Goal: Use online tool/utility: Utilize a website feature to perform a specific function

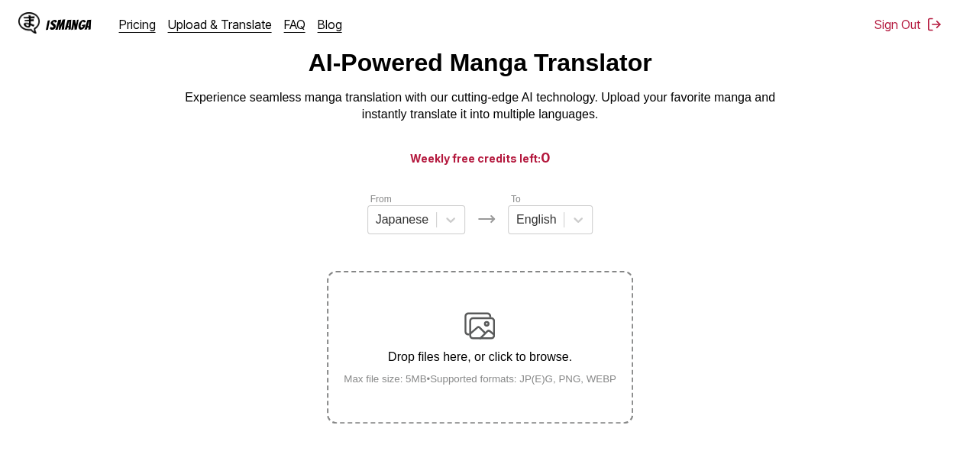
scroll to position [57, 0]
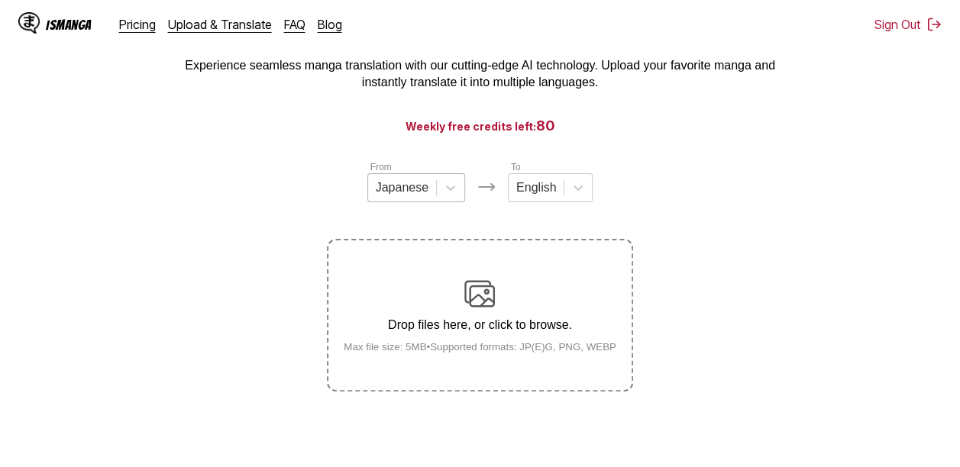
click at [425, 189] on div at bounding box center [402, 188] width 53 height 17
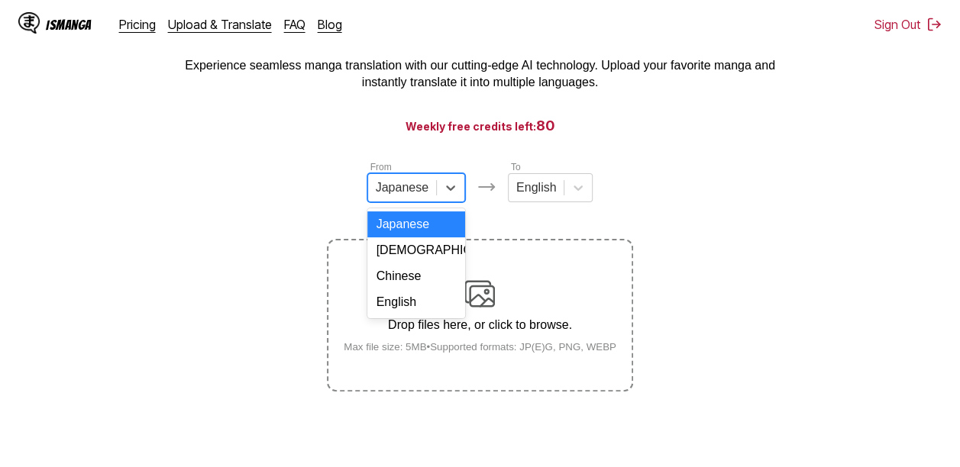
click at [425, 189] on div at bounding box center [402, 188] width 53 height 17
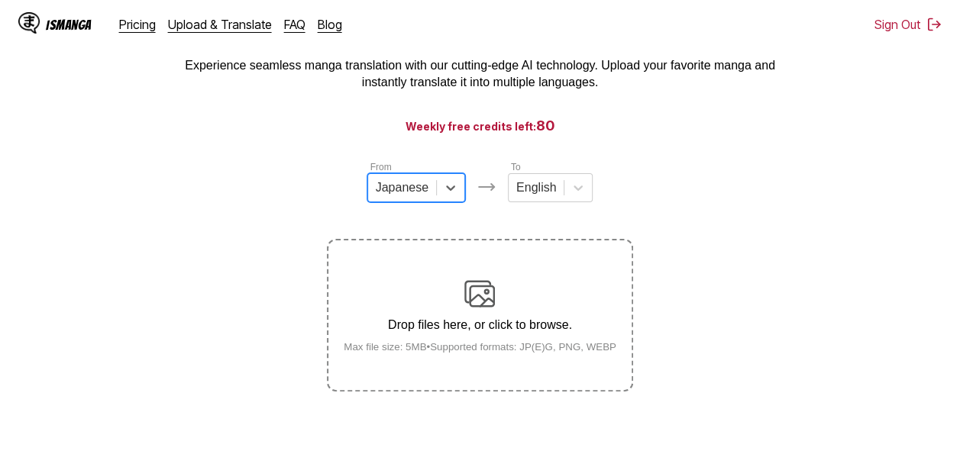
click at [377, 167] on label "From" at bounding box center [380, 167] width 21 height 11
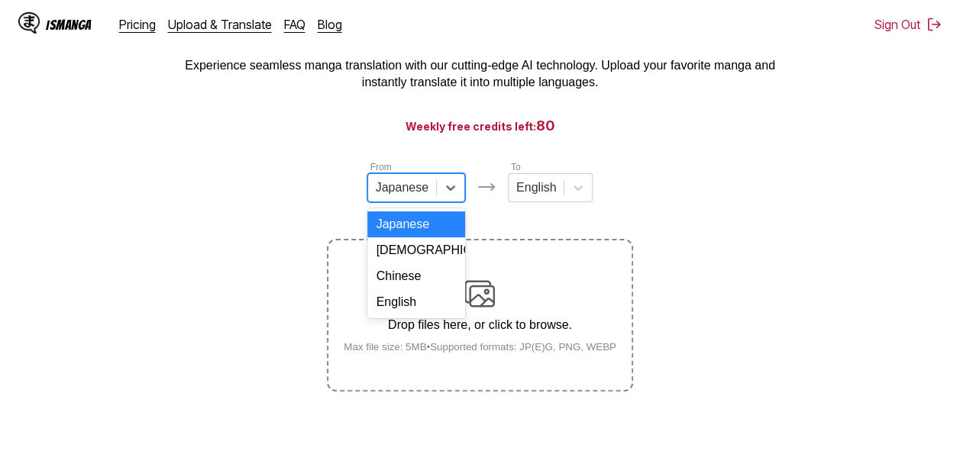
click at [406, 202] on div "Japanese" at bounding box center [416, 187] width 98 height 29
click at [409, 315] on div "English" at bounding box center [416, 303] width 98 height 26
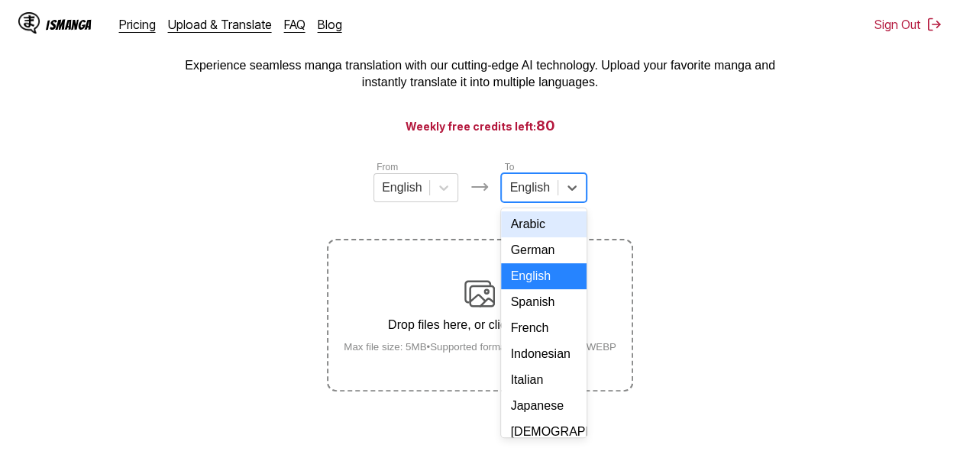
click at [530, 196] on div at bounding box center [530, 188] width 40 height 17
click at [530, 367] on div "Indonesian" at bounding box center [543, 354] width 85 height 26
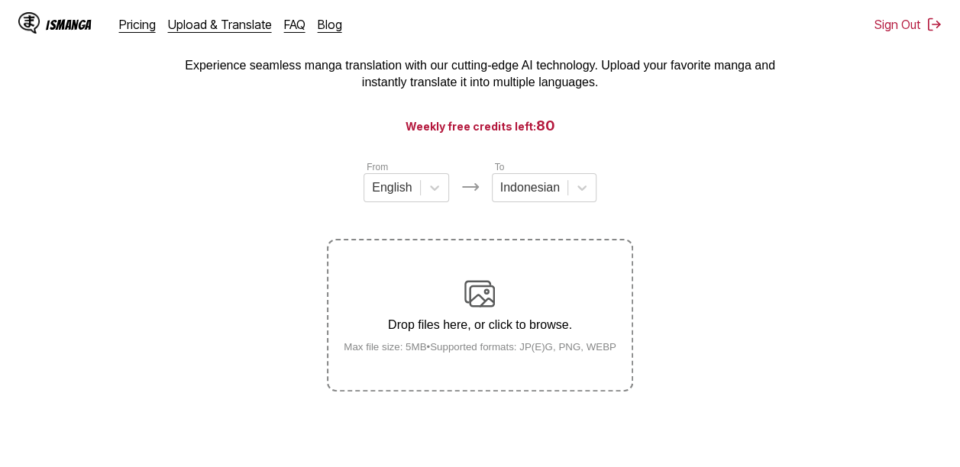
click at [471, 284] on img at bounding box center [479, 294] width 31 height 31
click at [0, 0] on input "Drop files here, or click to browse. Max file size: 5MB • Supported formats: JP…" at bounding box center [0, 0] width 0 height 0
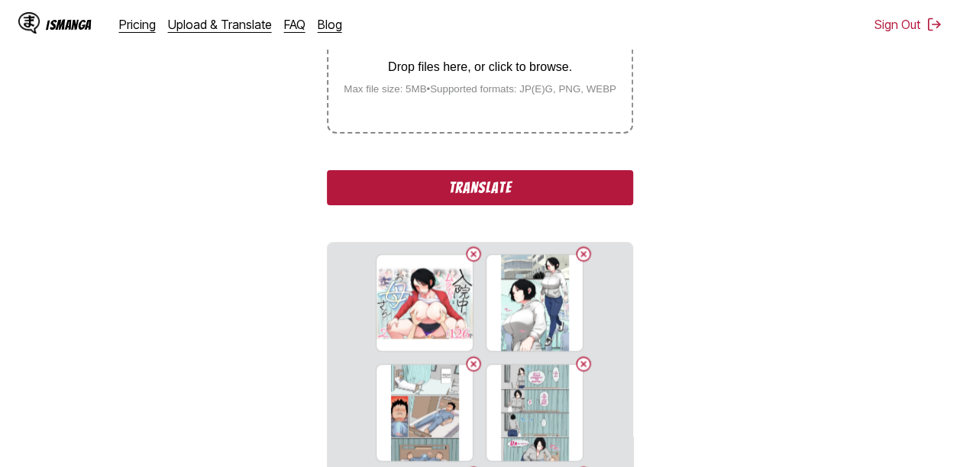
scroll to position [335, 0]
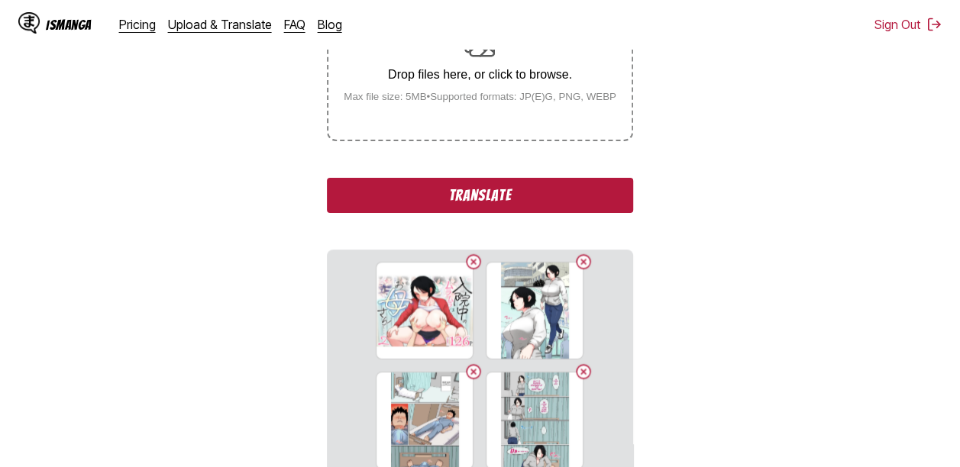
click at [476, 191] on button "Translate" at bounding box center [480, 195] width 306 height 35
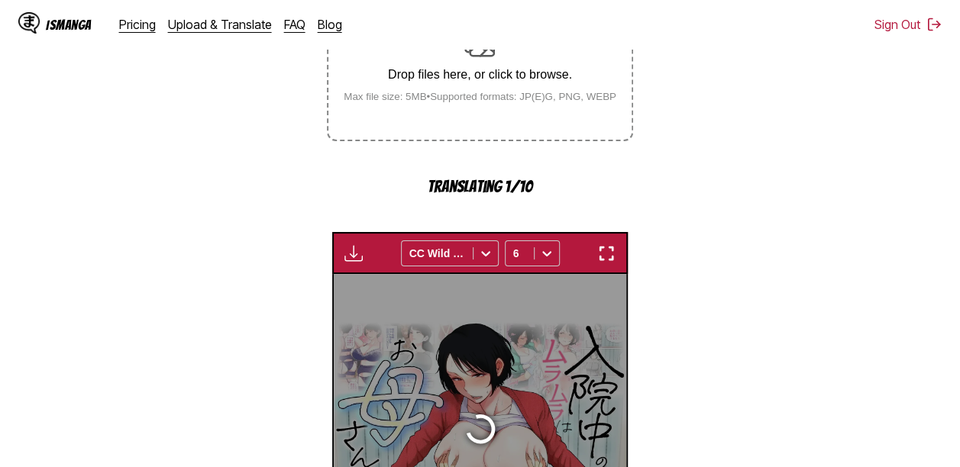
scroll to position [508, 0]
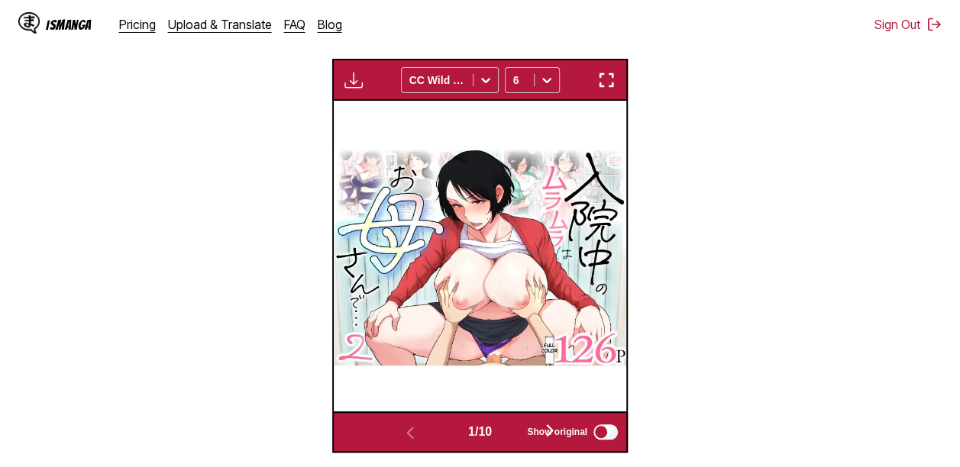
click at [510, 440] on button "button" at bounding box center [550, 432] width 92 height 22
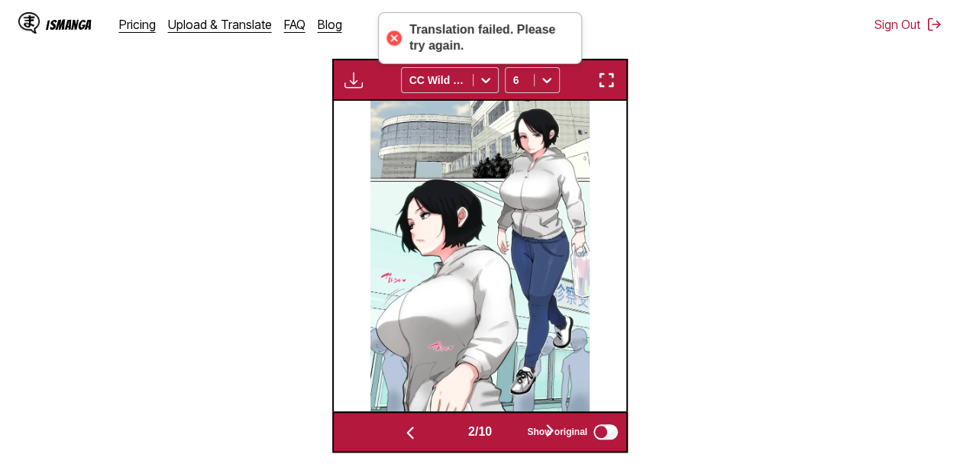
click at [510, 440] on button "button" at bounding box center [550, 432] width 92 height 22
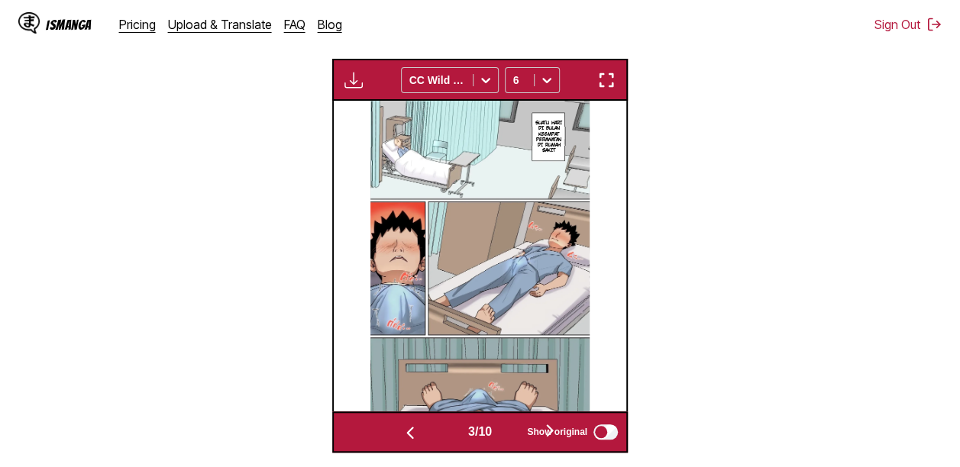
click at [510, 440] on button "button" at bounding box center [550, 432] width 92 height 22
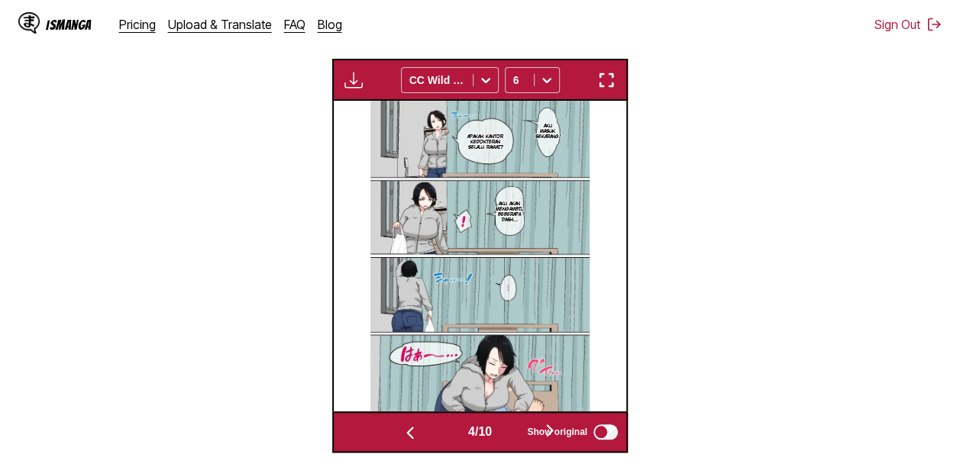
click at [510, 440] on button "button" at bounding box center [550, 432] width 92 height 22
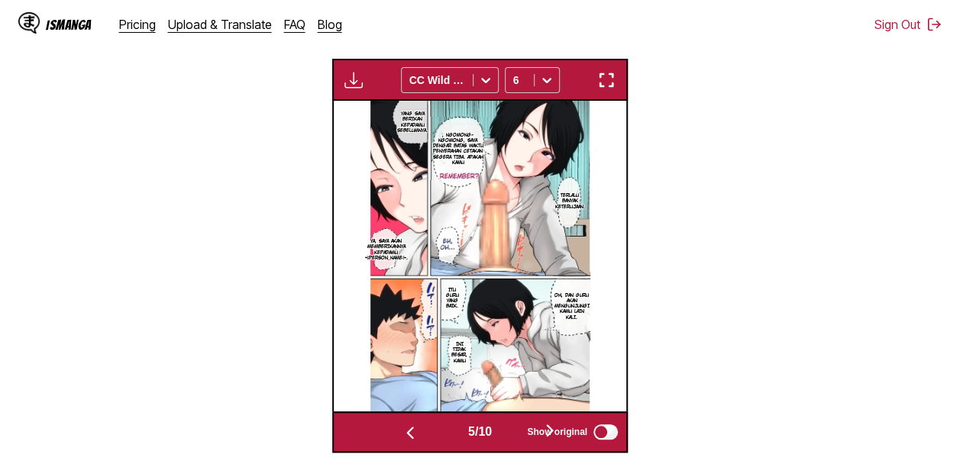
click at [510, 431] on button "button" at bounding box center [550, 432] width 92 height 22
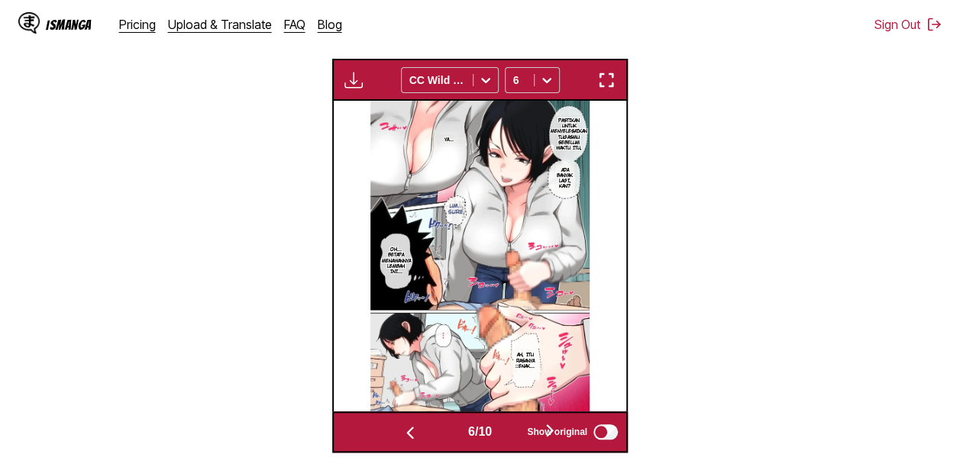
click at [506, 428] on div "6 / 10" at bounding box center [479, 432] width 231 height 22
click at [513, 435] on button "button" at bounding box center [550, 432] width 92 height 22
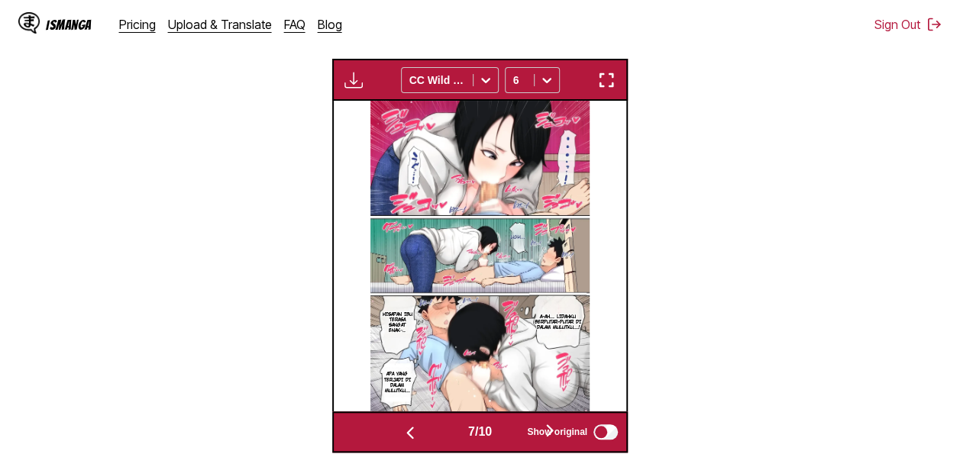
click at [513, 435] on button "button" at bounding box center [550, 432] width 92 height 22
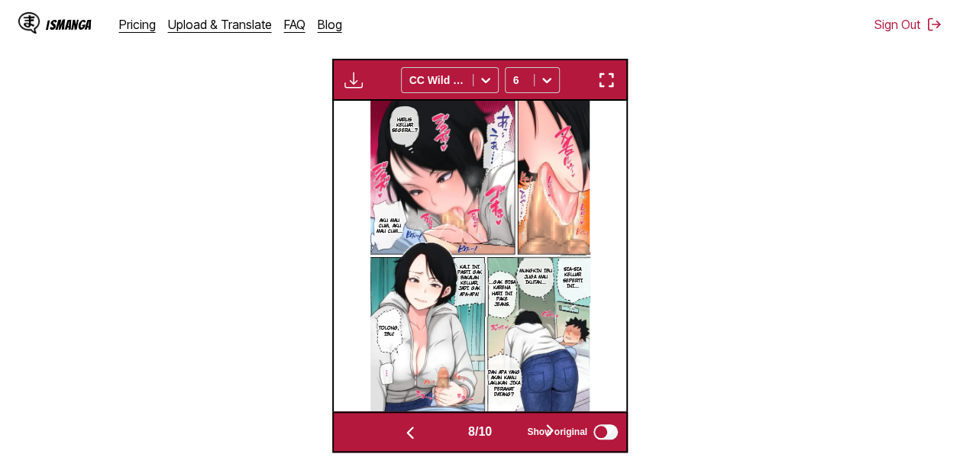
click at [513, 435] on button "button" at bounding box center [550, 432] width 92 height 22
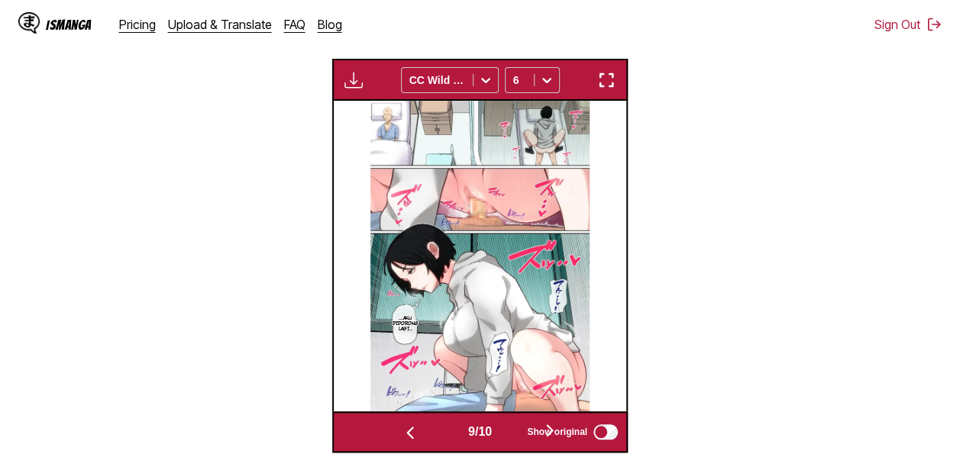
click at [513, 435] on button "button" at bounding box center [550, 432] width 92 height 22
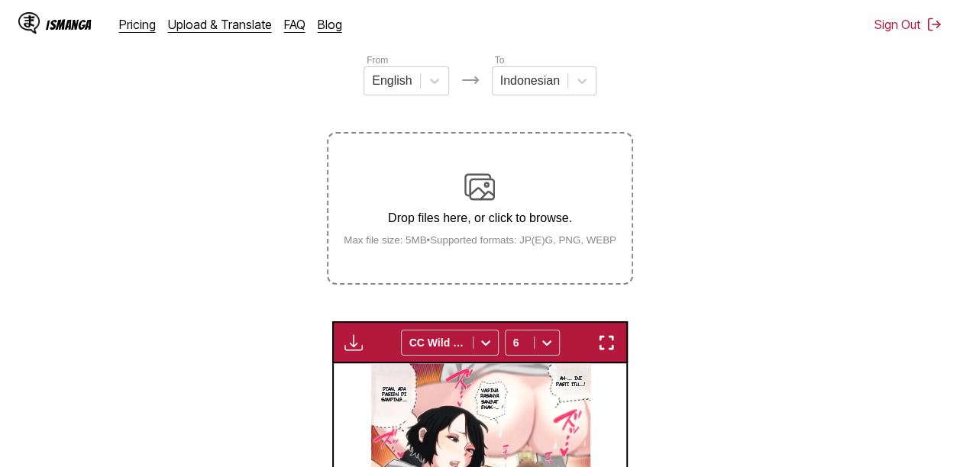
scroll to position [194, 0]
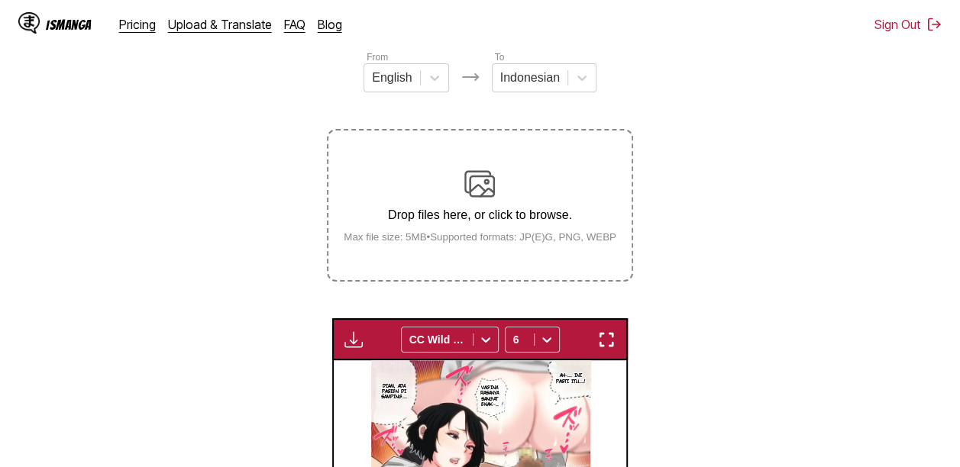
click at [507, 175] on div "Drop files here, or click to browse. Max file size: 5MB • Supported formats: JP…" at bounding box center [480, 206] width 297 height 74
click at [0, 0] on input "Drop files here, or click to browse. Max file size: 5MB • Supported formats: JP…" at bounding box center [0, 0] width 0 height 0
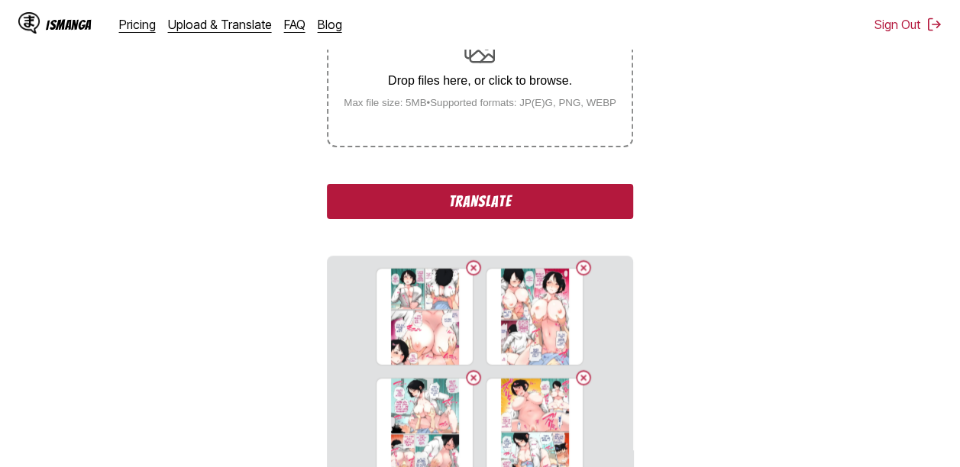
scroll to position [343, 0]
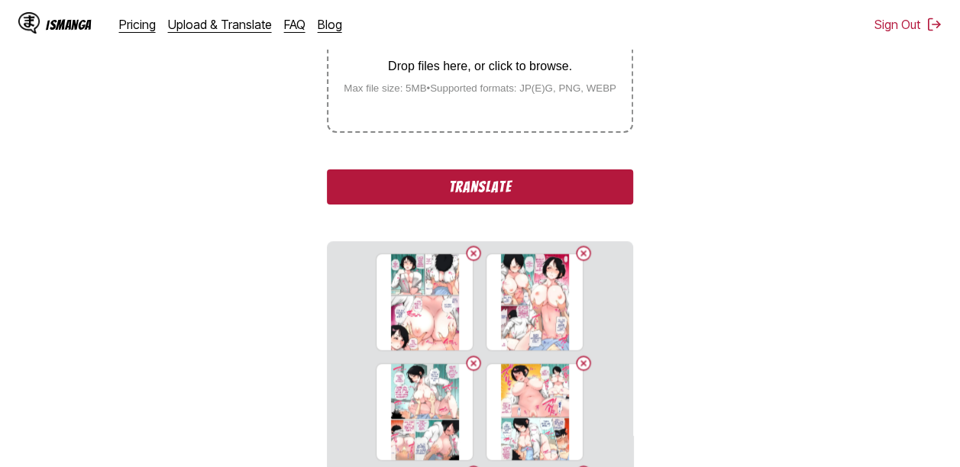
click at [427, 192] on button "Translate" at bounding box center [480, 187] width 306 height 35
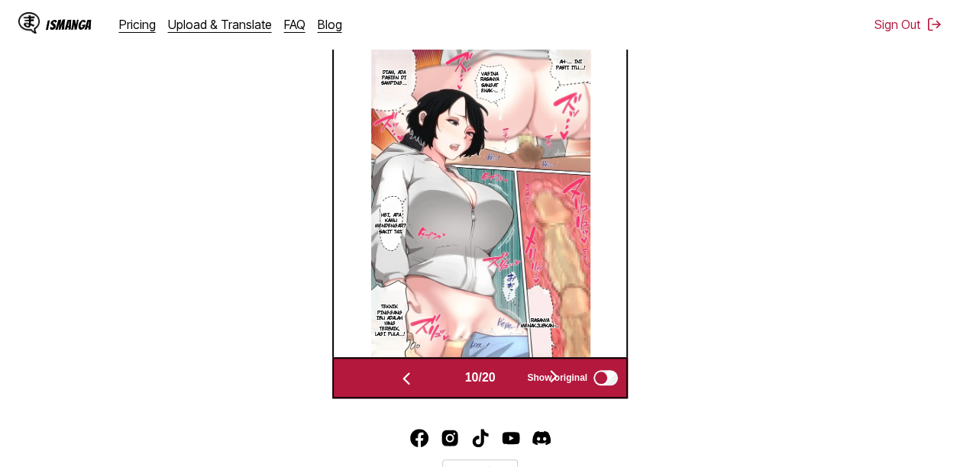
scroll to position [536, 0]
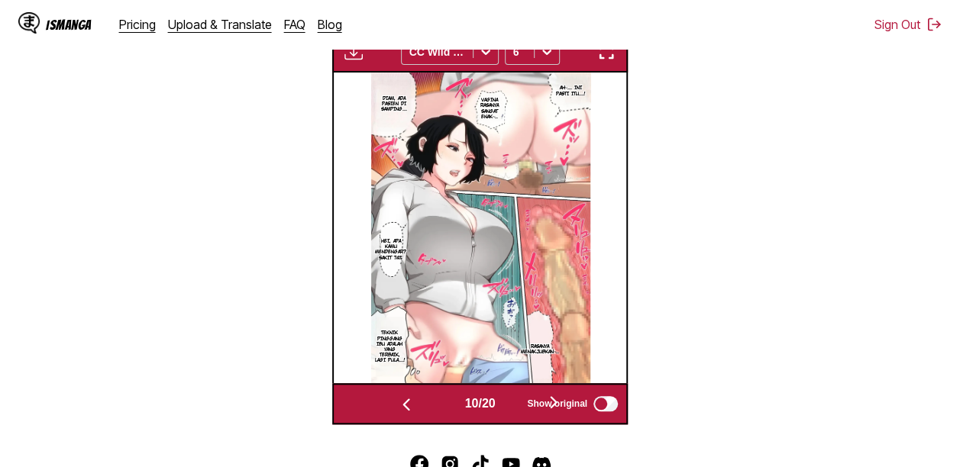
click at [521, 406] on div "Show original" at bounding box center [569, 404] width 102 height 20
click at [512, 400] on div "10 / 20" at bounding box center [480, 404] width 238 height 22
click at [513, 402] on button "button" at bounding box center [554, 404] width 92 height 22
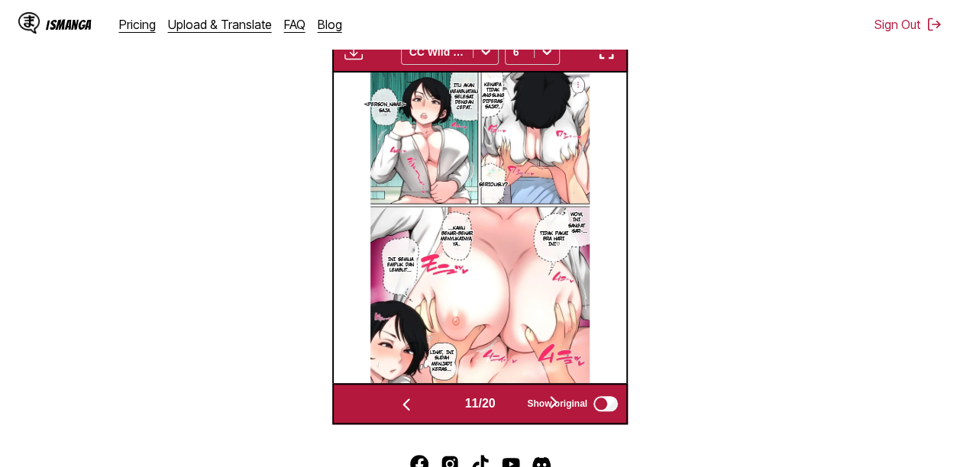
click at [516, 402] on button "button" at bounding box center [554, 404] width 92 height 22
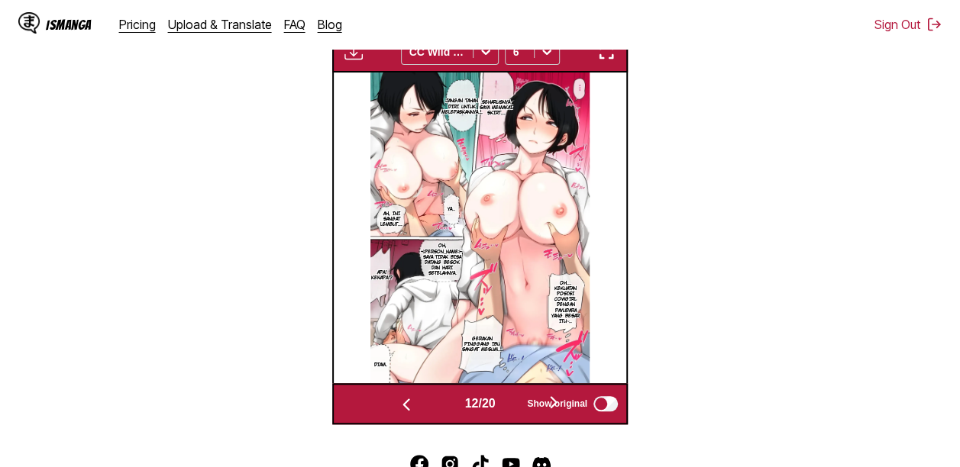
click at [516, 402] on button "button" at bounding box center [554, 404] width 92 height 22
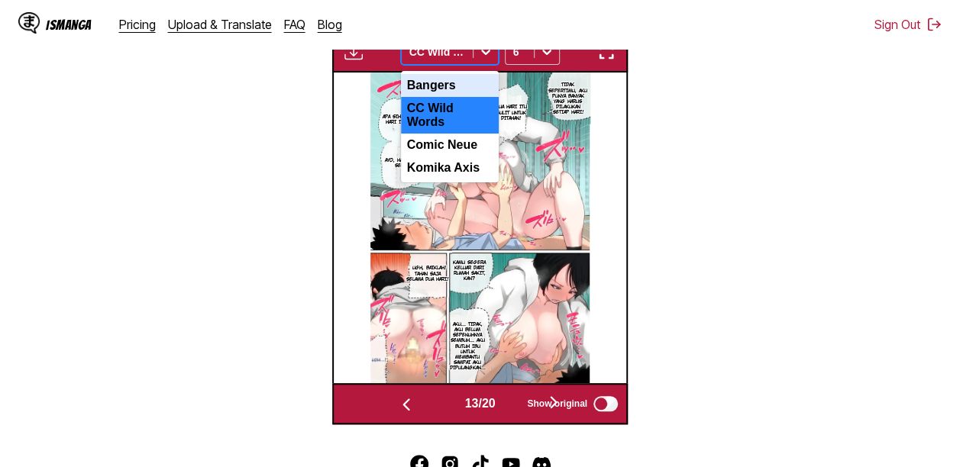
click at [457, 58] on div at bounding box center [437, 51] width 56 height 15
click at [451, 137] on div "Comic Neue" at bounding box center [450, 145] width 98 height 23
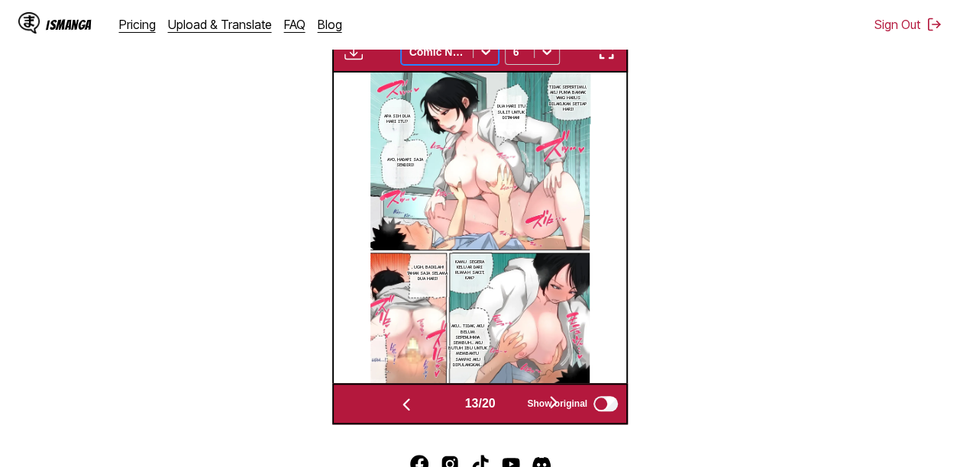
click at [424, 406] on button "button" at bounding box center [407, 404] width 92 height 22
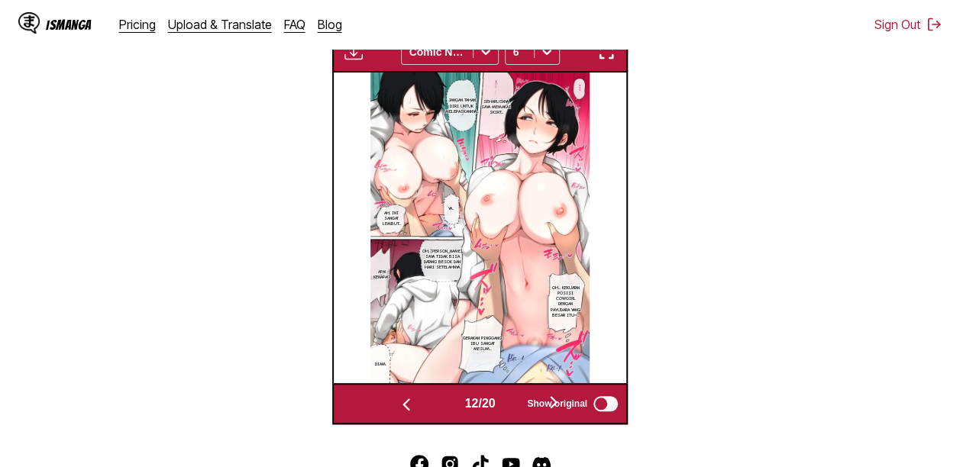
click at [424, 406] on button "button" at bounding box center [407, 404] width 92 height 22
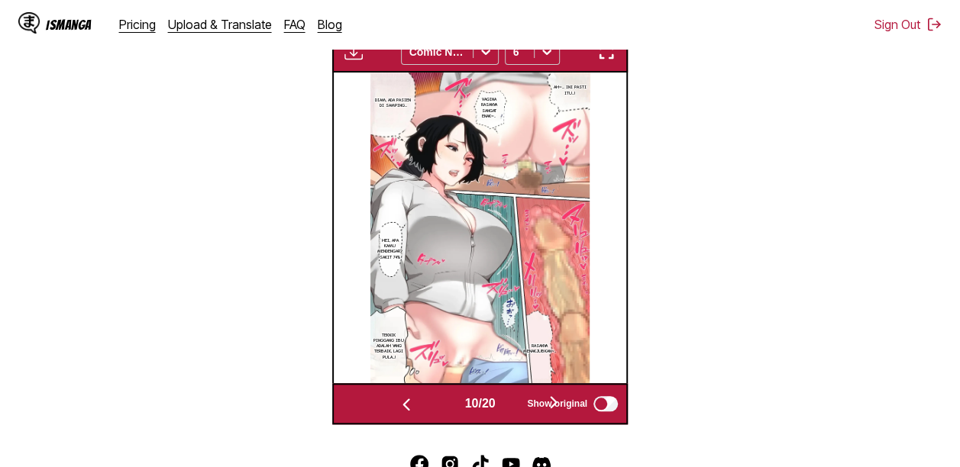
click at [422, 406] on button "button" at bounding box center [407, 404] width 92 height 22
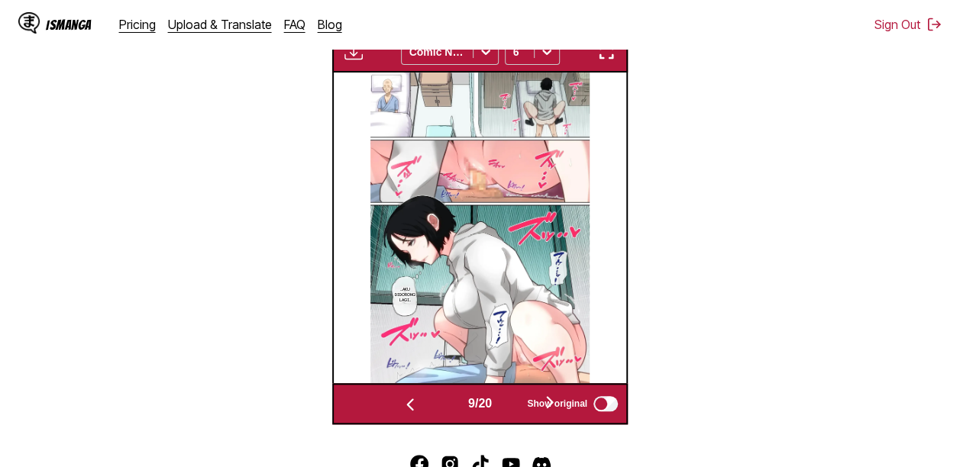
click at [422, 406] on button "button" at bounding box center [410, 404] width 92 height 22
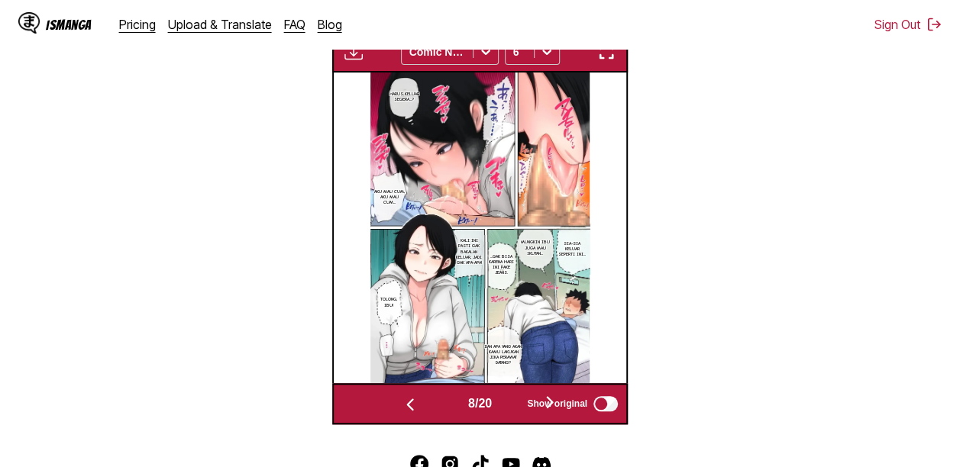
click at [422, 406] on button "button" at bounding box center [410, 404] width 92 height 22
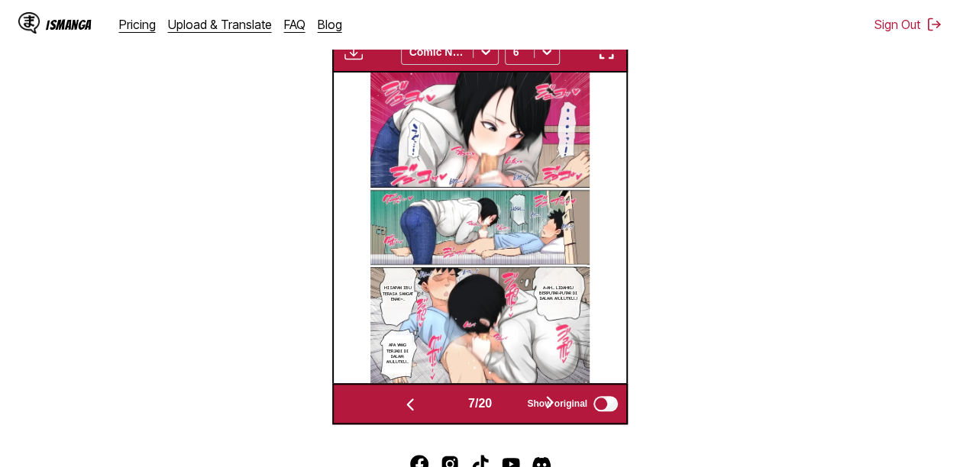
click at [519, 408] on button "button" at bounding box center [550, 404] width 92 height 22
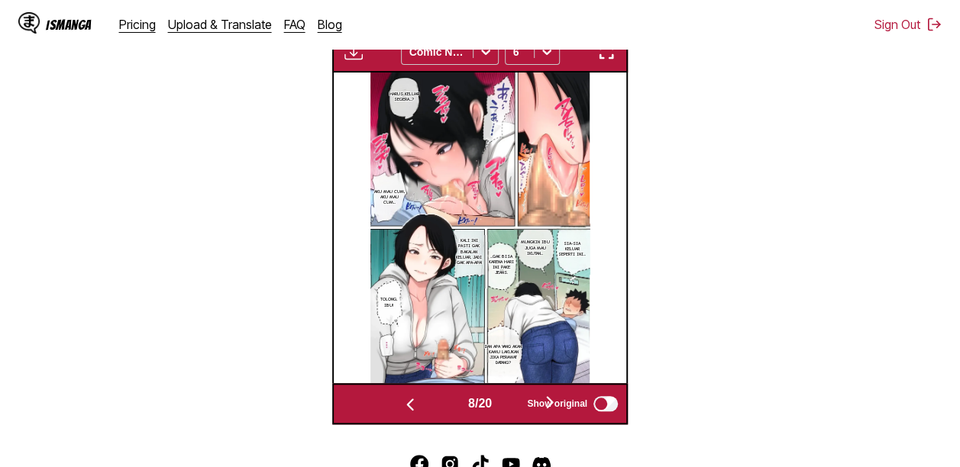
click at [519, 408] on button "button" at bounding box center [550, 404] width 92 height 22
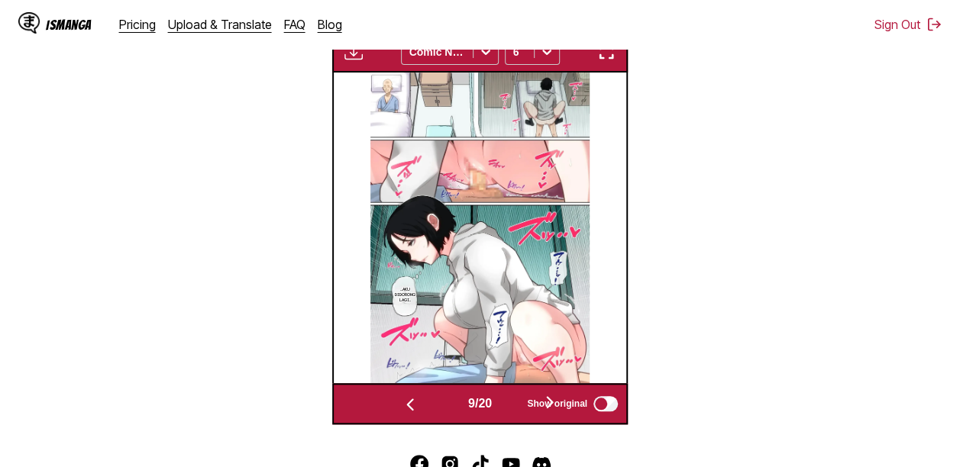
click at [519, 408] on button "button" at bounding box center [550, 404] width 92 height 22
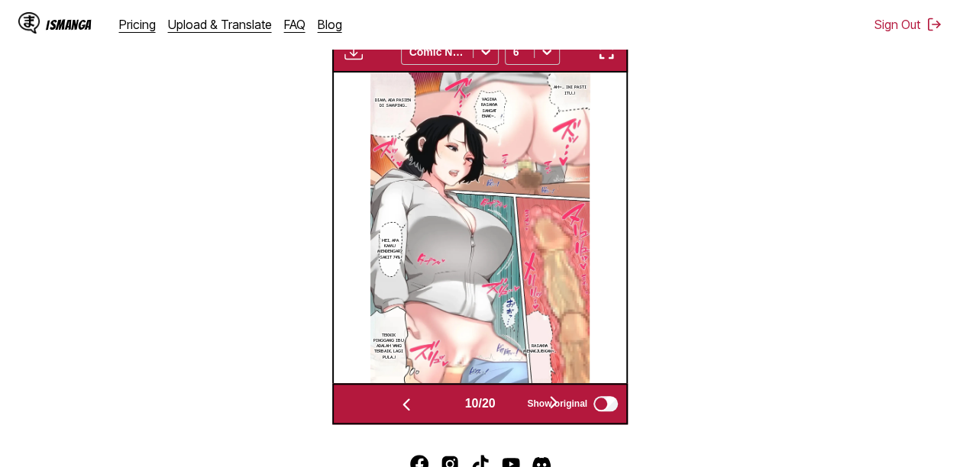
click at [519, 408] on button "button" at bounding box center [554, 404] width 92 height 22
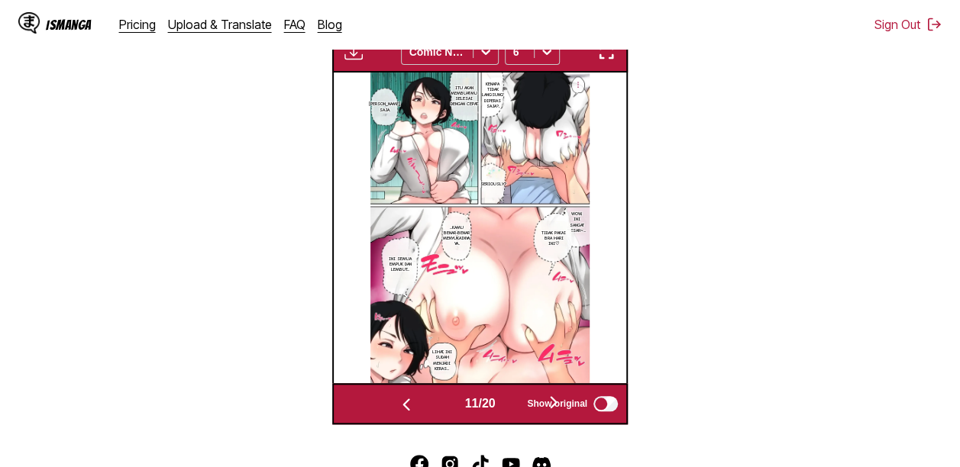
click at [519, 408] on button "button" at bounding box center [554, 404] width 92 height 22
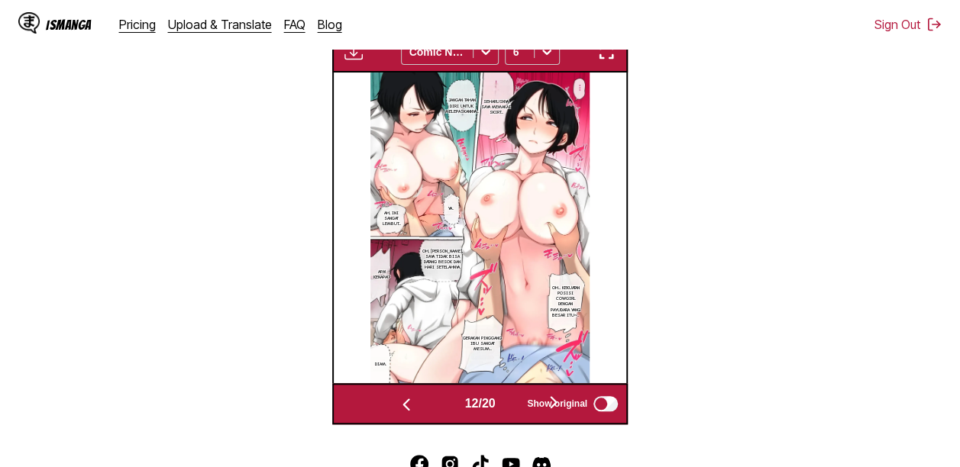
scroll to position [482, 0]
click at [519, 408] on button "button" at bounding box center [554, 404] width 92 height 22
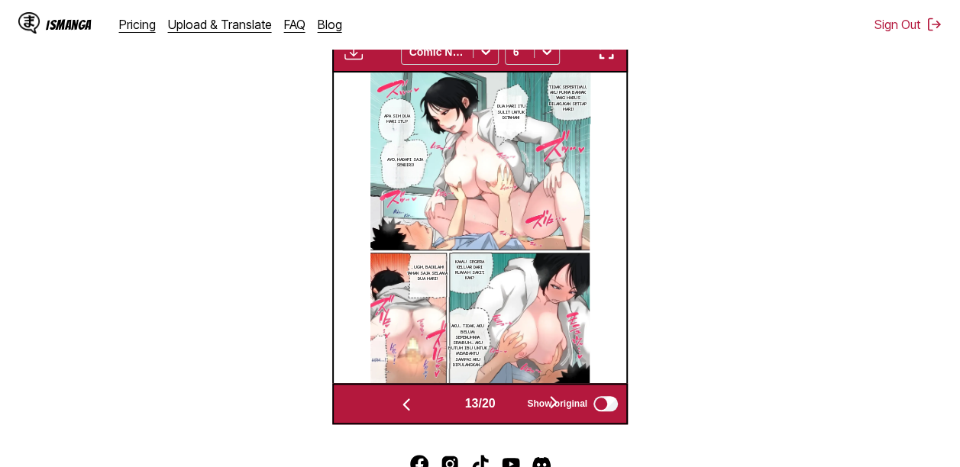
click at [519, 407] on button "button" at bounding box center [554, 404] width 92 height 22
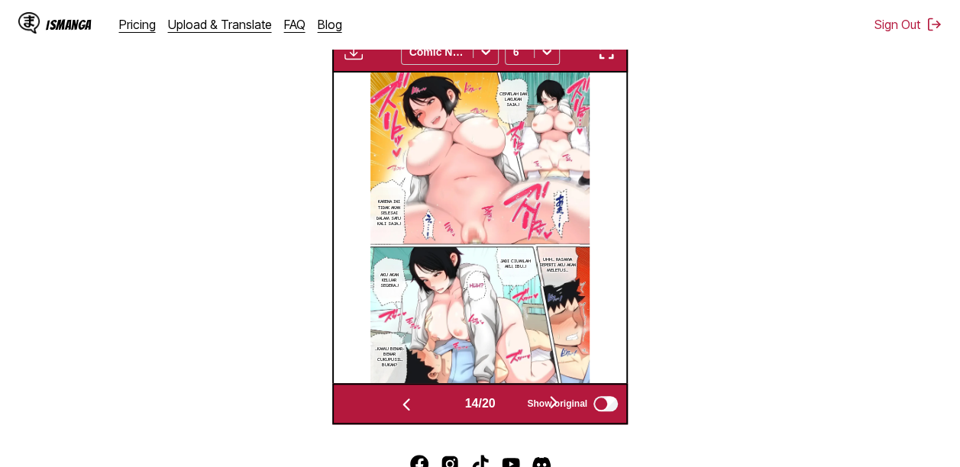
click at [519, 407] on button "button" at bounding box center [554, 404] width 92 height 22
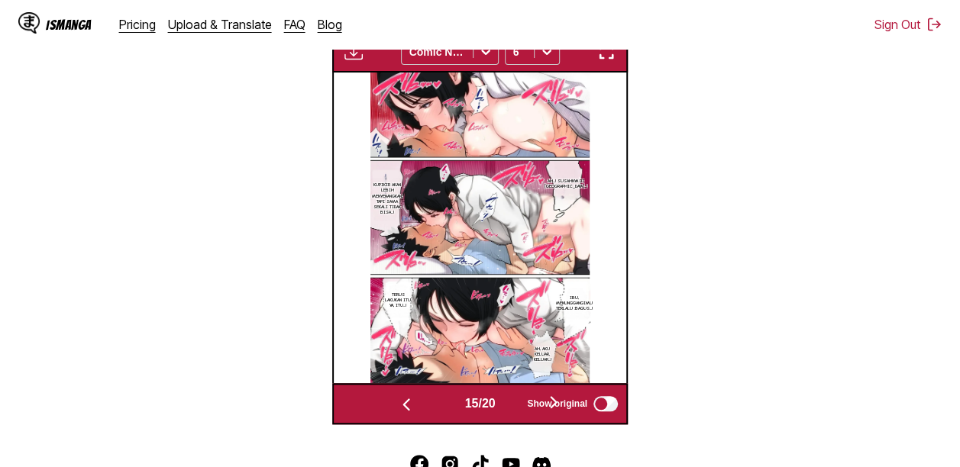
click at [518, 404] on button "button" at bounding box center [554, 404] width 92 height 22
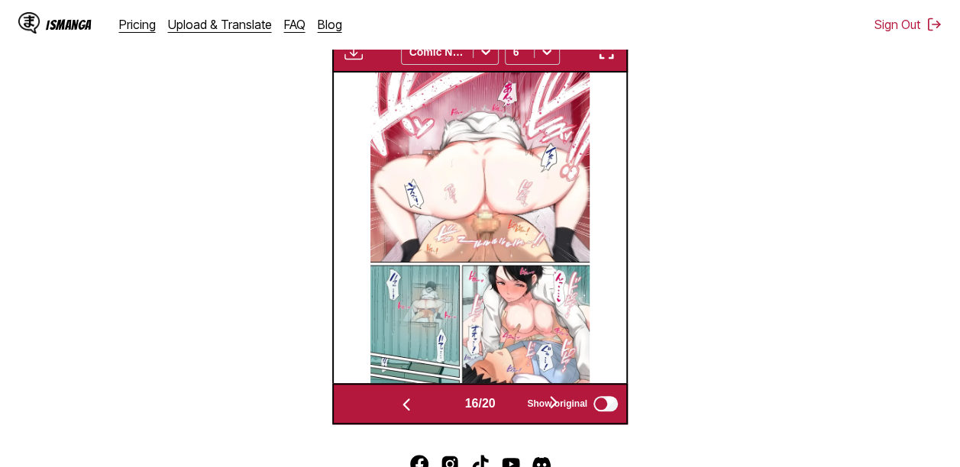
click at [518, 404] on button "button" at bounding box center [554, 404] width 92 height 22
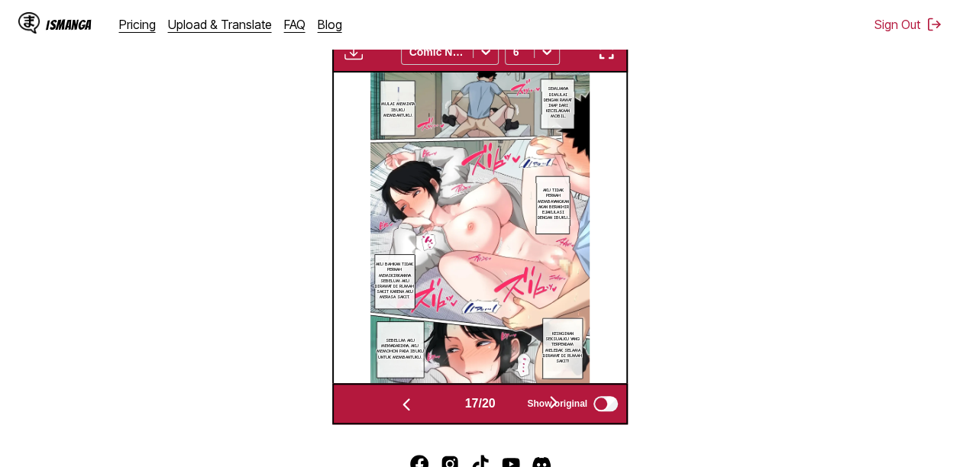
click at [514, 398] on button "button" at bounding box center [554, 404] width 92 height 22
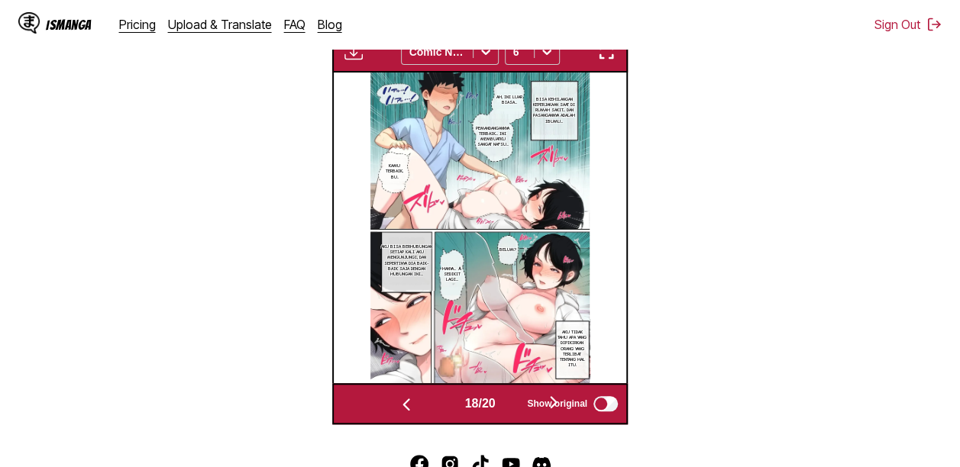
click at [514, 398] on button "button" at bounding box center [554, 404] width 92 height 22
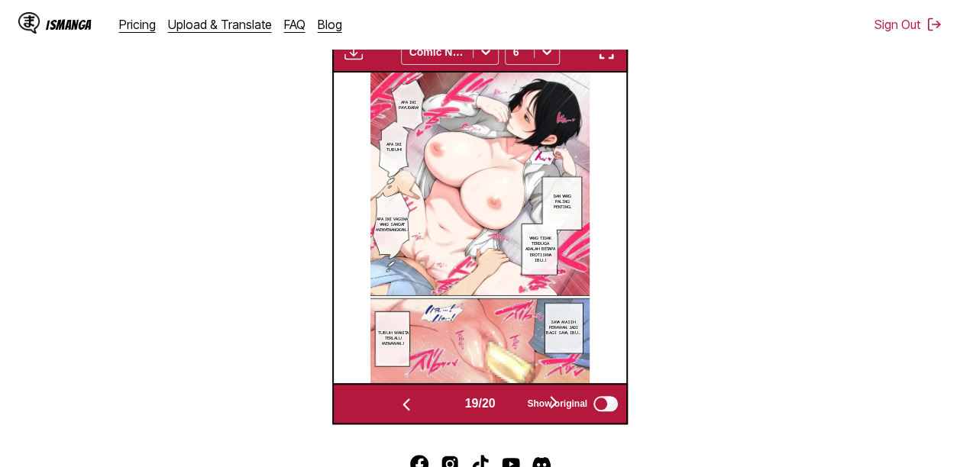
click at [514, 398] on button "button" at bounding box center [554, 404] width 92 height 22
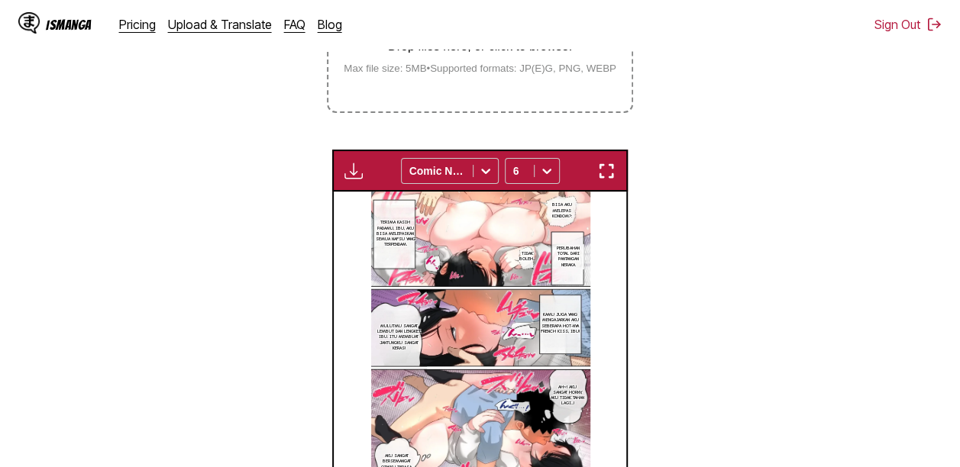
scroll to position [359, 0]
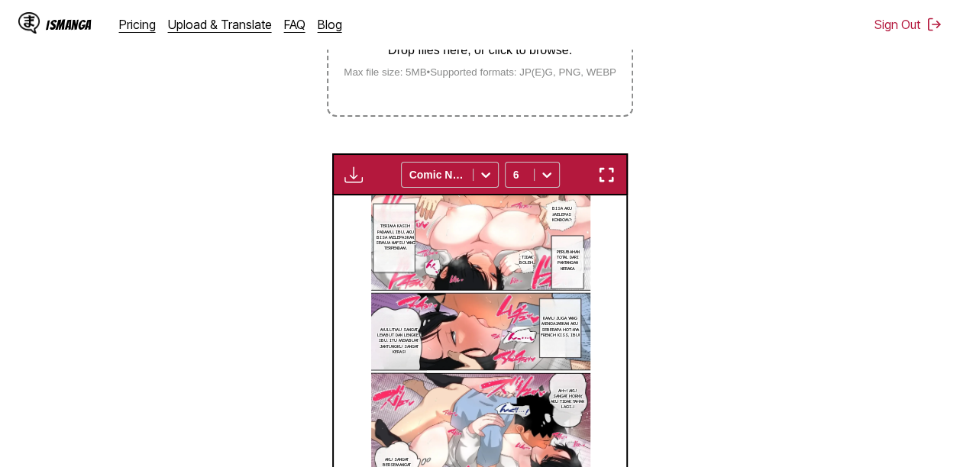
click at [526, 70] on div "Drop files here, or click to browse. Max file size: 5MB • Supported formats: JP…" at bounding box center [480, 41] width 297 height 74
click at [0, 0] on input "Drop files here, or click to browse. Max file size: 5MB • Supported formats: JP…" at bounding box center [0, 0] width 0 height 0
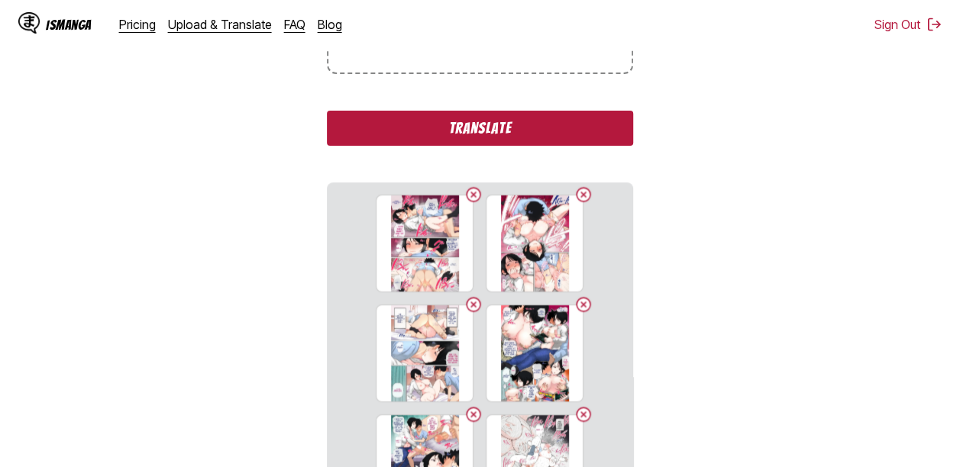
scroll to position [428, 0]
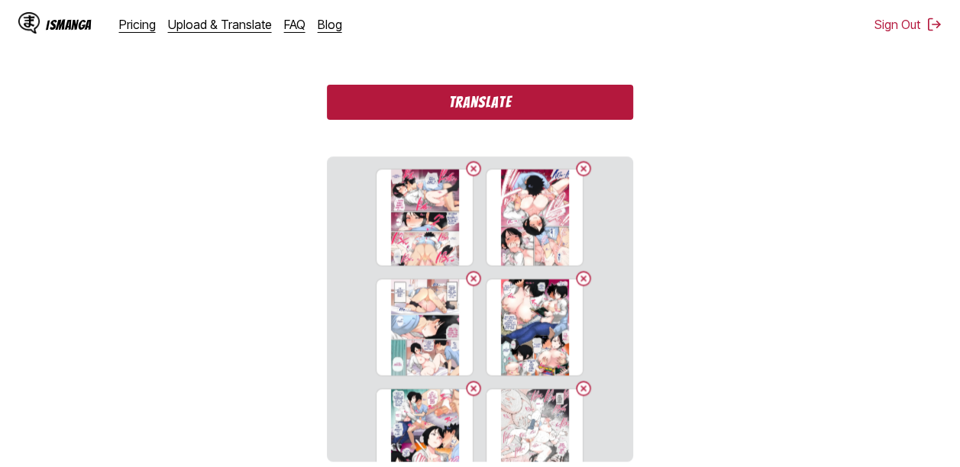
click at [457, 112] on button "Translate" at bounding box center [480, 102] width 306 height 35
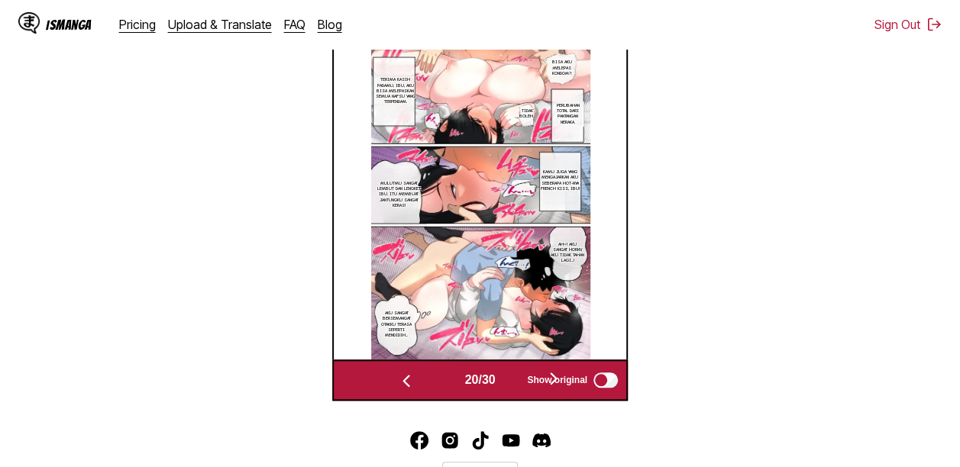
scroll to position [587, 0]
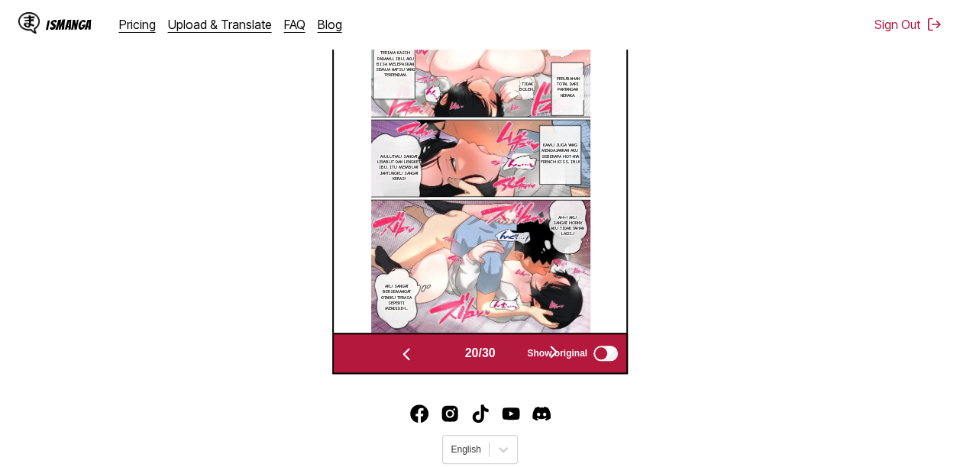
click at [511, 352] on div "20 / 30" at bounding box center [480, 353] width 238 height 22
click at [513, 354] on button "button" at bounding box center [554, 353] width 92 height 22
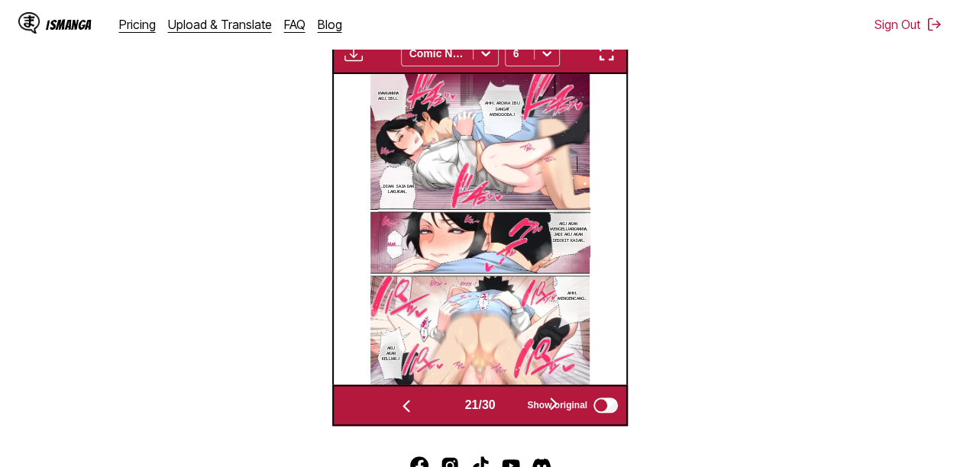
scroll to position [523, 0]
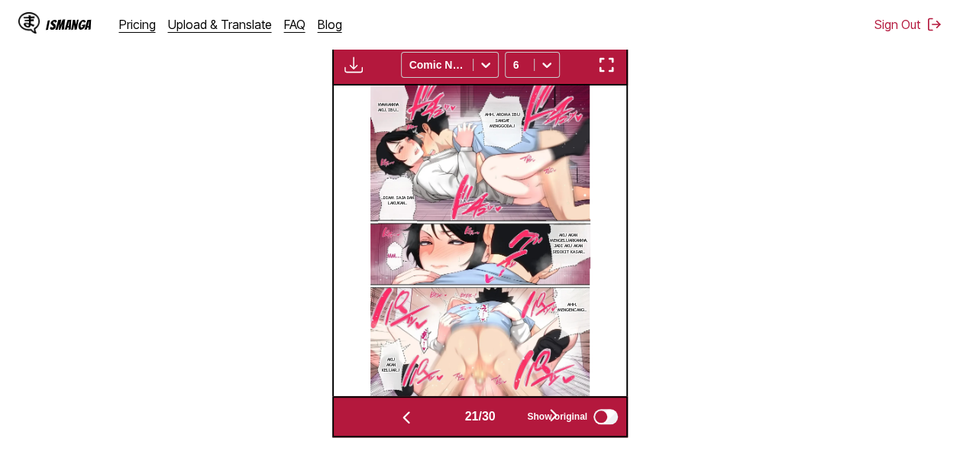
click at [517, 422] on button "button" at bounding box center [554, 417] width 92 height 22
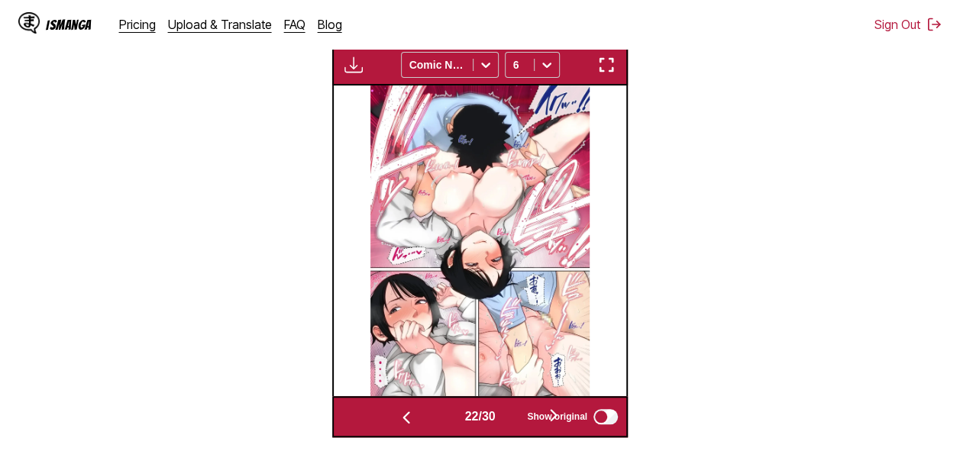
click at [517, 422] on button "button" at bounding box center [554, 417] width 92 height 22
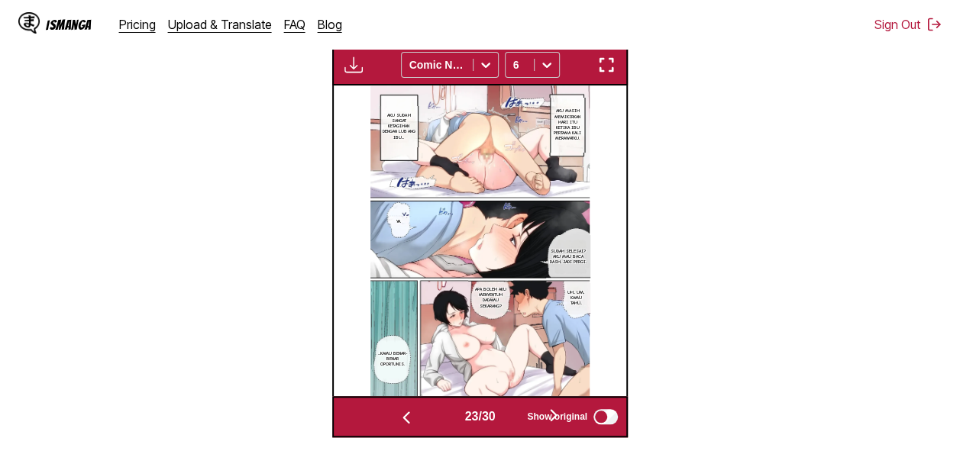
click at [517, 422] on button "button" at bounding box center [554, 417] width 92 height 22
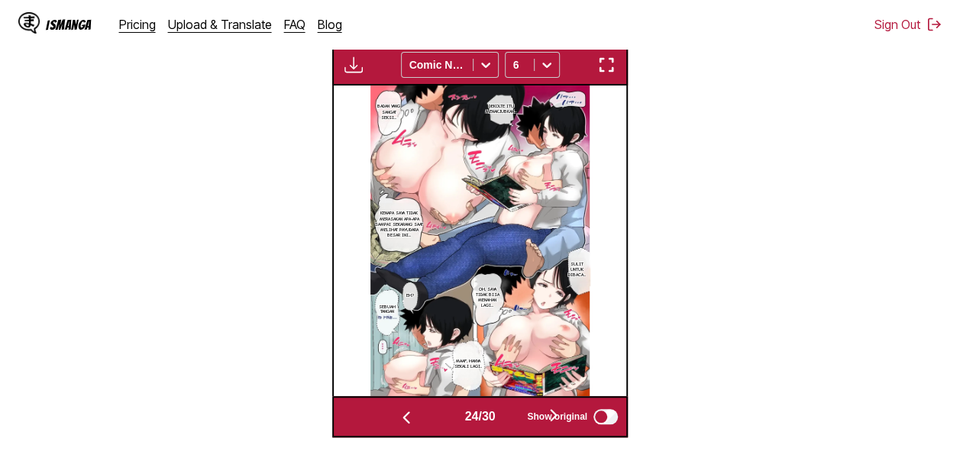
click at [517, 422] on button "button" at bounding box center [554, 417] width 92 height 22
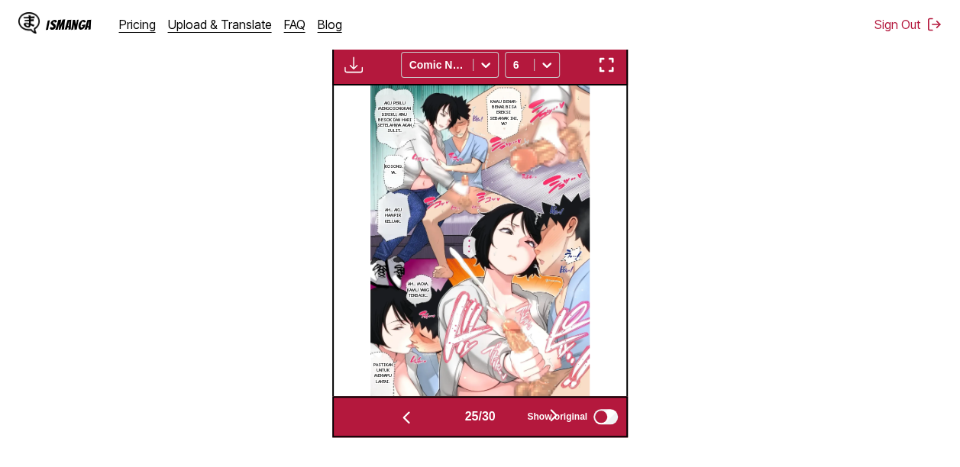
click at [516, 417] on button "button" at bounding box center [554, 417] width 92 height 22
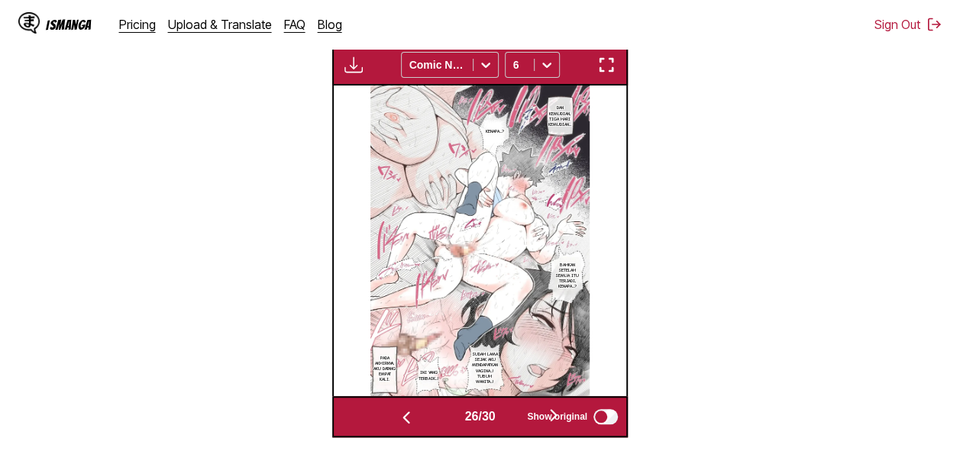
click at [516, 417] on button "button" at bounding box center [554, 417] width 92 height 22
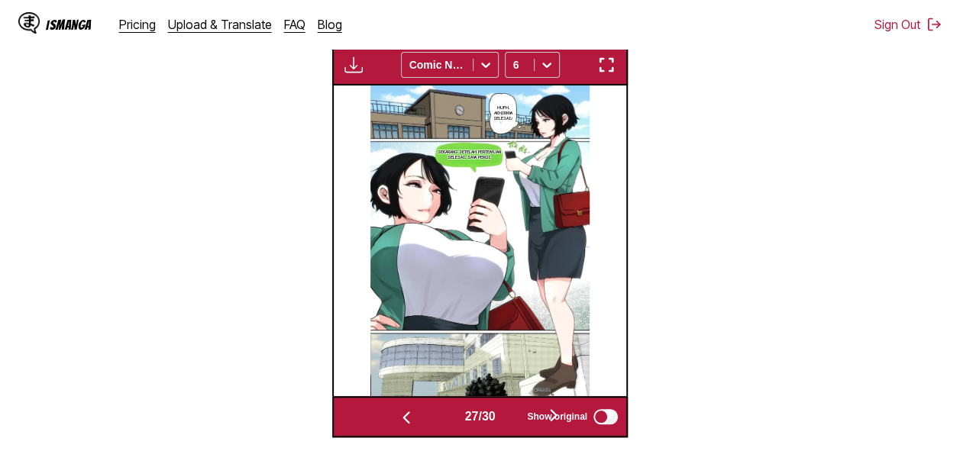
click at [516, 417] on button "button" at bounding box center [554, 417] width 92 height 22
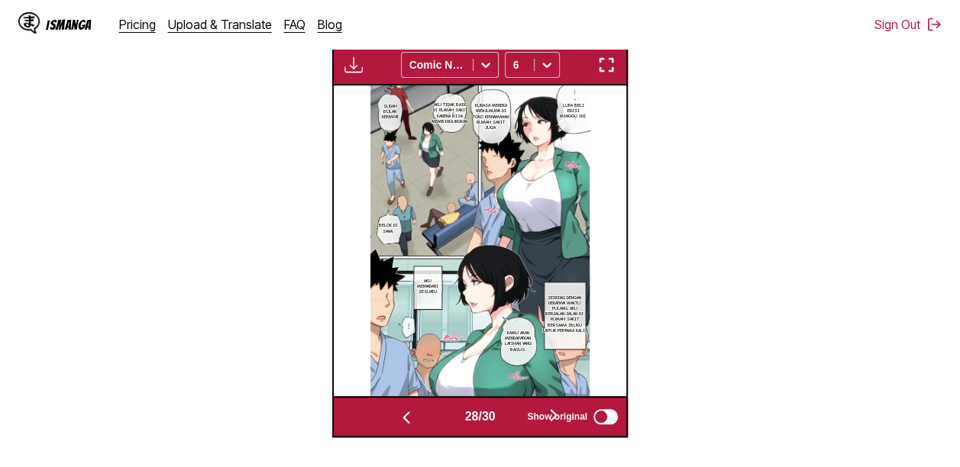
click at [516, 417] on button "button" at bounding box center [554, 417] width 92 height 22
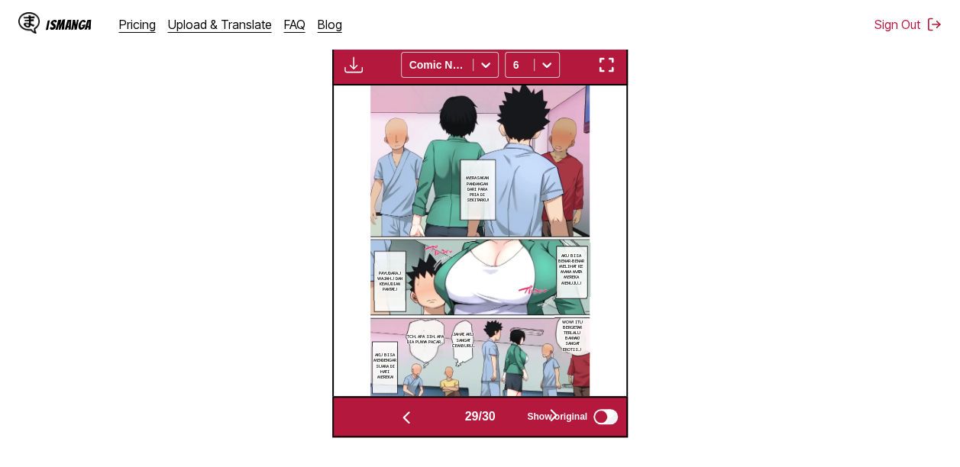
click at [516, 417] on button "button" at bounding box center [554, 417] width 92 height 22
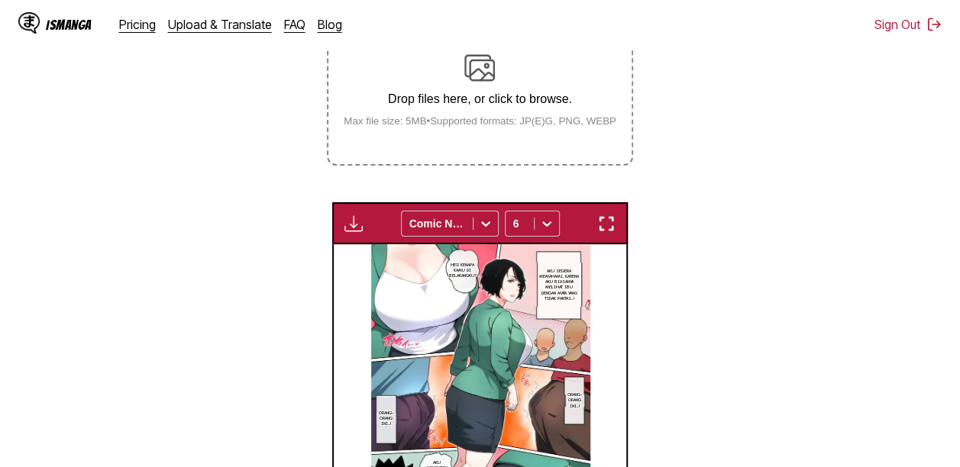
scroll to position [306, 0]
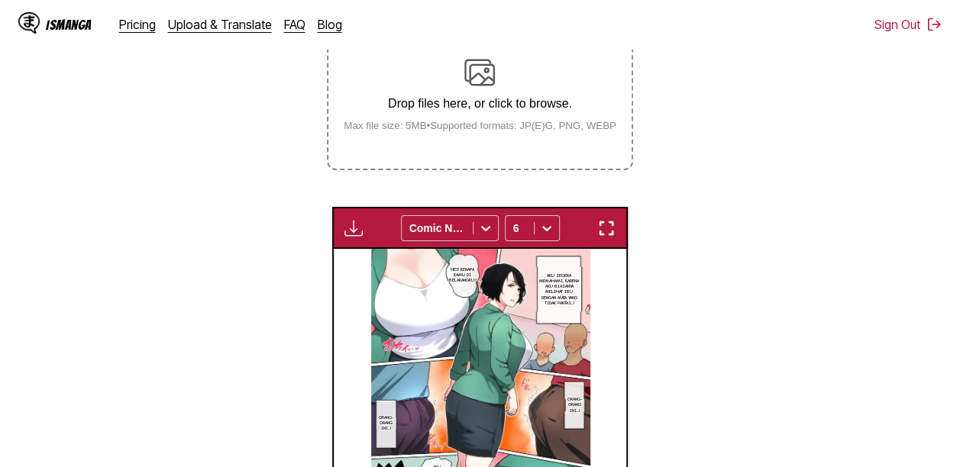
click at [460, 92] on div "Drop files here, or click to browse. Max file size: 5MB • Supported formats: JP…" at bounding box center [480, 94] width 297 height 74
click at [0, 0] on input "Drop files here, or click to browse. Max file size: 5MB • Supported formats: JP…" at bounding box center [0, 0] width 0 height 0
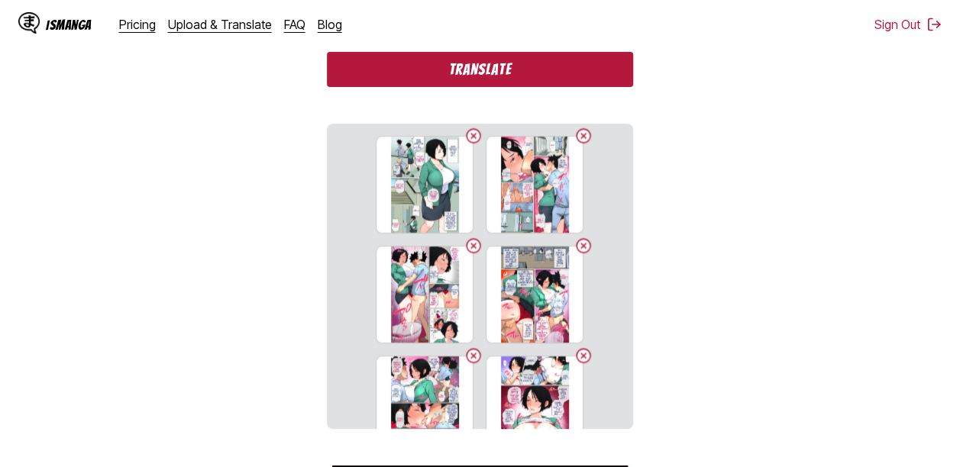
scroll to position [431, 0]
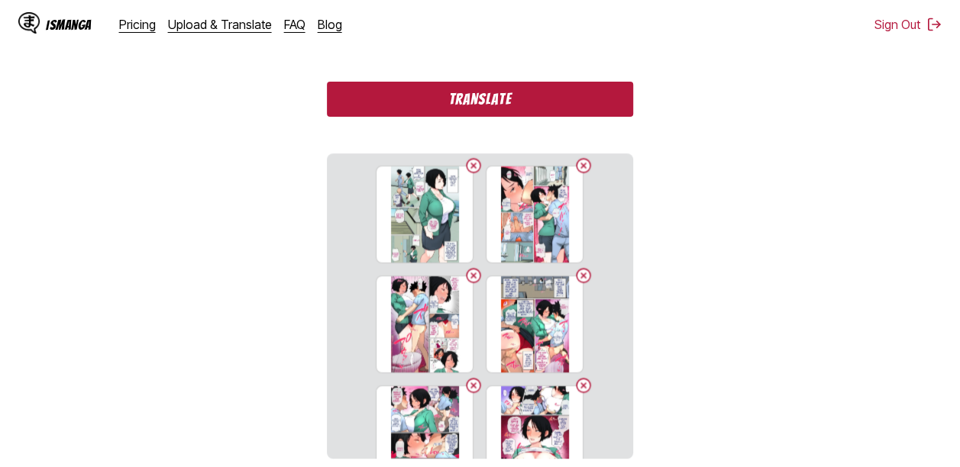
click at [492, 103] on button "Translate" at bounding box center [480, 99] width 306 height 35
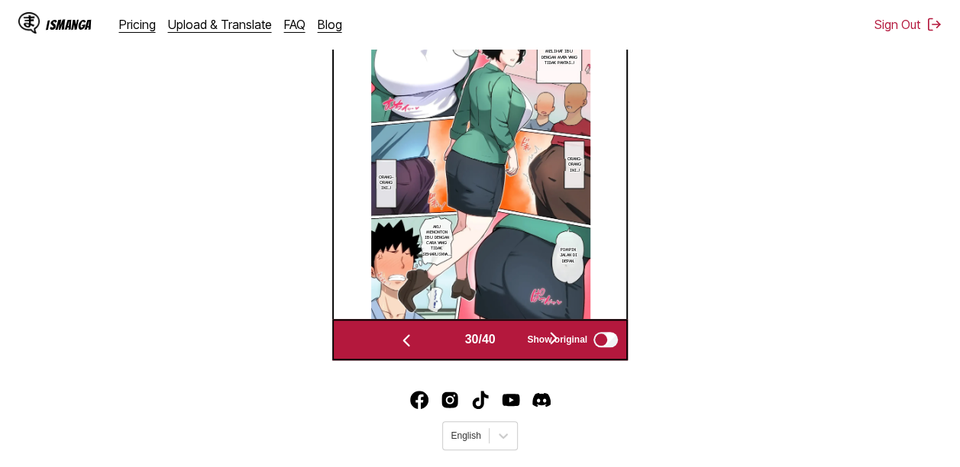
scroll to position [597, 0]
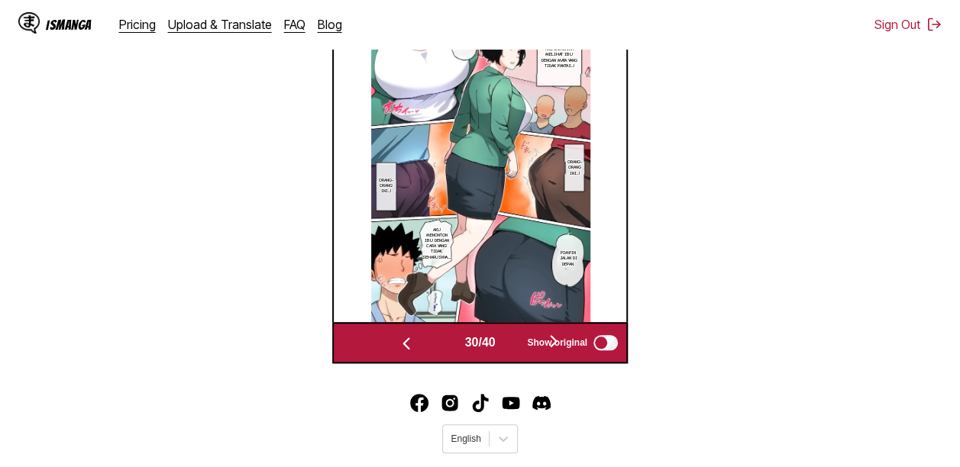
click at [518, 351] on button "button" at bounding box center [554, 343] width 92 height 22
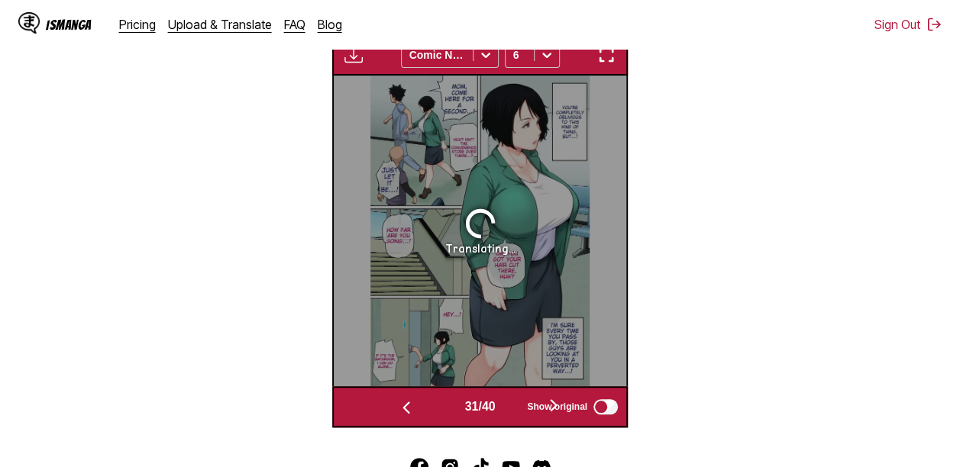
scroll to position [512, 0]
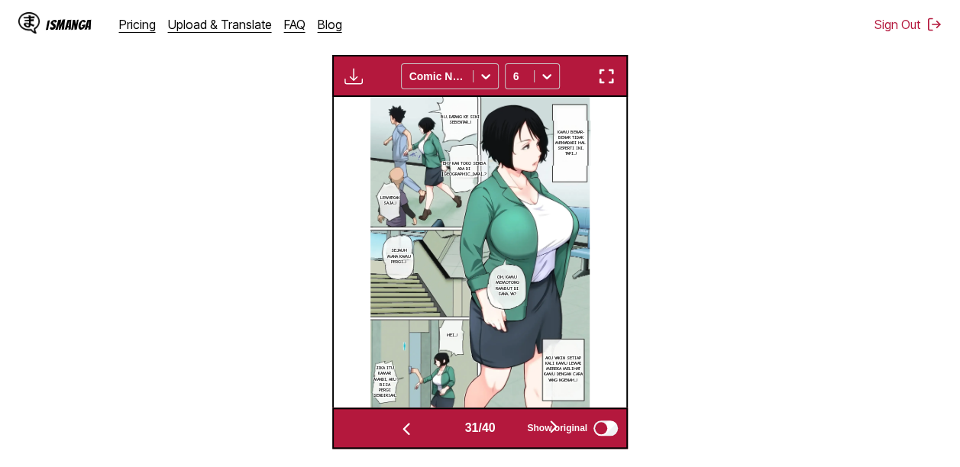
click at [517, 429] on button "button" at bounding box center [554, 428] width 92 height 22
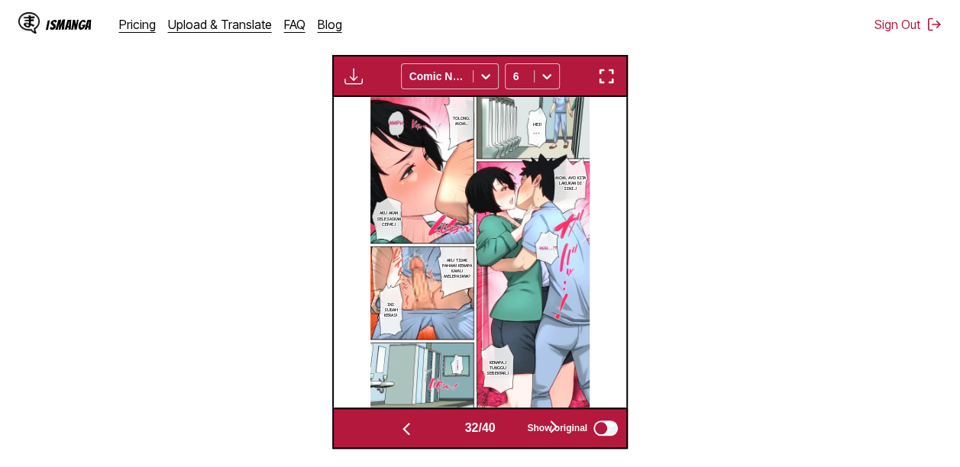
click at [517, 429] on button "button" at bounding box center [554, 428] width 92 height 22
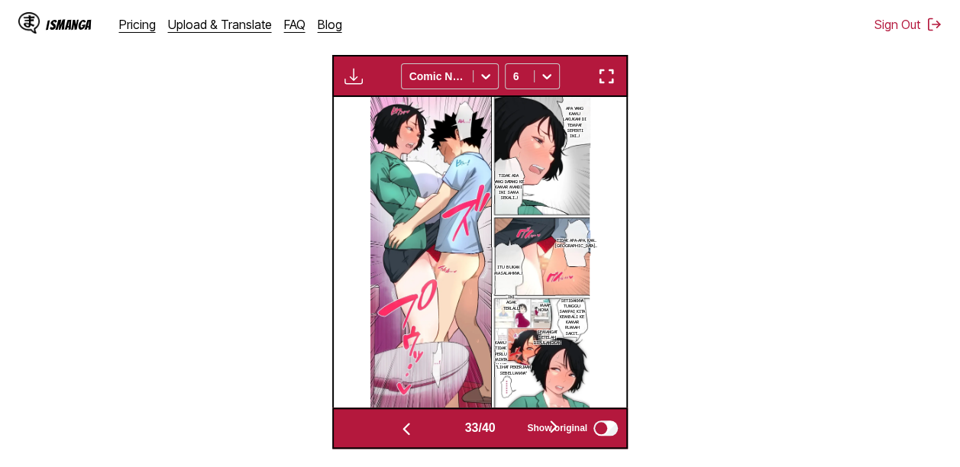
click at [519, 429] on button "button" at bounding box center [554, 428] width 92 height 22
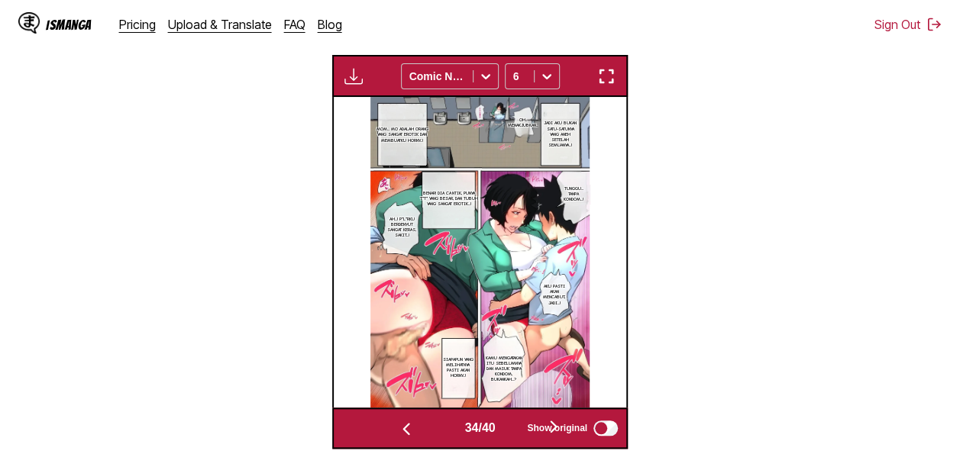
click at [519, 429] on button "button" at bounding box center [554, 428] width 92 height 22
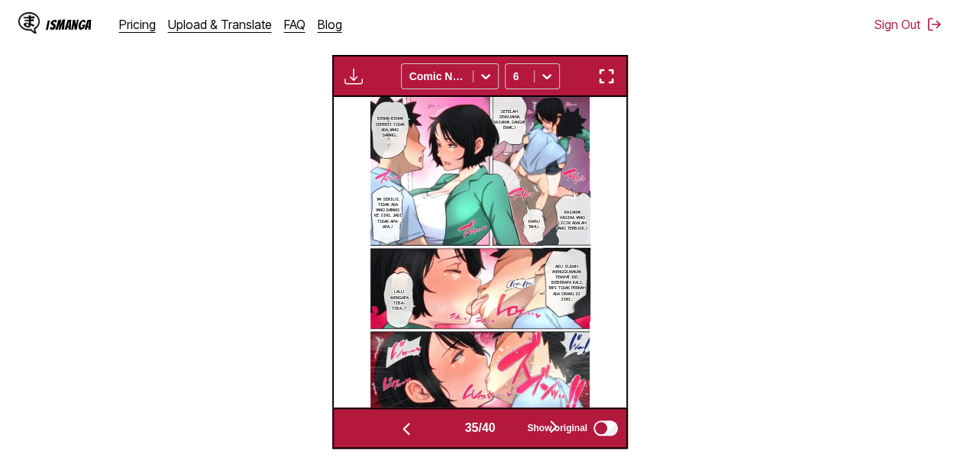
click at [519, 429] on button "button" at bounding box center [554, 428] width 92 height 22
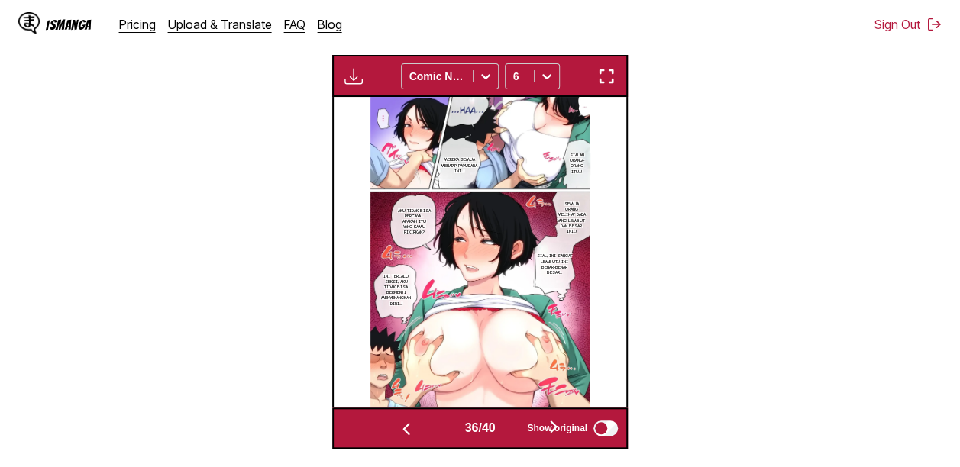
click at [519, 429] on button "button" at bounding box center [554, 428] width 92 height 22
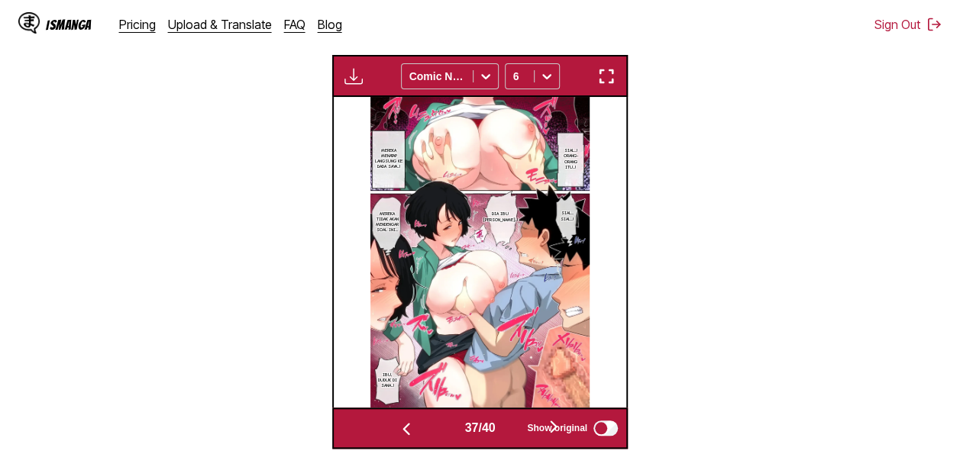
click at [519, 429] on button "button" at bounding box center [554, 428] width 92 height 22
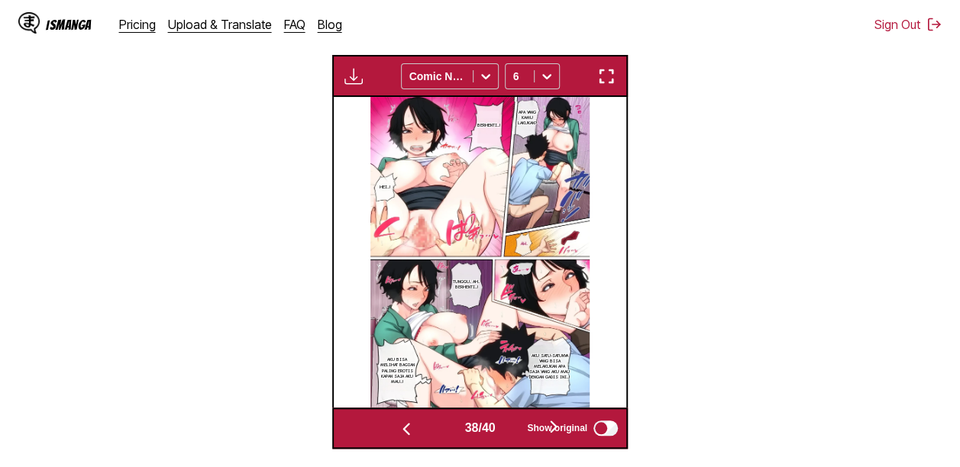
click at [519, 429] on button "button" at bounding box center [554, 428] width 92 height 22
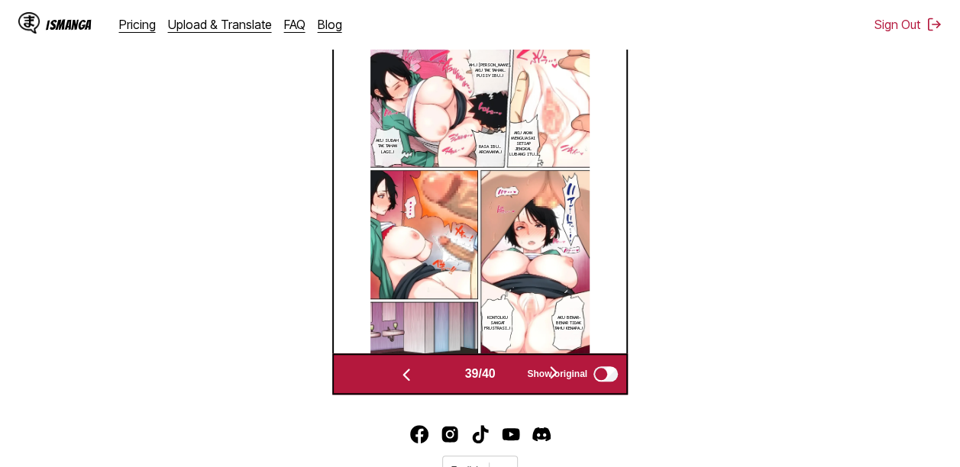
click at [515, 371] on button "button" at bounding box center [554, 374] width 92 height 22
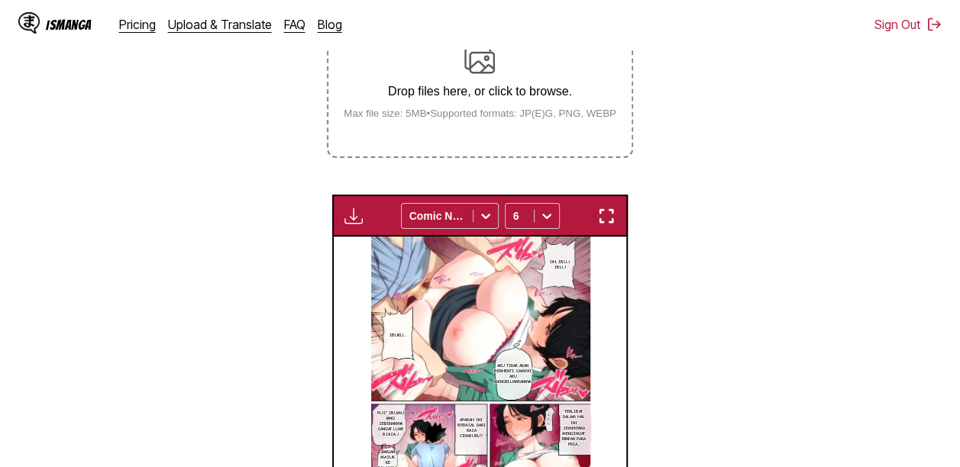
scroll to position [322, 0]
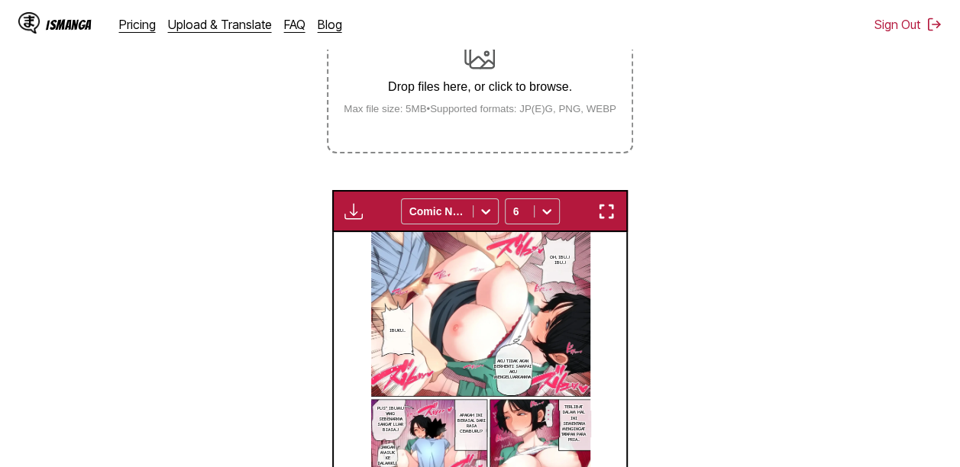
click at [504, 127] on label "Drop files here, or click to browse. Max file size: 5MB • Supported formats: JP…" at bounding box center [479, 77] width 302 height 150
click at [0, 0] on input "Drop files here, or click to browse. Max file size: 5MB • Supported formats: JP…" at bounding box center [0, 0] width 0 height 0
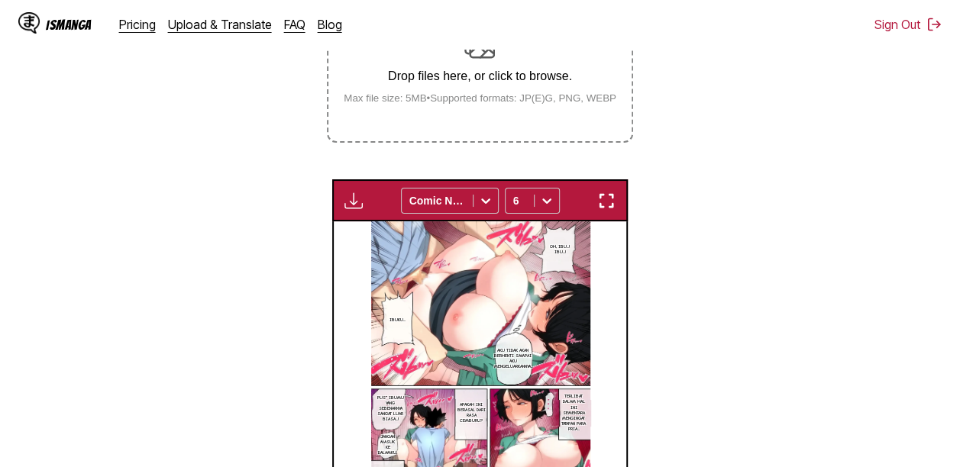
scroll to position [296, 0]
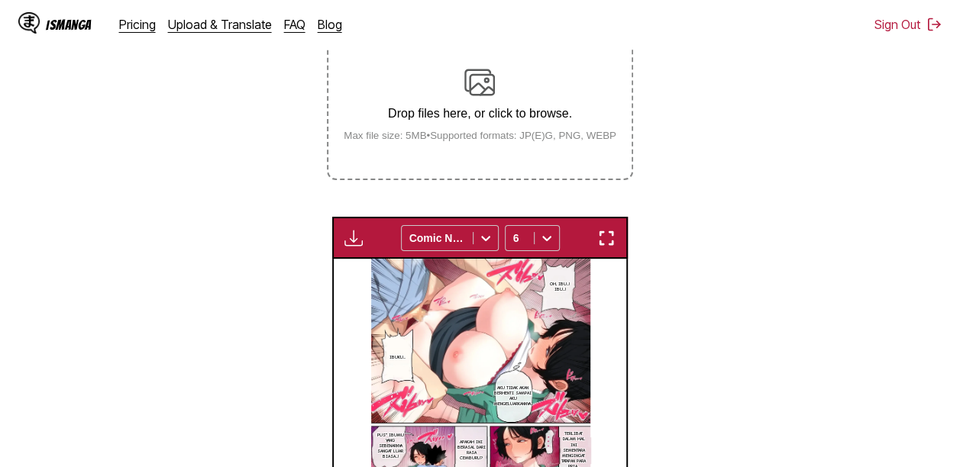
click at [432, 190] on section "From English To Indonesian Drop files here, or click to browse. Max file size: …" at bounding box center [480, 279] width 936 height 663
click at [444, 150] on label "Drop files here, or click to browse. Max file size: 5MB • Supported formats: JP…" at bounding box center [479, 104] width 302 height 150
click at [0, 0] on input "Drop files here, or click to browse. Max file size: 5MB • Supported formats: JP…" at bounding box center [0, 0] width 0 height 0
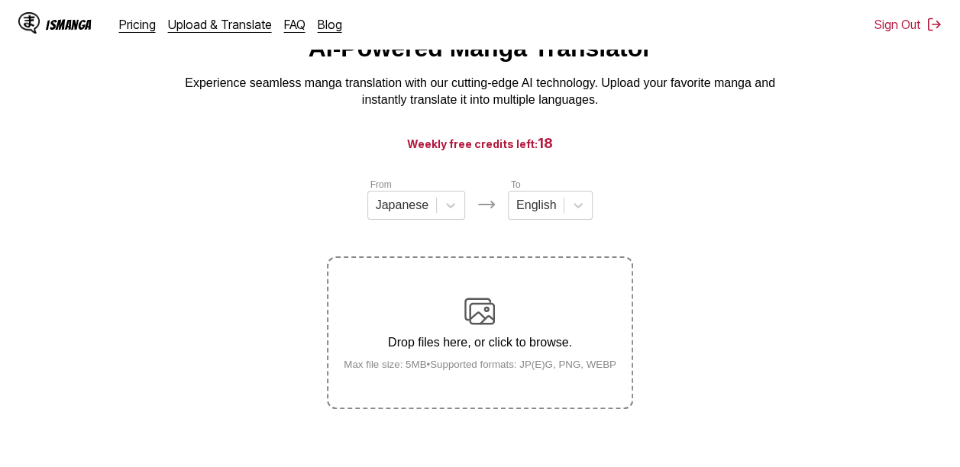
scroll to position [106, 0]
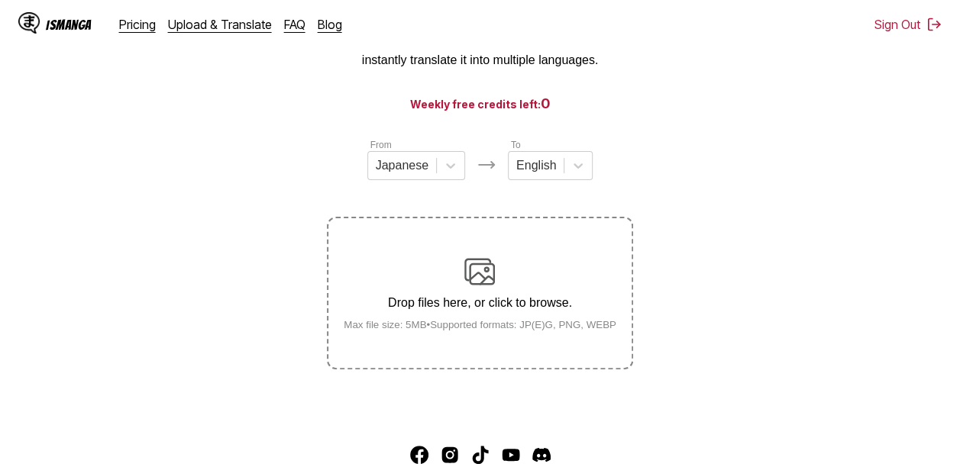
scroll to position [196, 0]
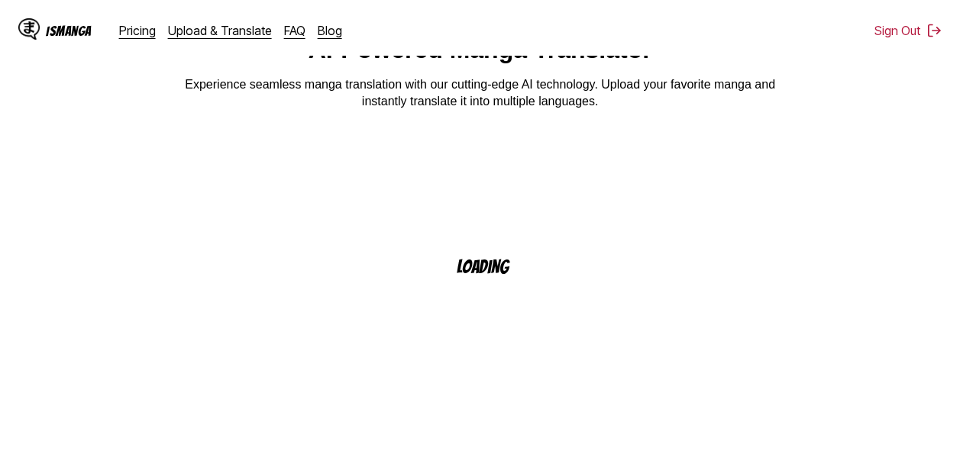
scroll to position [66, 0]
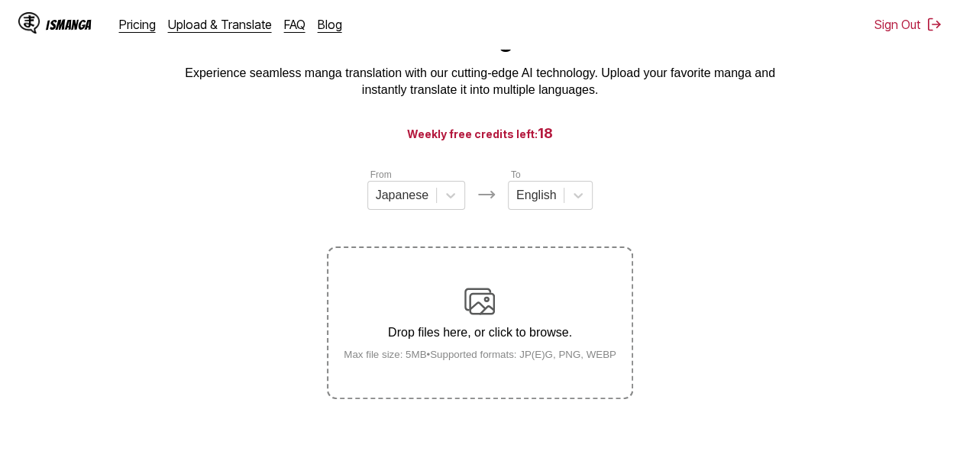
scroll to position [92, 0]
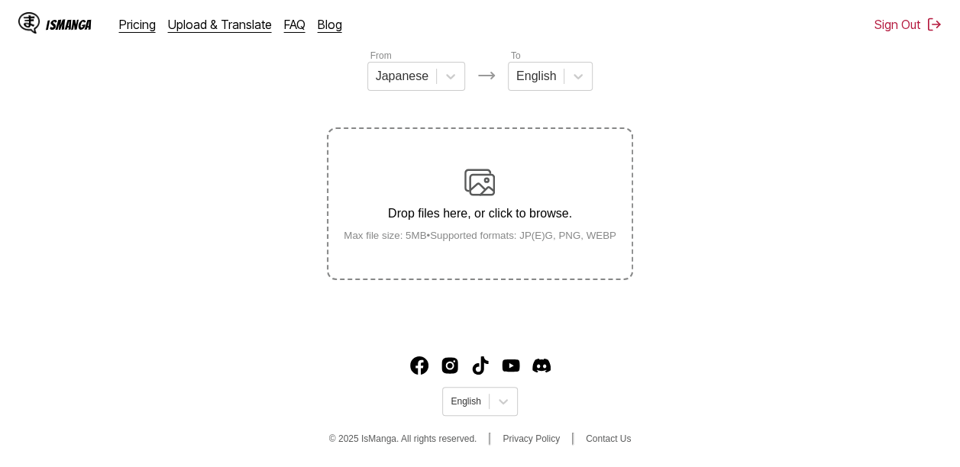
scroll to position [145, 0]
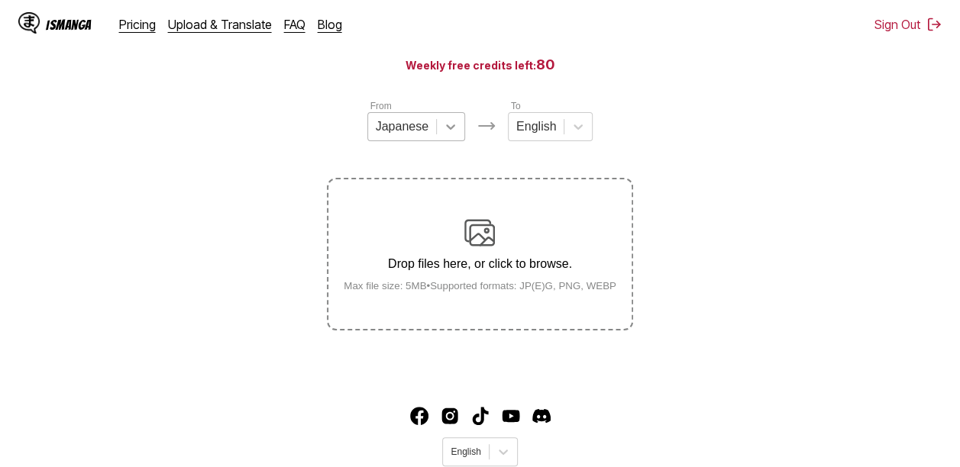
click at [452, 130] on icon at bounding box center [450, 127] width 9 height 5
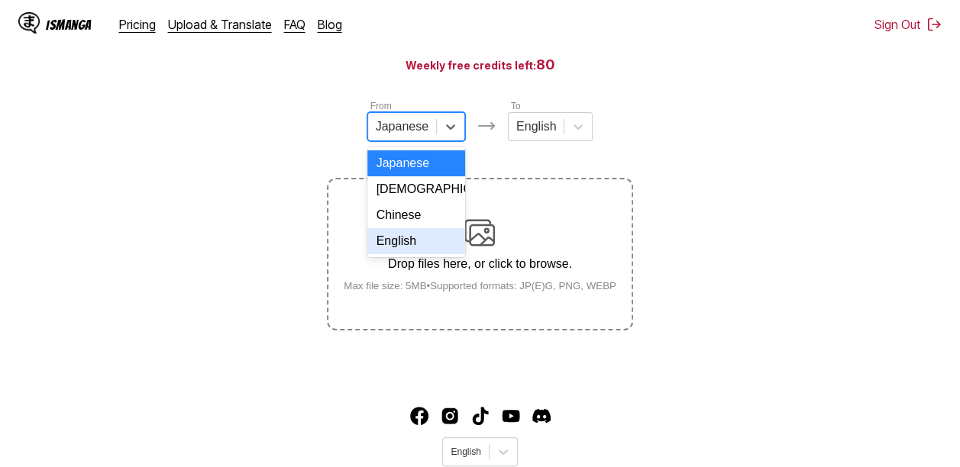
click at [416, 254] on div "English" at bounding box center [416, 241] width 98 height 26
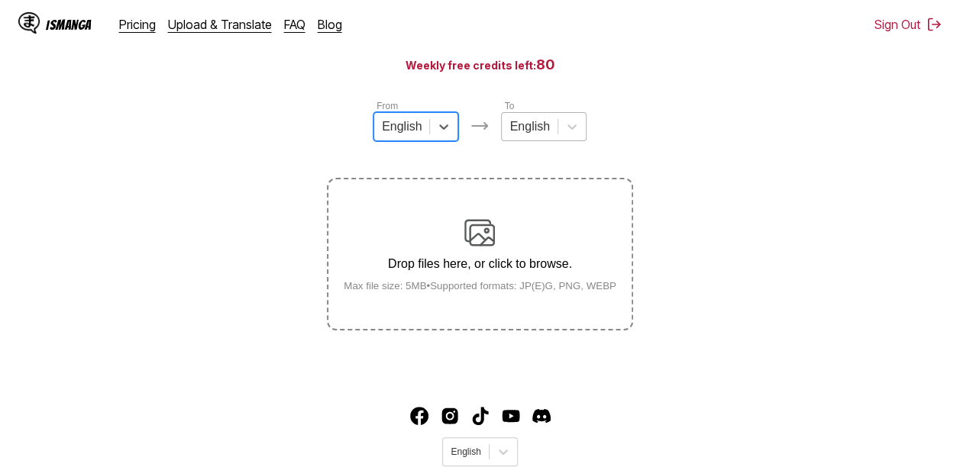
click at [535, 131] on div at bounding box center [530, 126] width 40 height 17
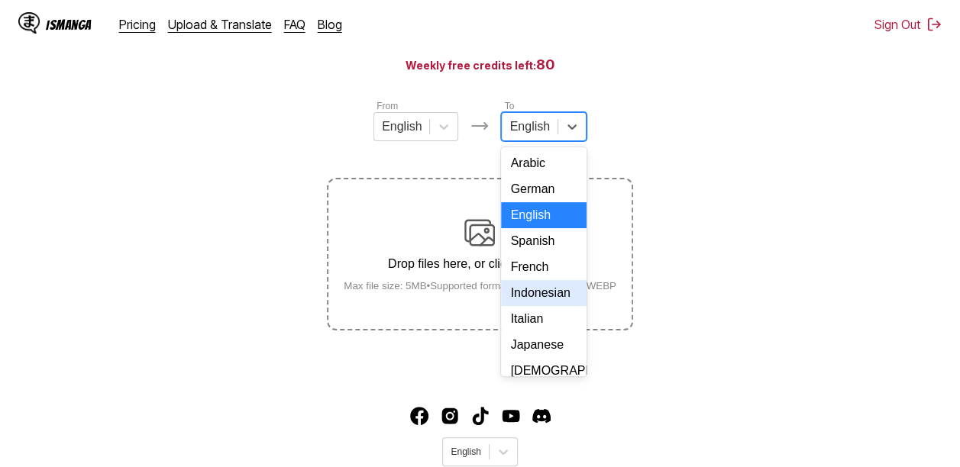
click at [558, 306] on div "Indonesian" at bounding box center [543, 293] width 85 height 26
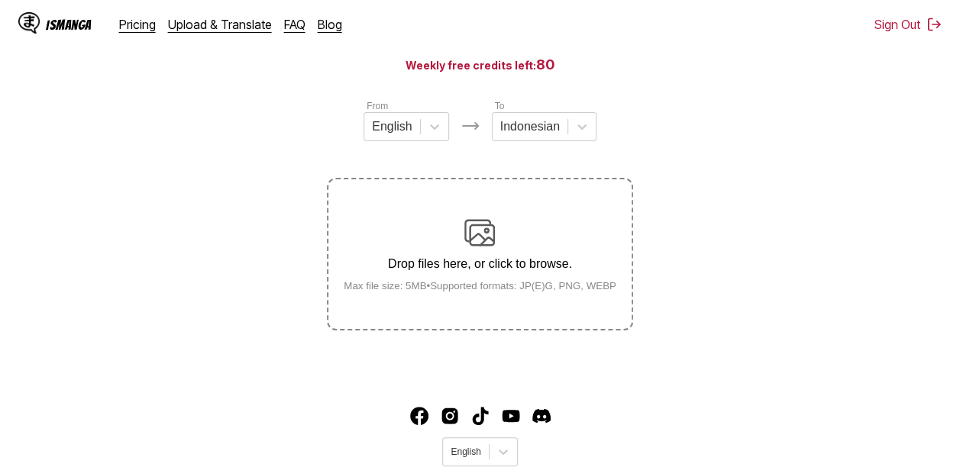
click at [496, 259] on div "Drop files here, or click to browse. Max file size: 5MB • Supported formats: JP…" at bounding box center [480, 255] width 297 height 74
click at [0, 0] on input "Drop files here, or click to browse. Max file size: 5MB • Supported formats: JP…" at bounding box center [0, 0] width 0 height 0
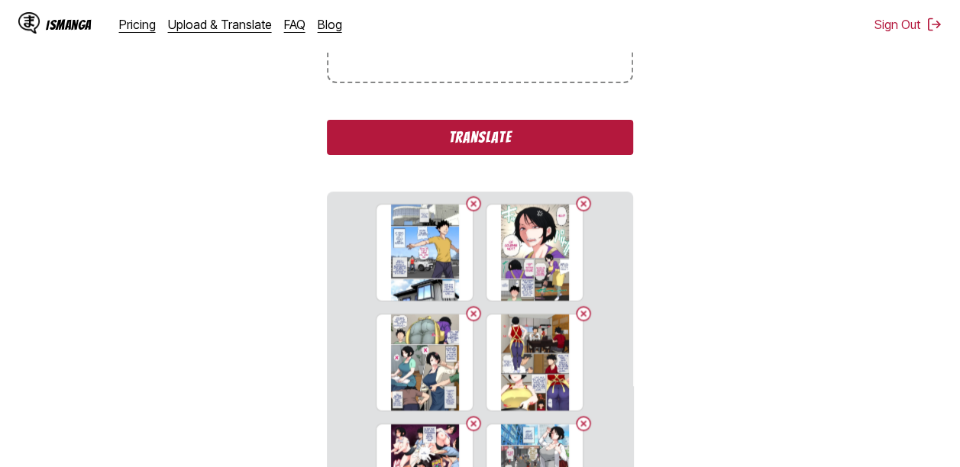
click at [497, 136] on button "Translate" at bounding box center [480, 137] width 306 height 35
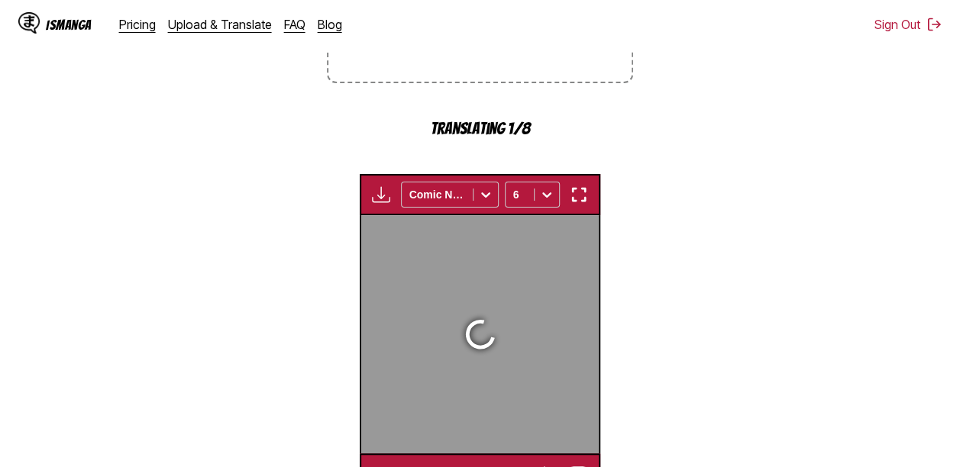
scroll to position [503, 0]
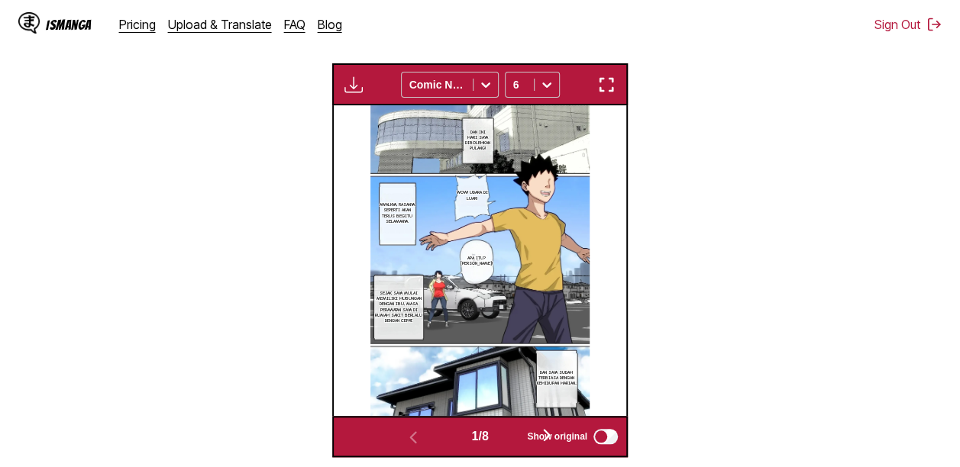
click at [513, 440] on button "button" at bounding box center [547, 436] width 92 height 22
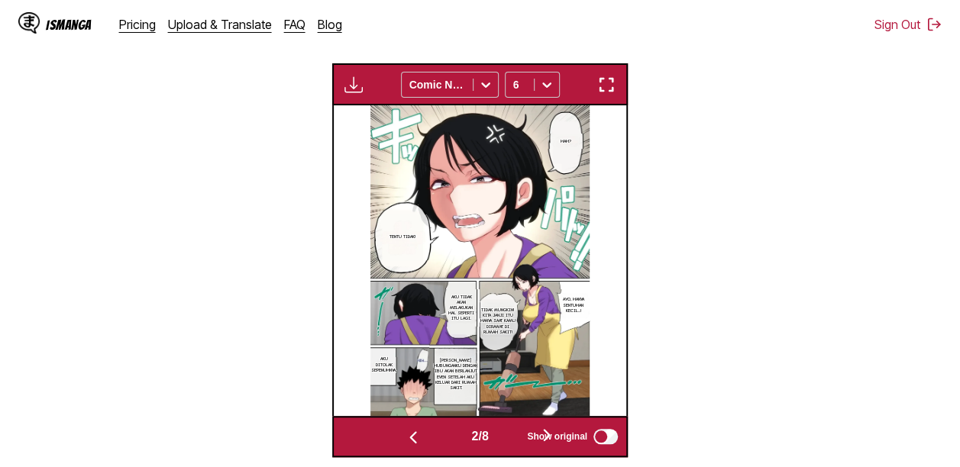
click at [512, 436] on button "button" at bounding box center [547, 436] width 92 height 22
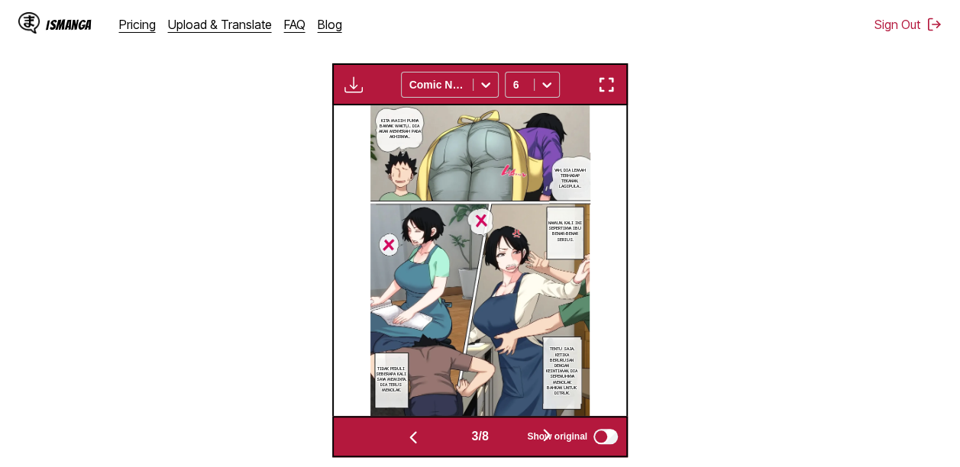
click at [512, 436] on button "button" at bounding box center [547, 436] width 92 height 22
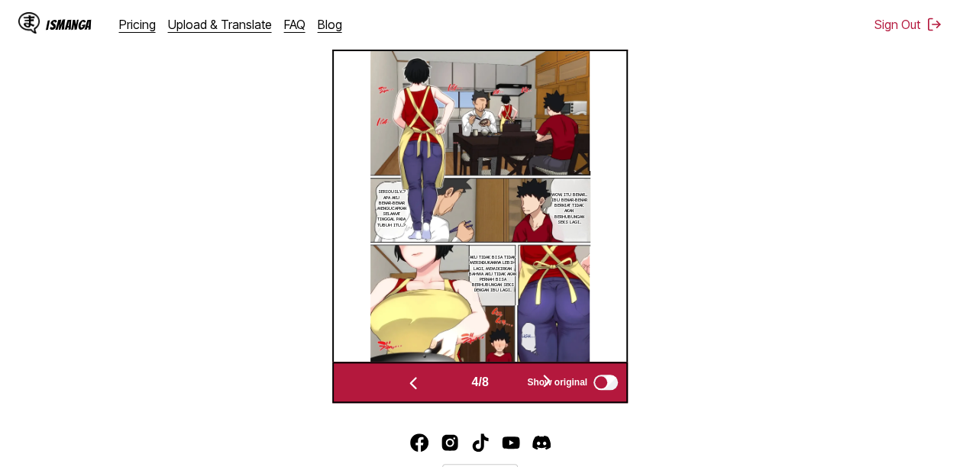
click at [514, 386] on button "button" at bounding box center [547, 382] width 92 height 22
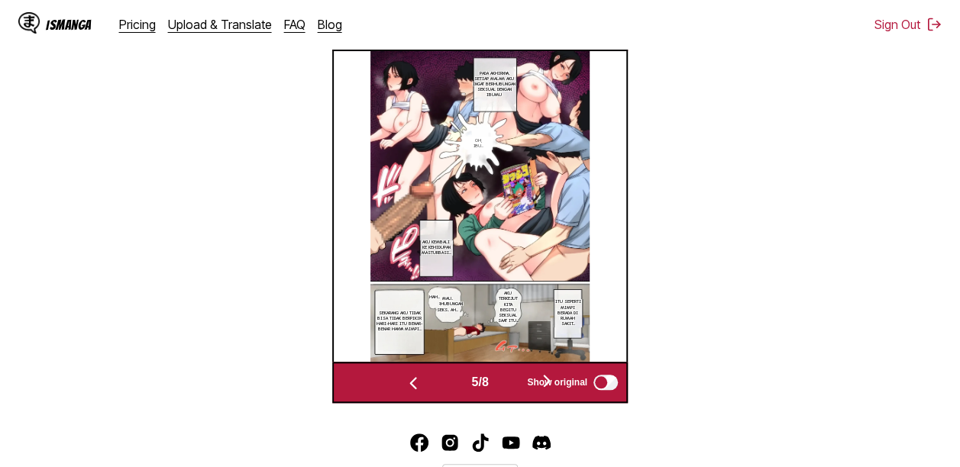
click at [515, 386] on button "button" at bounding box center [547, 382] width 92 height 22
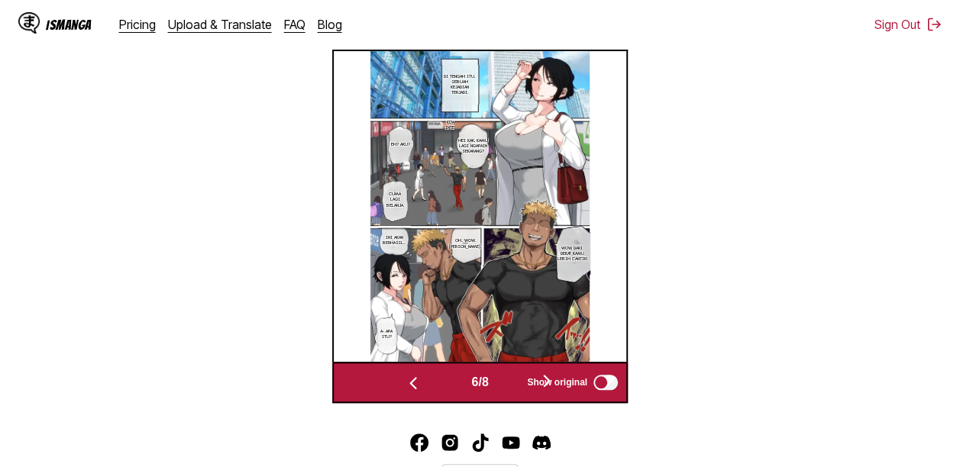
click at [515, 386] on button "button" at bounding box center [547, 382] width 92 height 22
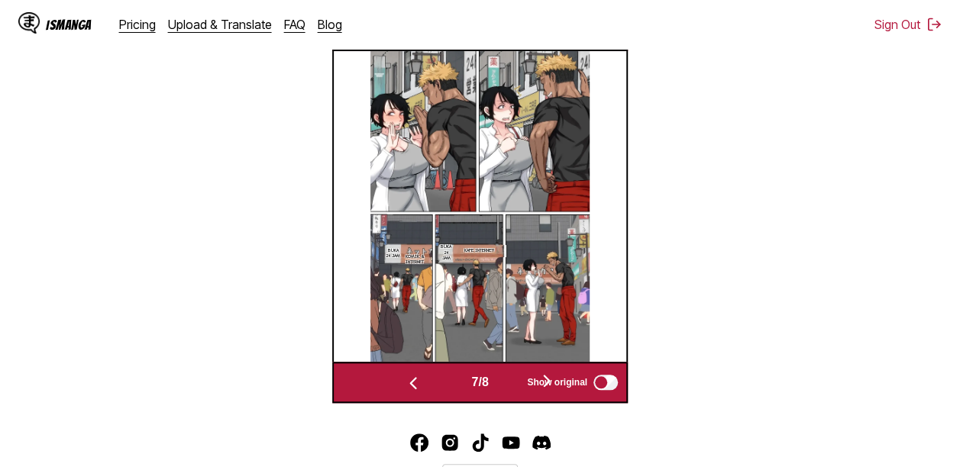
click at [515, 386] on button "button" at bounding box center [547, 382] width 92 height 22
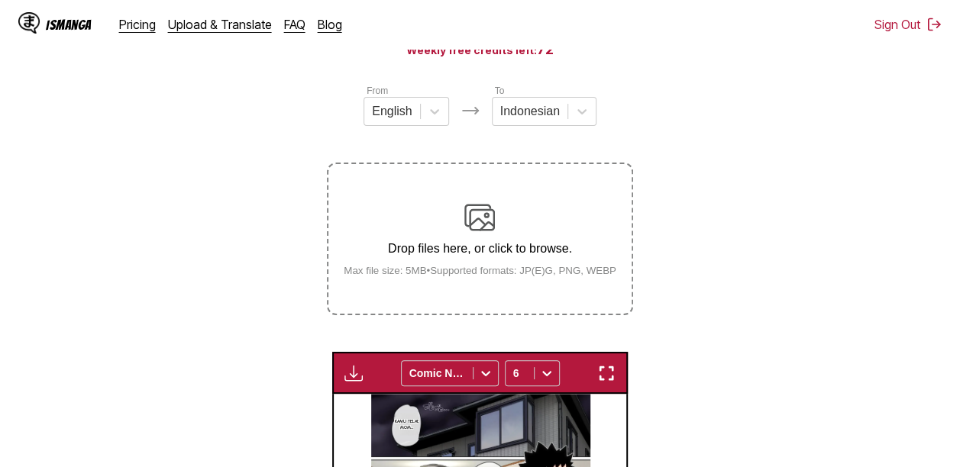
scroll to position [208, 0]
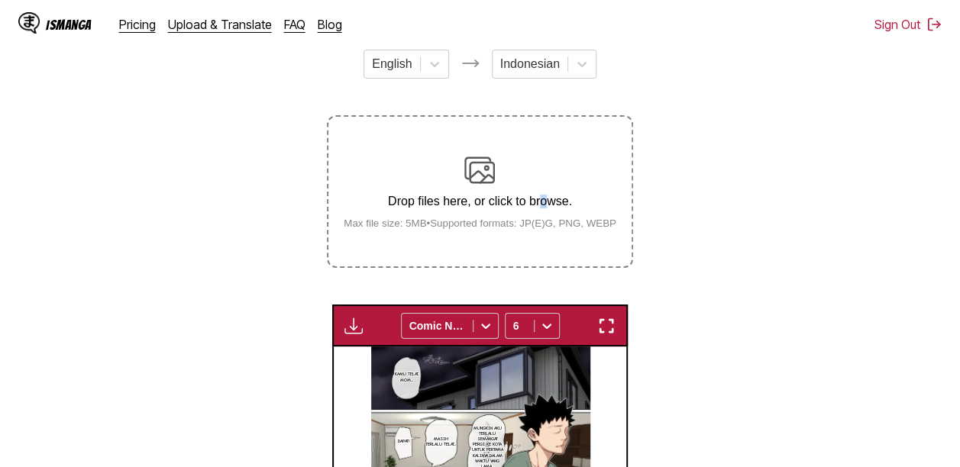
click at [545, 196] on div "Drop files here, or click to browse. Max file size: 5MB • Supported formats: JP…" at bounding box center [480, 192] width 297 height 74
drag, startPoint x: 545, startPoint y: 196, endPoint x: 466, endPoint y: 170, distance: 82.9
click at [466, 170] on img at bounding box center [479, 170] width 31 height 31
click at [0, 0] on input "Drop files here, or click to browse. Max file size: 5MB • Supported formats: JP…" at bounding box center [0, 0] width 0 height 0
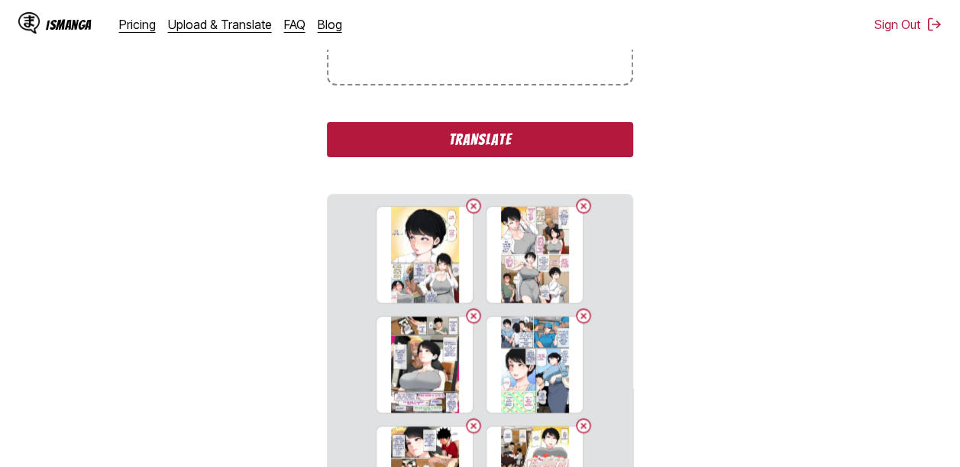
scroll to position [397, 0]
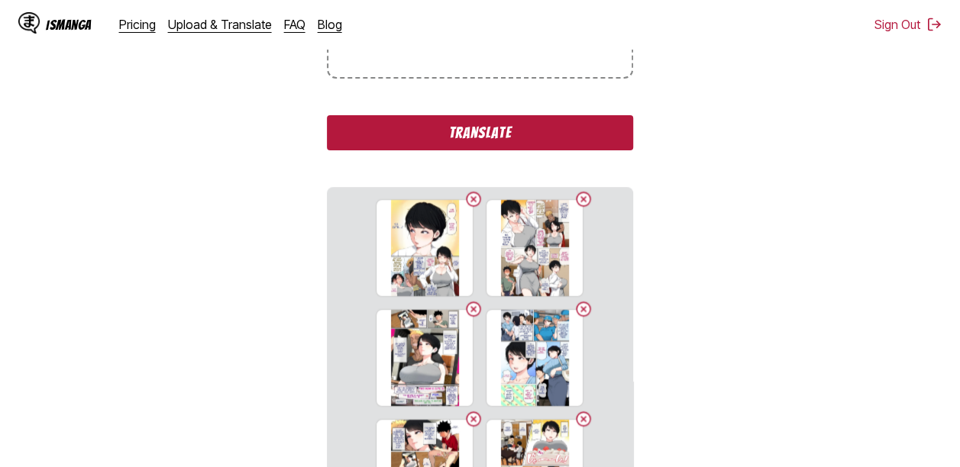
click at [536, 126] on button "Translate" at bounding box center [480, 132] width 306 height 35
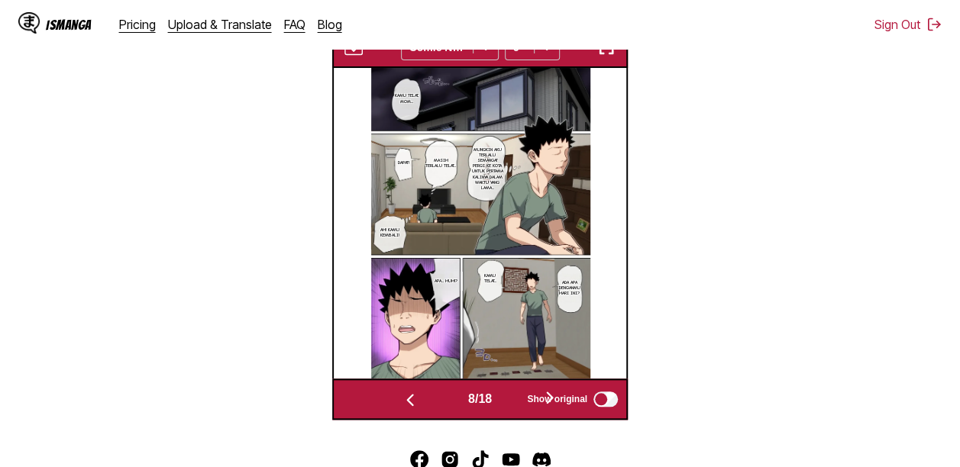
scroll to position [568, 0]
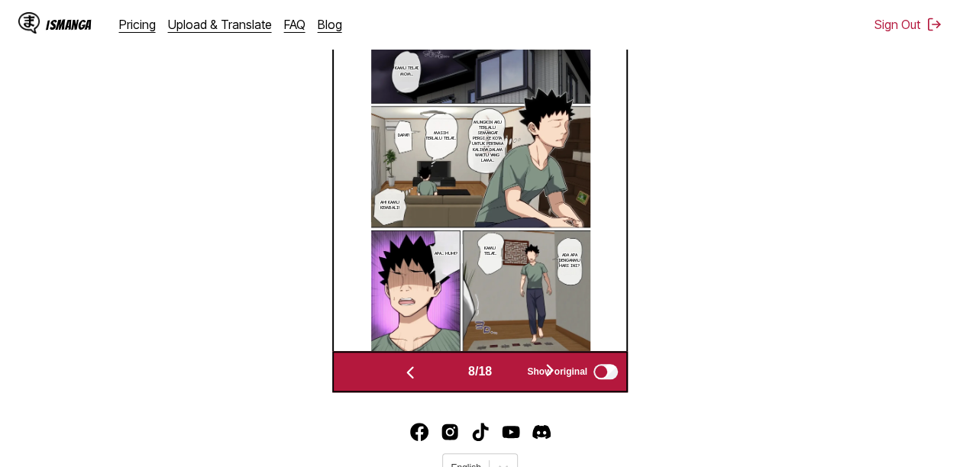
click at [511, 371] on button "button" at bounding box center [550, 372] width 92 height 22
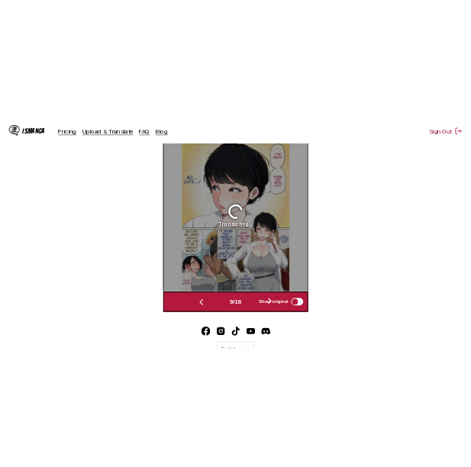
scroll to position [0, 2341]
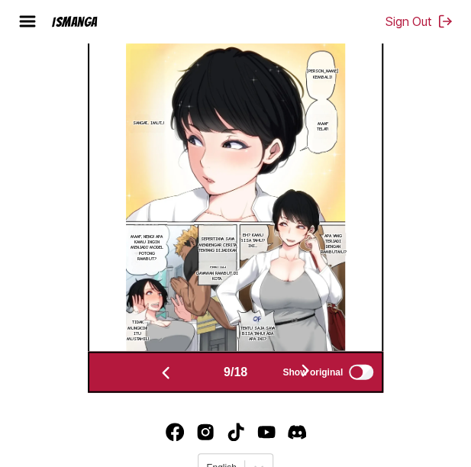
click at [272, 376] on button "button" at bounding box center [306, 372] width 92 height 22
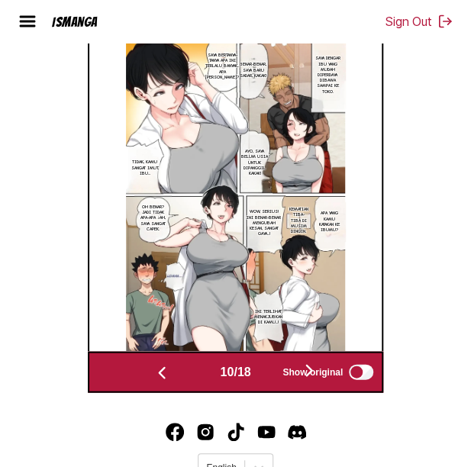
click at [270, 374] on button "button" at bounding box center [310, 372] width 92 height 22
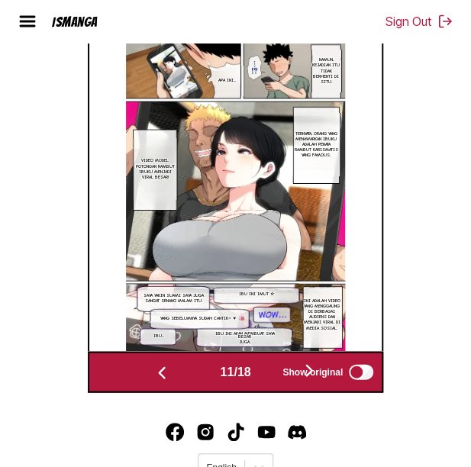
click at [269, 374] on button "button" at bounding box center [310, 372] width 92 height 22
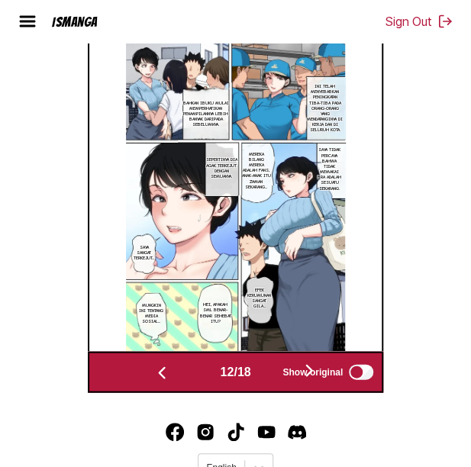
click at [269, 374] on button "button" at bounding box center [310, 372] width 92 height 22
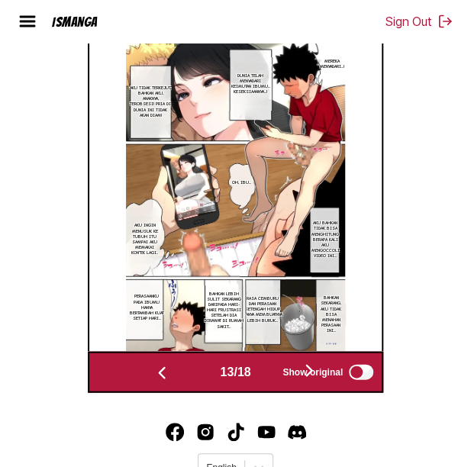
click at [269, 374] on button "button" at bounding box center [310, 372] width 92 height 22
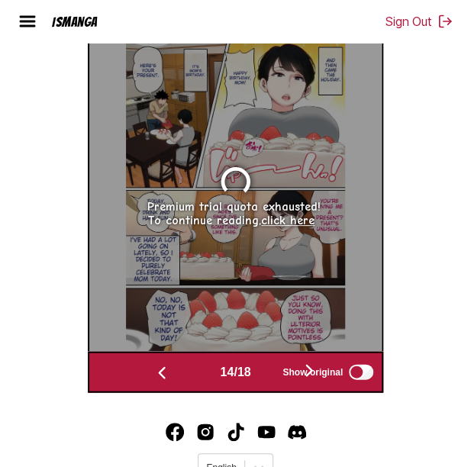
click at [159, 382] on img "button" at bounding box center [162, 373] width 18 height 18
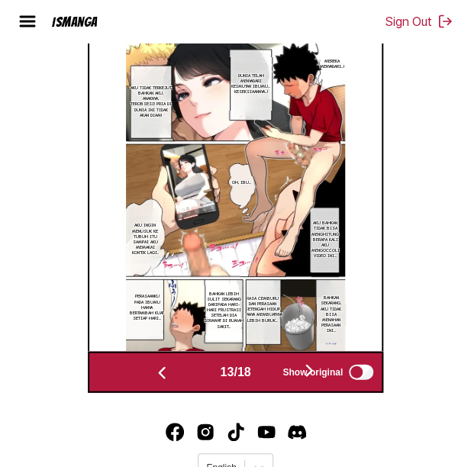
click at [300, 374] on span "Show original" at bounding box center [313, 372] width 60 height 11
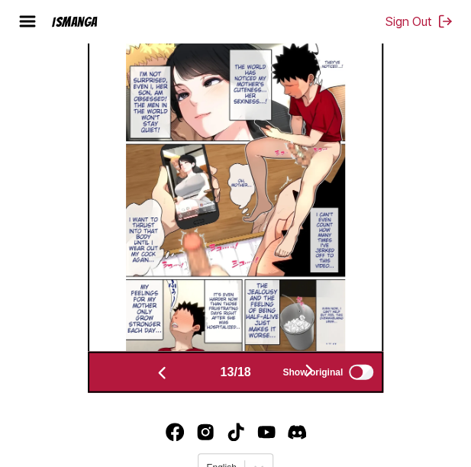
click at [345, 370] on label "Show original" at bounding box center [329, 372] width 93 height 20
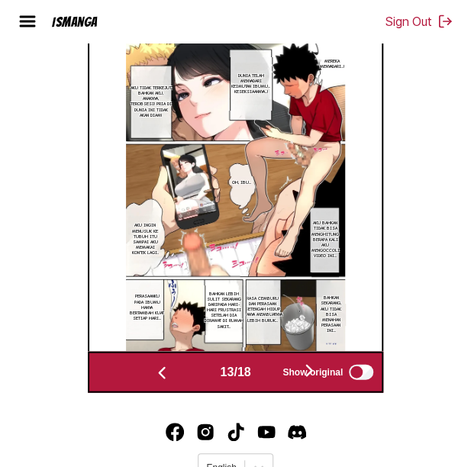
click at [307, 377] on span "Show original" at bounding box center [313, 372] width 60 height 11
click at [273, 372] on button "button" at bounding box center [310, 372] width 92 height 22
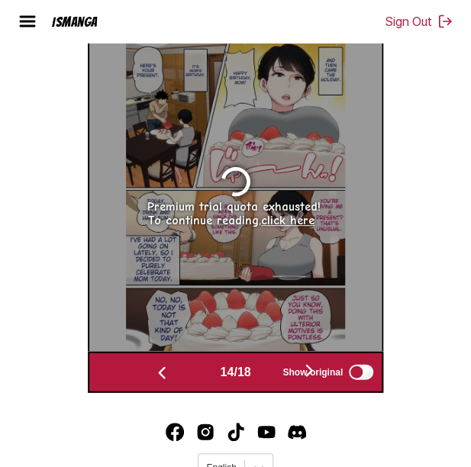
click at [273, 372] on button "button" at bounding box center [310, 372] width 92 height 22
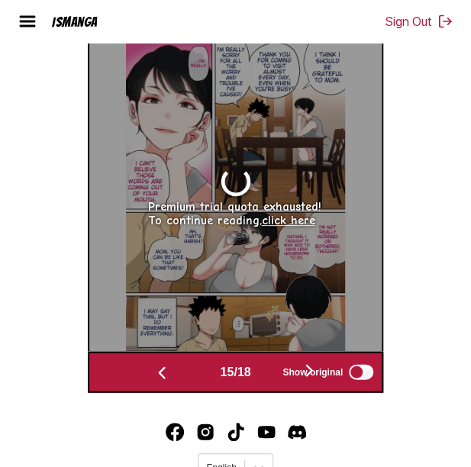
click at [273, 372] on button "button" at bounding box center [310, 372] width 92 height 22
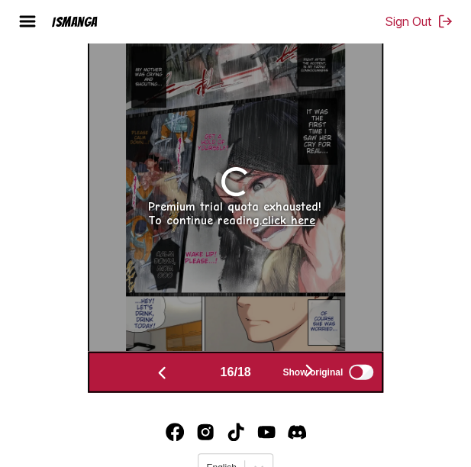
click at [273, 372] on button "button" at bounding box center [310, 372] width 92 height 22
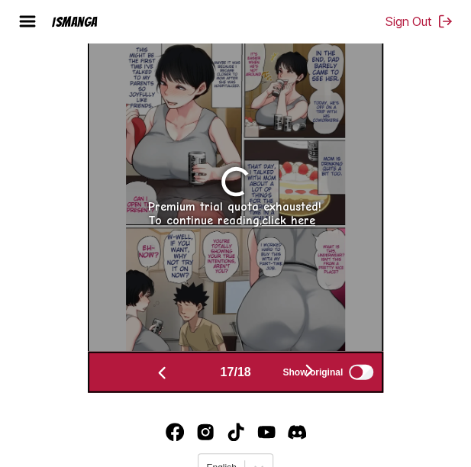
click at [180, 380] on button "button" at bounding box center [162, 372] width 92 height 22
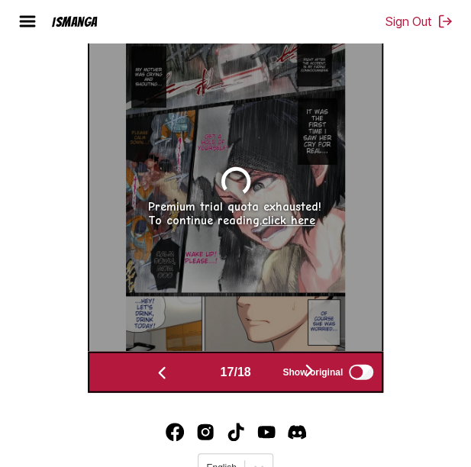
click at [180, 380] on button "button" at bounding box center [162, 372] width 92 height 22
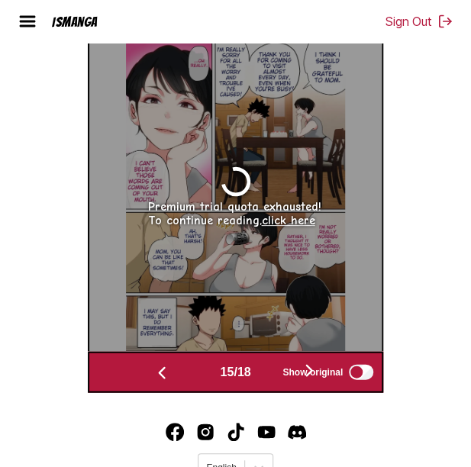
click at [180, 380] on button "button" at bounding box center [162, 372] width 92 height 22
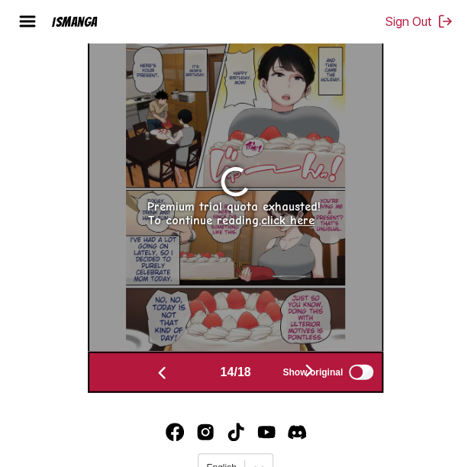
click at [181, 376] on button "button" at bounding box center [162, 372] width 92 height 22
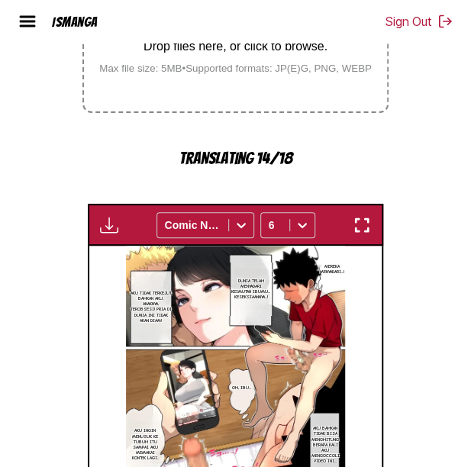
scroll to position [380, 0]
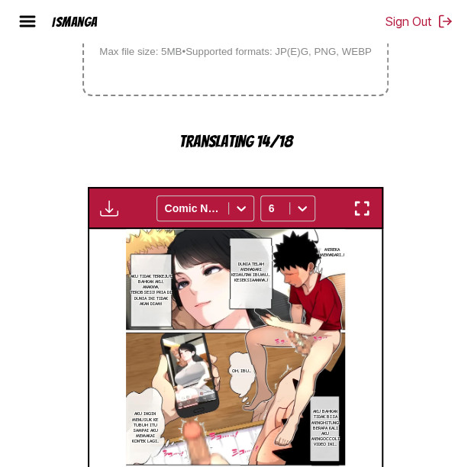
click at [109, 214] on img "button" at bounding box center [109, 208] width 18 height 18
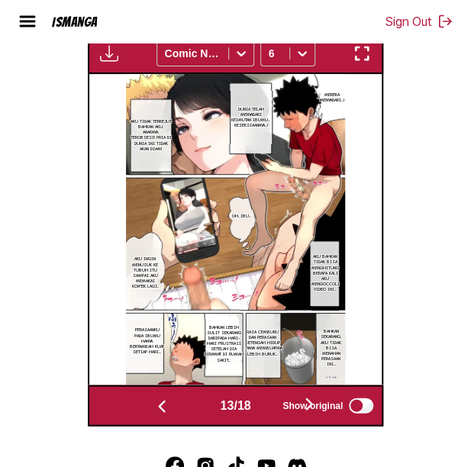
scroll to position [530, 0]
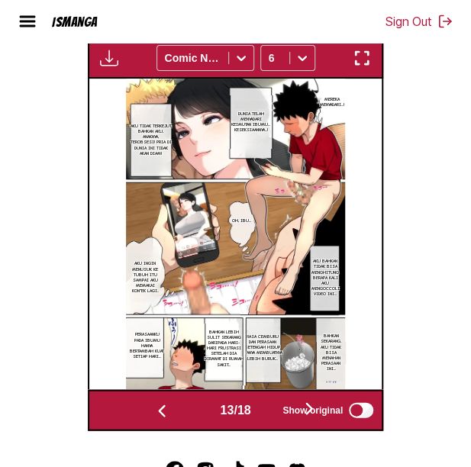
click at [113, 60] on img "button" at bounding box center [109, 58] width 18 height 18
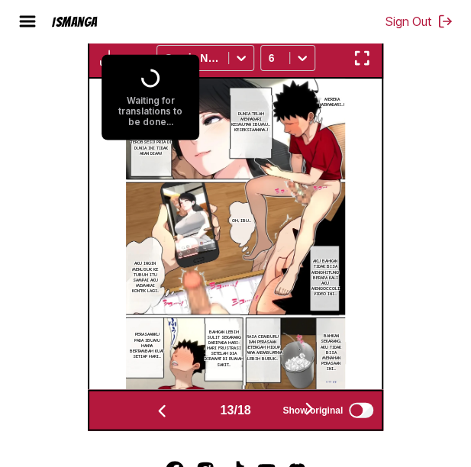
click at [113, 60] on div "Waiting for translations to be done..." at bounding box center [151, 97] width 98 height 86
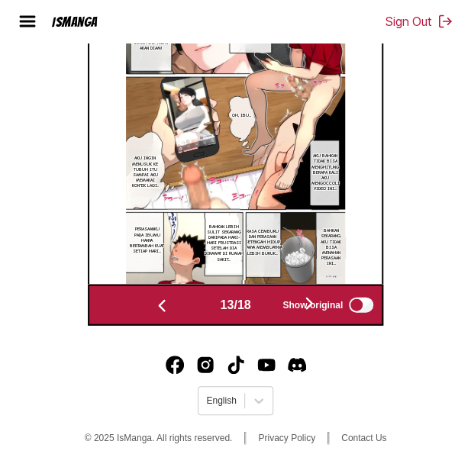
scroll to position [639, 0]
click at [270, 303] on button "button" at bounding box center [310, 304] width 92 height 22
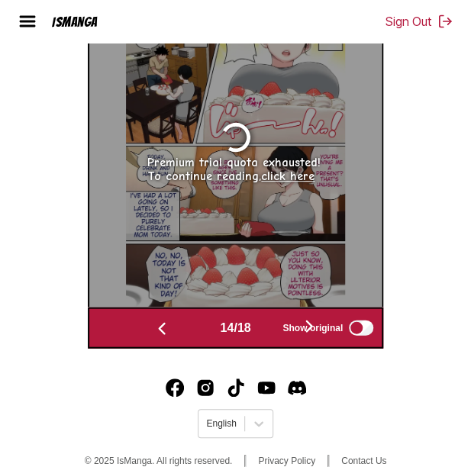
click at [179, 332] on button "button" at bounding box center [162, 327] width 92 height 22
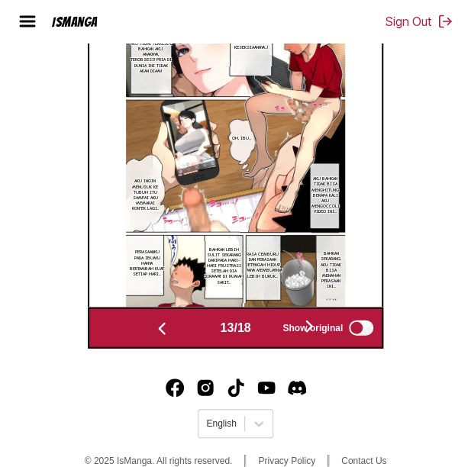
click at [179, 332] on button "button" at bounding box center [162, 327] width 92 height 22
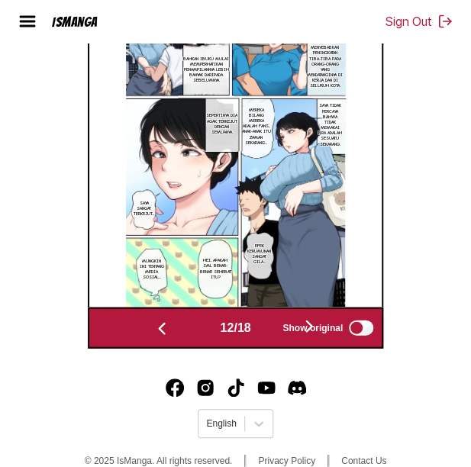
click at [179, 332] on button "button" at bounding box center [162, 327] width 92 height 22
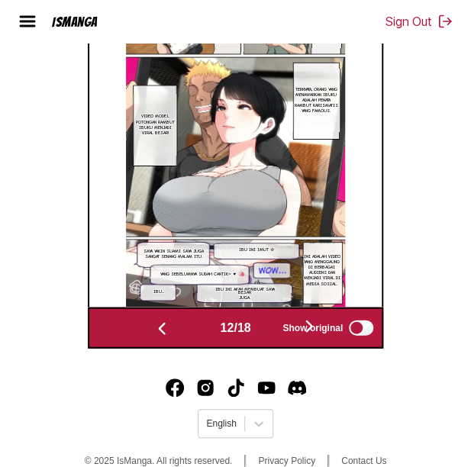
click at [179, 332] on button "button" at bounding box center [162, 327] width 92 height 22
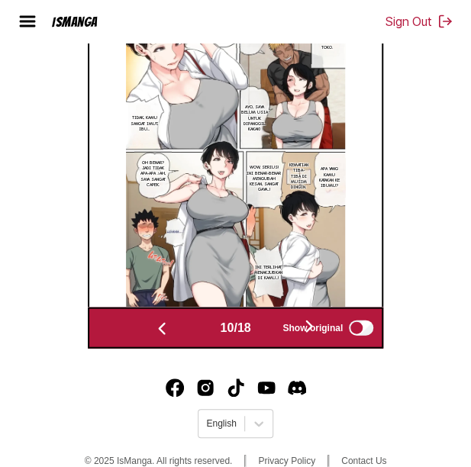
click at [179, 332] on button "button" at bounding box center [162, 327] width 92 height 22
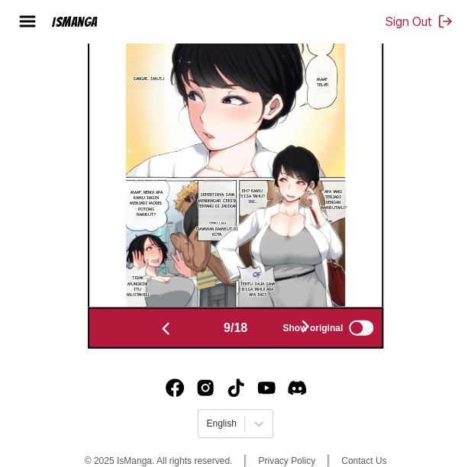
click at [179, 332] on button "button" at bounding box center [166, 327] width 92 height 22
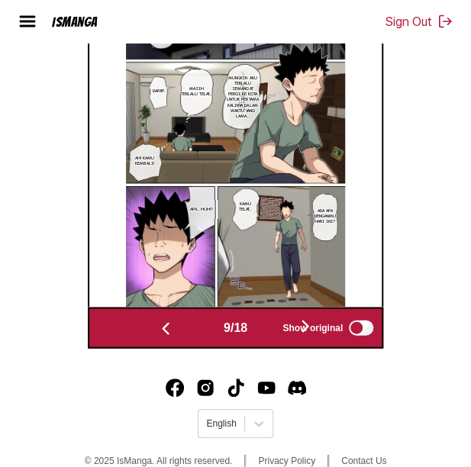
click at [179, 332] on button "button" at bounding box center [166, 327] width 92 height 22
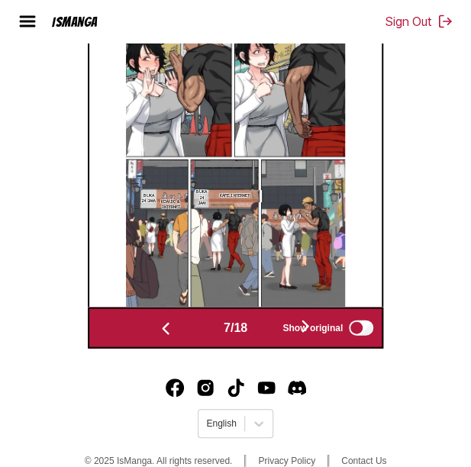
click at [178, 332] on button "button" at bounding box center [166, 327] width 92 height 22
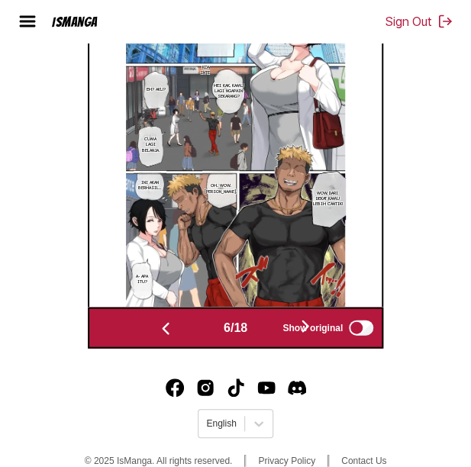
click at [178, 332] on button "button" at bounding box center [166, 327] width 92 height 22
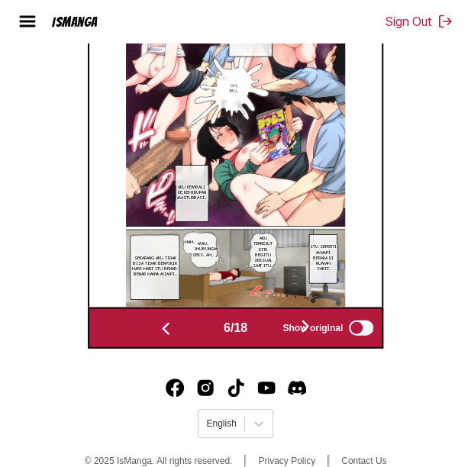
click at [178, 332] on button "button" at bounding box center [166, 327] width 92 height 22
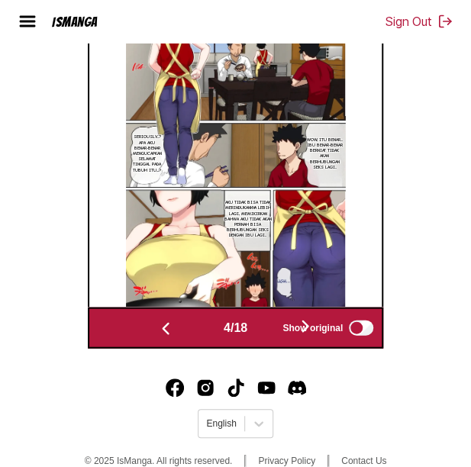
click at [178, 332] on button "button" at bounding box center [166, 327] width 92 height 22
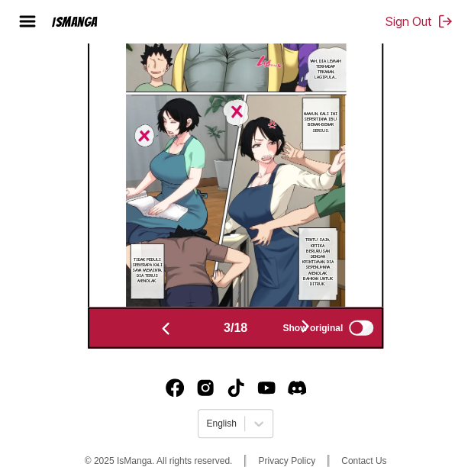
click at [178, 332] on button "button" at bounding box center [166, 327] width 92 height 22
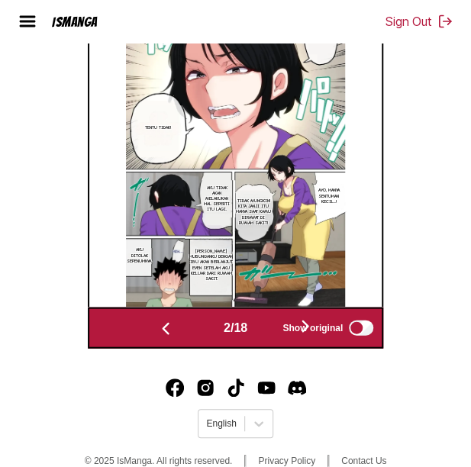
click at [178, 332] on button "button" at bounding box center [166, 327] width 92 height 22
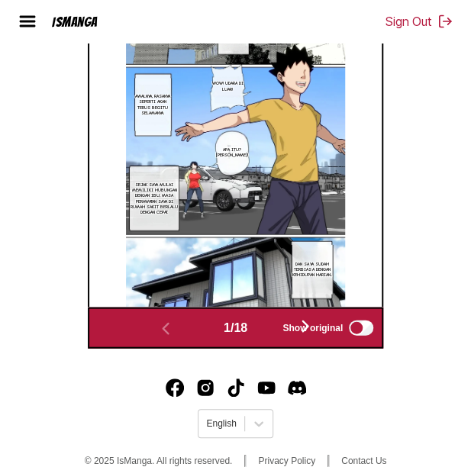
scroll to position [195, 0]
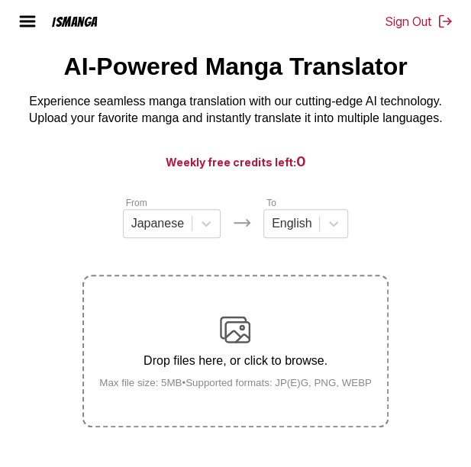
scroll to position [75, 0]
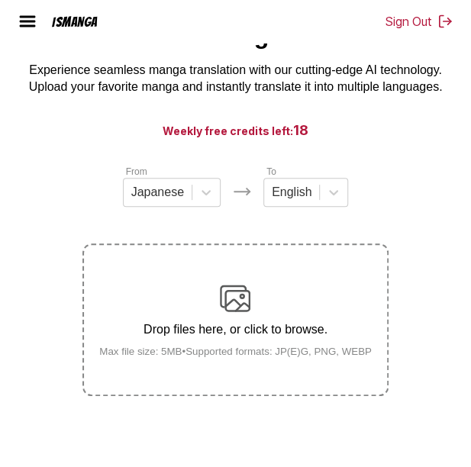
scroll to position [96, 0]
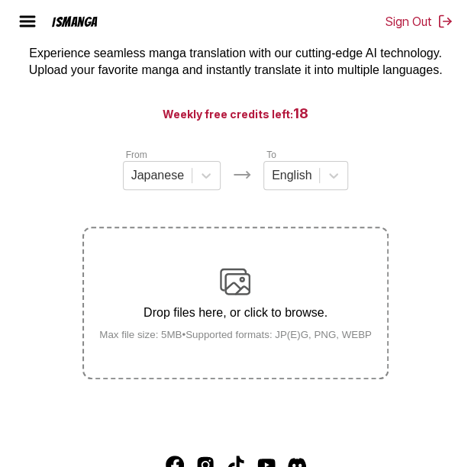
click at [105, 169] on div "From Japanese To English" at bounding box center [235, 168] width 306 height 43
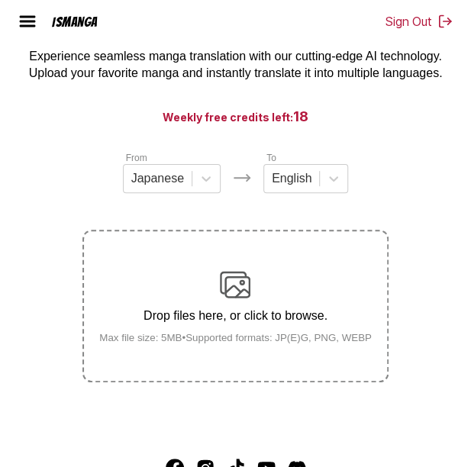
scroll to position [70, 0]
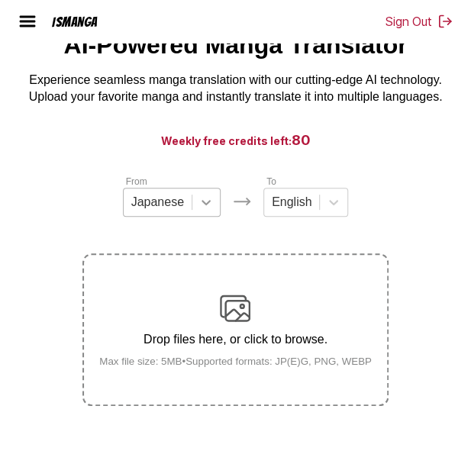
click at [209, 207] on icon at bounding box center [206, 202] width 15 height 15
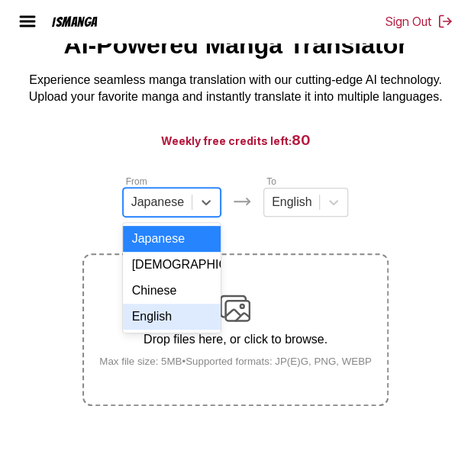
click at [175, 330] on div "English" at bounding box center [172, 317] width 98 height 26
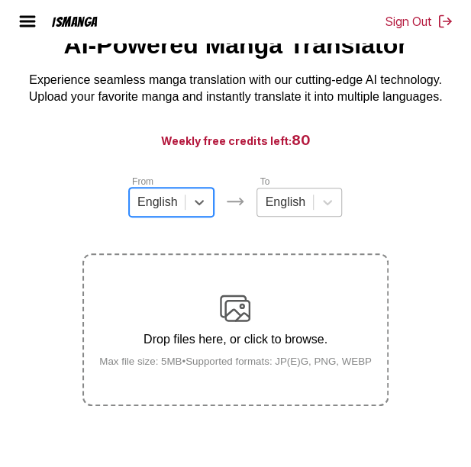
click at [289, 211] on div at bounding box center [285, 202] width 40 height 17
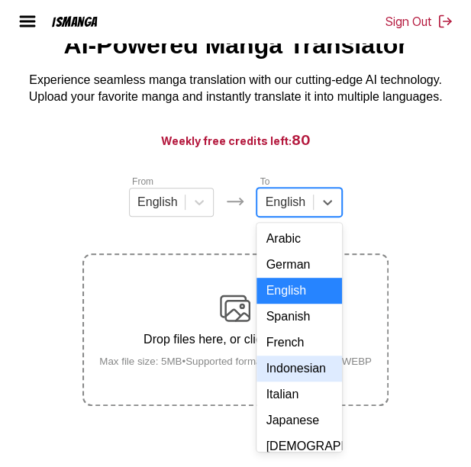
click at [296, 382] on div "Indonesian" at bounding box center [299, 369] width 85 height 26
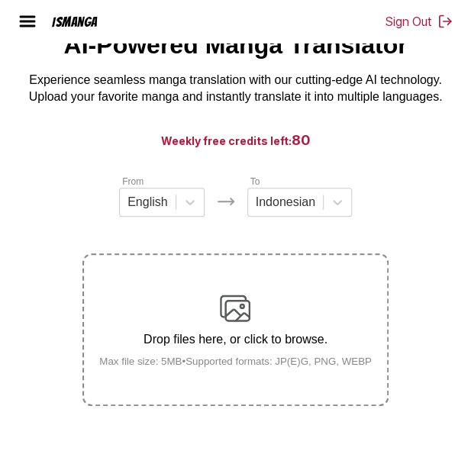
click at [240, 326] on div "Drop files here, or click to browse. Max file size: 5MB • Supported formats: JP…" at bounding box center [235, 330] width 297 height 74
click at [0, 0] on input "Drop files here, or click to browse. Max file size: 5MB • Supported formats: JP…" at bounding box center [0, 0] width 0 height 0
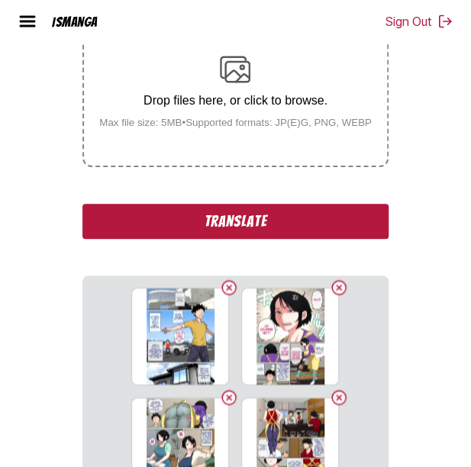
scroll to position [377, 0]
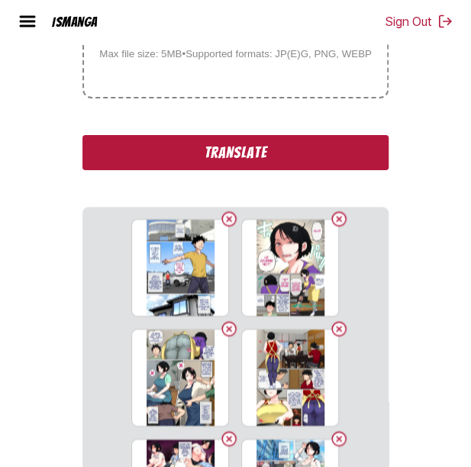
click at [260, 160] on button "Translate" at bounding box center [235, 152] width 306 height 35
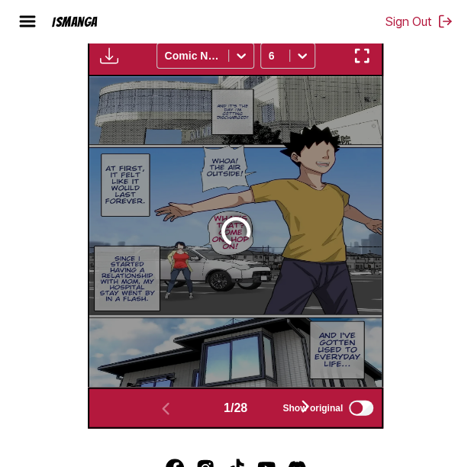
scroll to position [566, 0]
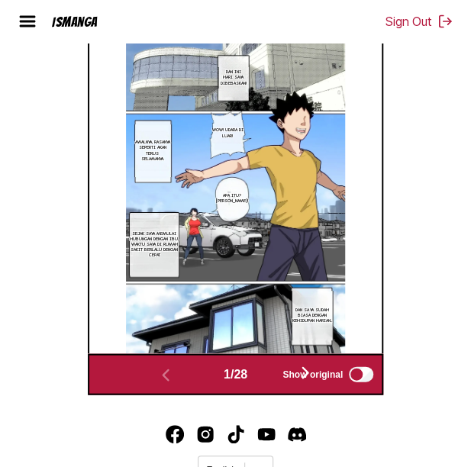
click at [272, 375] on button "button" at bounding box center [306, 374] width 92 height 22
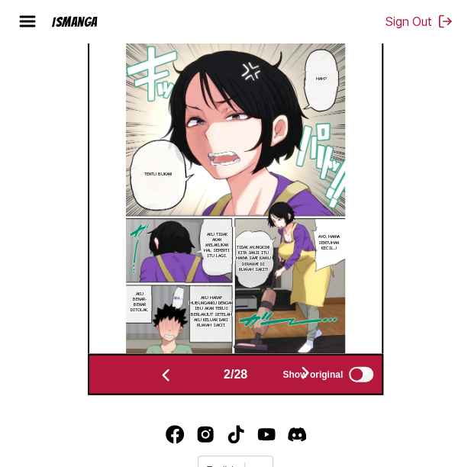
click at [269, 377] on button "button" at bounding box center [306, 374] width 92 height 22
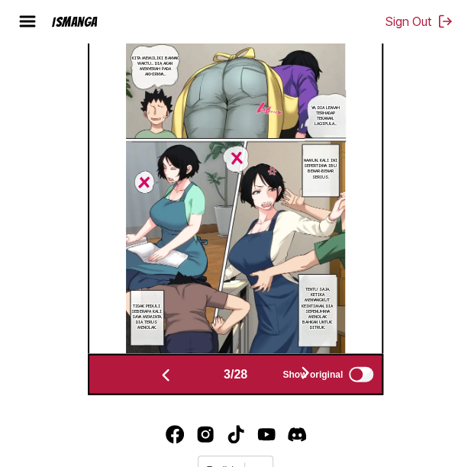
click at [270, 377] on button "button" at bounding box center [306, 374] width 92 height 22
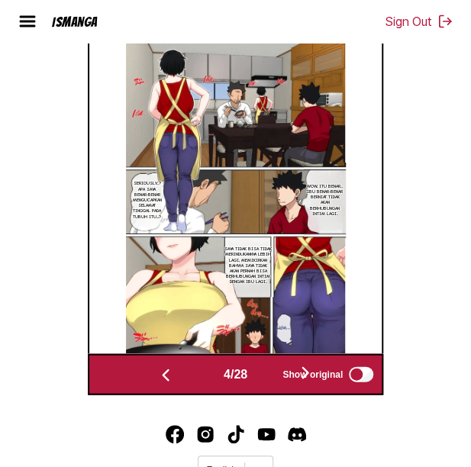
click at [270, 377] on button "button" at bounding box center [306, 374] width 92 height 22
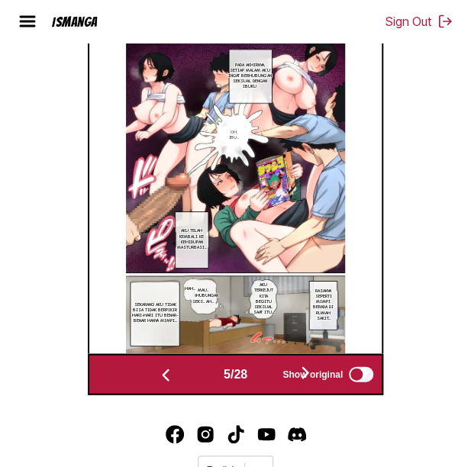
click at [271, 376] on button "button" at bounding box center [306, 374] width 92 height 22
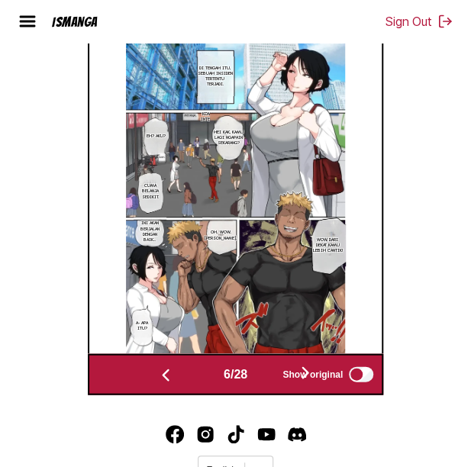
click at [271, 376] on button "button" at bounding box center [306, 374] width 92 height 22
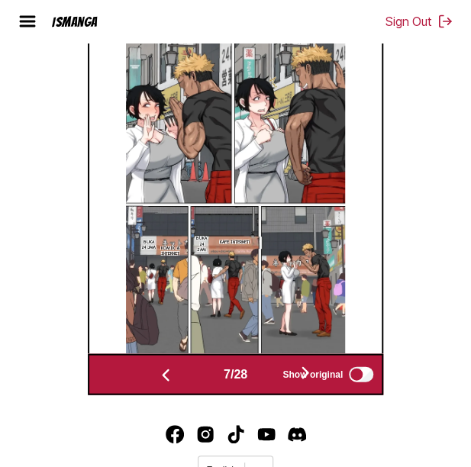
click at [271, 376] on button "button" at bounding box center [306, 374] width 92 height 22
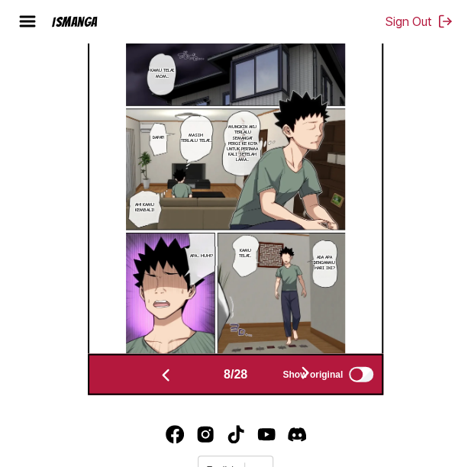
click at [271, 376] on button "button" at bounding box center [306, 374] width 92 height 22
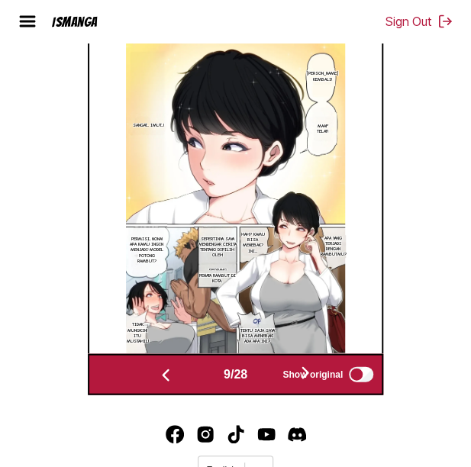
click at [272, 376] on button "button" at bounding box center [306, 374] width 92 height 22
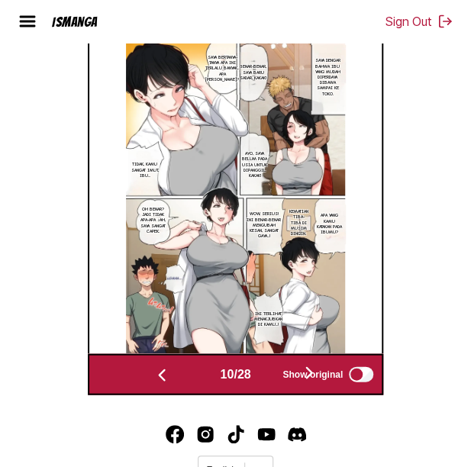
click at [272, 376] on button "button" at bounding box center [310, 374] width 92 height 22
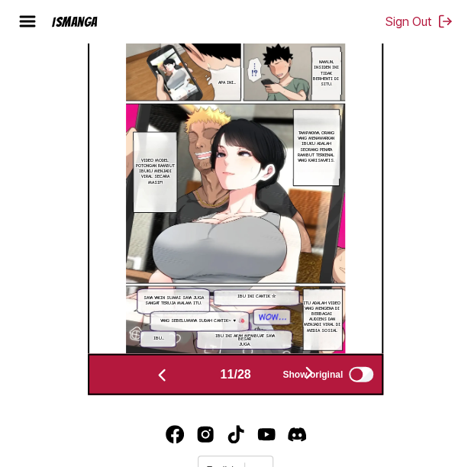
click at [272, 376] on button "button" at bounding box center [310, 374] width 92 height 22
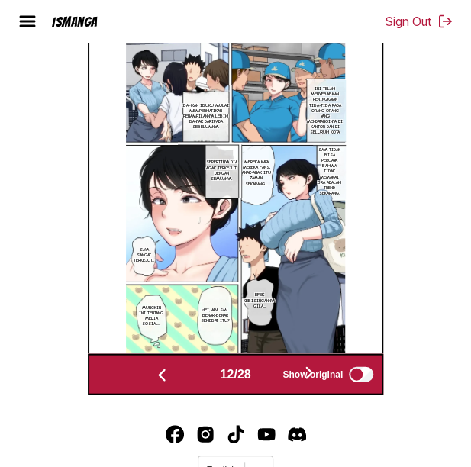
click at [272, 376] on button "button" at bounding box center [310, 374] width 92 height 22
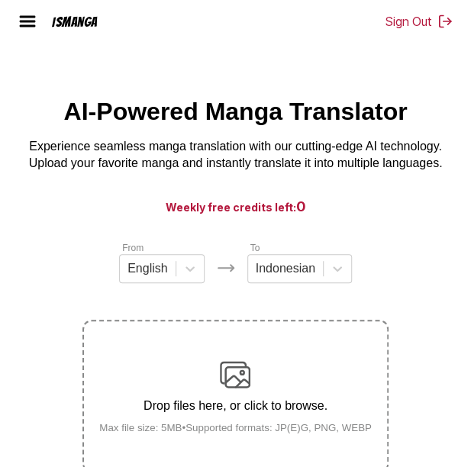
scroll to position [0, 0]
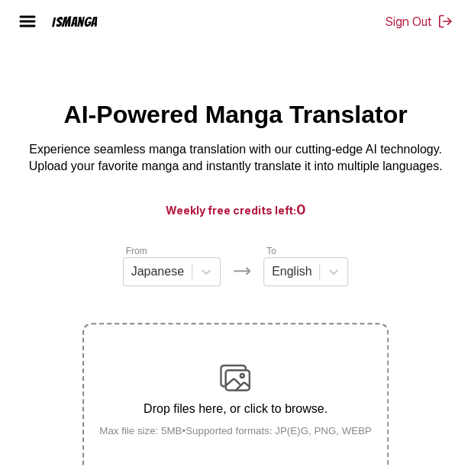
click at [67, 230] on main "AI-Powered Manga Translator Experience seamless manga translation with our cutt…" at bounding box center [235, 311] width 471 height 421
click at [222, 416] on p "Drop files here, or click to browse." at bounding box center [235, 410] width 297 height 14
click at [0, 0] on input "Drop files here, or click to browse. Max file size: 5MB • Supported formats: JP…" at bounding box center [0, 0] width 0 height 0
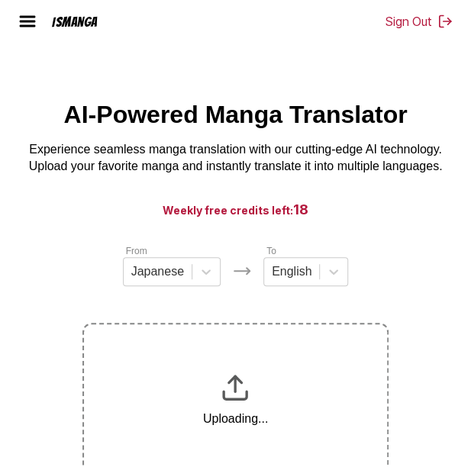
scroll to position [145, 0]
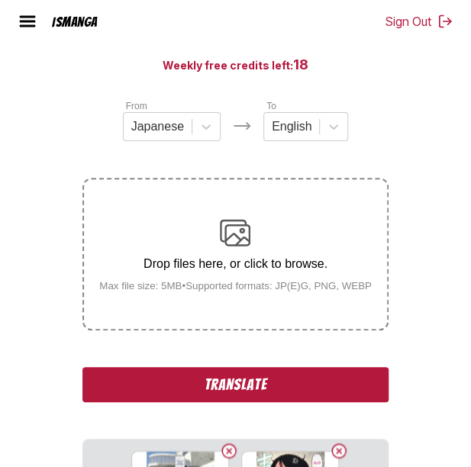
click at [295, 396] on button "Translate" at bounding box center [235, 384] width 306 height 35
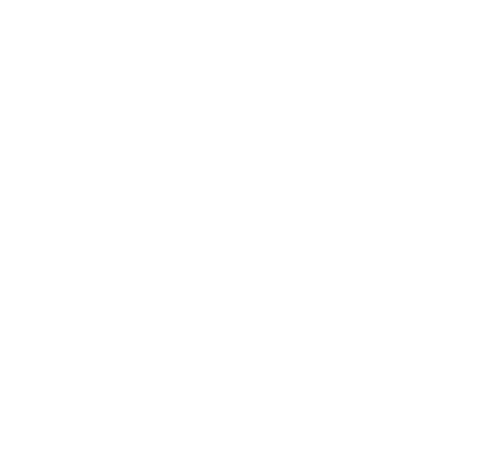
scroll to position [0, 0]
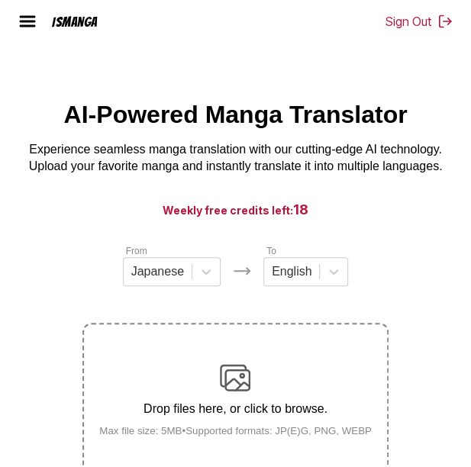
click at [192, 423] on div "Drop files here, or click to browse. Max file size: 5MB • Supported formats: JP…" at bounding box center [235, 400] width 297 height 74
click at [0, 0] on input "Drop files here, or click to browse. Max file size: 5MB • Supported formats: JP…" at bounding box center [0, 0] width 0 height 0
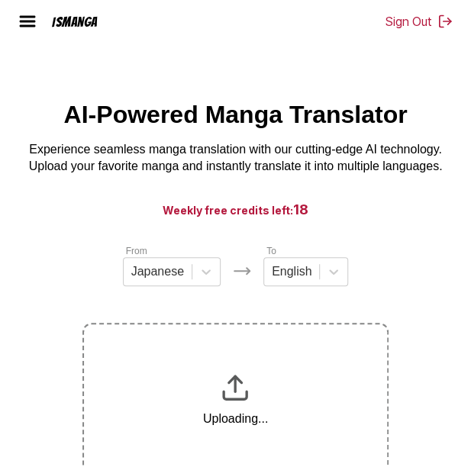
scroll to position [115, 0]
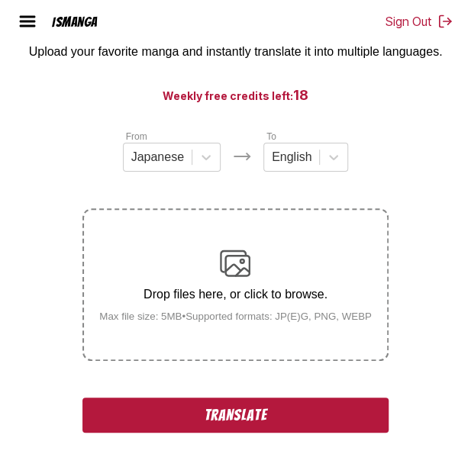
click at [263, 408] on button "Translate" at bounding box center [235, 415] width 306 height 35
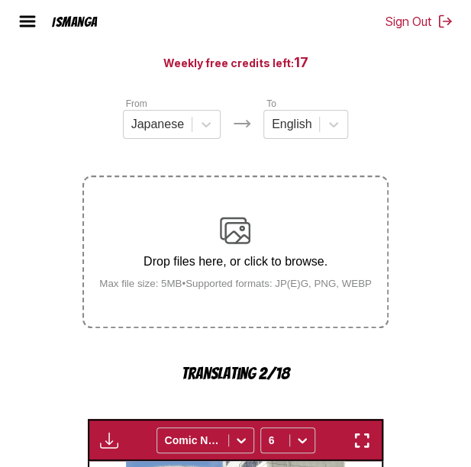
scroll to position [145, 0]
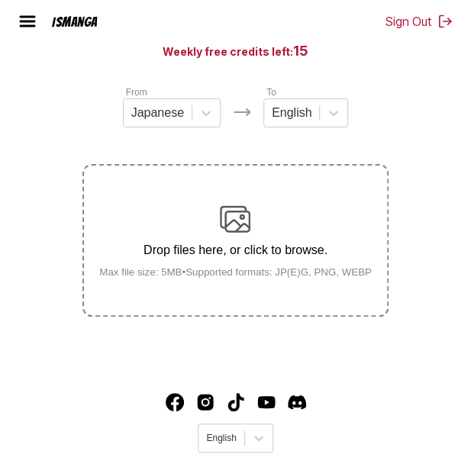
scroll to position [146, 0]
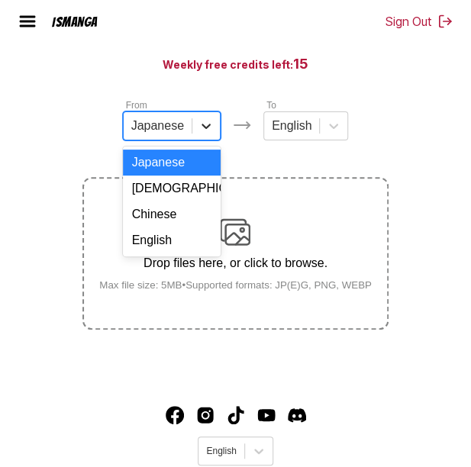
click at [203, 134] on icon at bounding box center [206, 125] width 15 height 15
click at [192, 254] on div "English" at bounding box center [172, 241] width 98 height 26
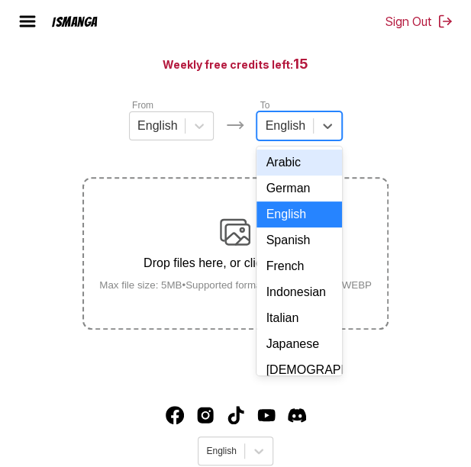
click at [294, 129] on div at bounding box center [285, 126] width 40 height 17
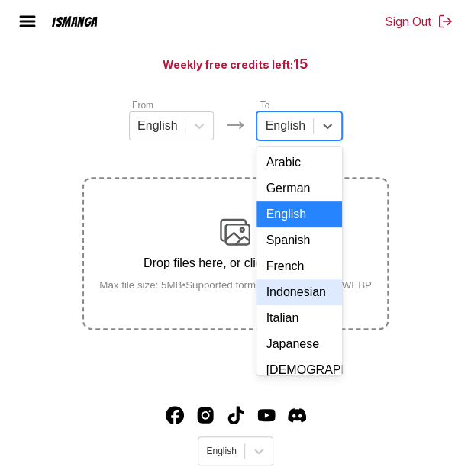
click at [289, 306] on div "Indonesian" at bounding box center [299, 293] width 85 height 26
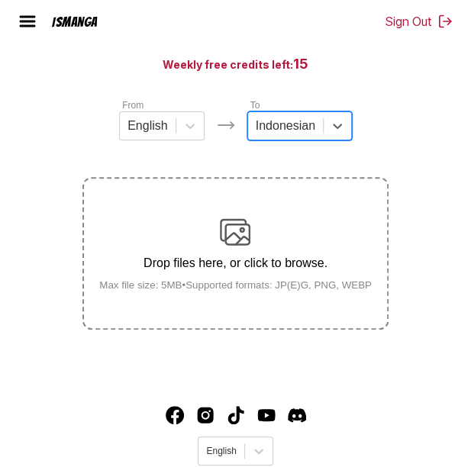
click at [248, 252] on div "Drop files here, or click to browse. Max file size: 5MB • Supported formats: JP…" at bounding box center [235, 254] width 297 height 74
click at [0, 0] on input "Drop files here, or click to browse. Max file size: 5MB • Supported formats: JP…" at bounding box center [0, 0] width 0 height 0
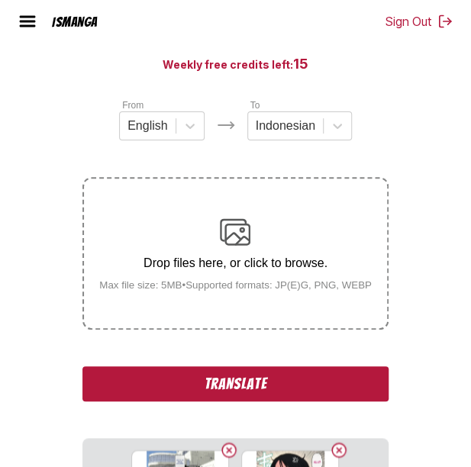
click at [265, 398] on button "Translate" at bounding box center [235, 384] width 306 height 35
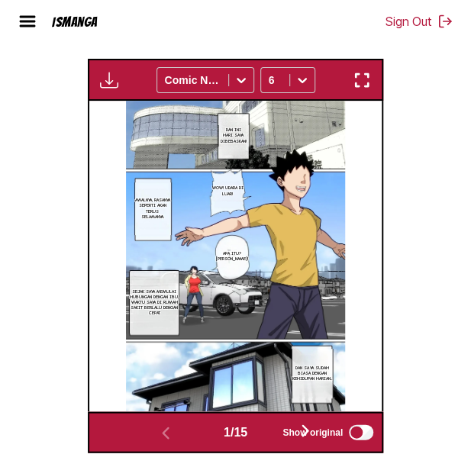
click at [267, 436] on button "button" at bounding box center [306, 432] width 92 height 22
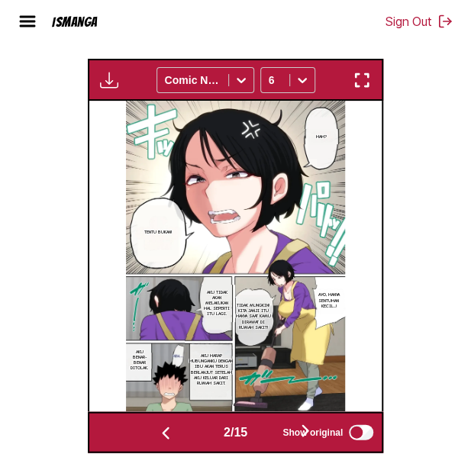
click at [267, 436] on button "button" at bounding box center [306, 432] width 92 height 22
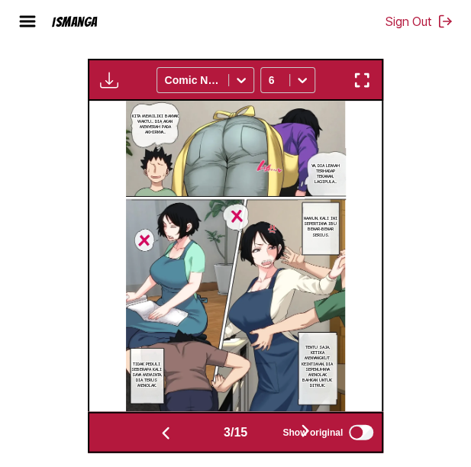
click at [267, 436] on button "button" at bounding box center [306, 432] width 92 height 22
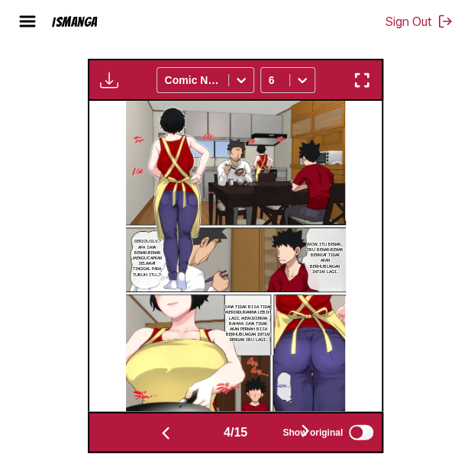
click at [267, 435] on button "button" at bounding box center [306, 432] width 92 height 22
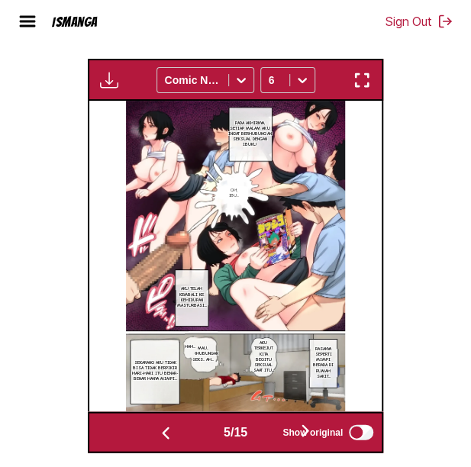
click at [267, 435] on button "button" at bounding box center [306, 432] width 92 height 22
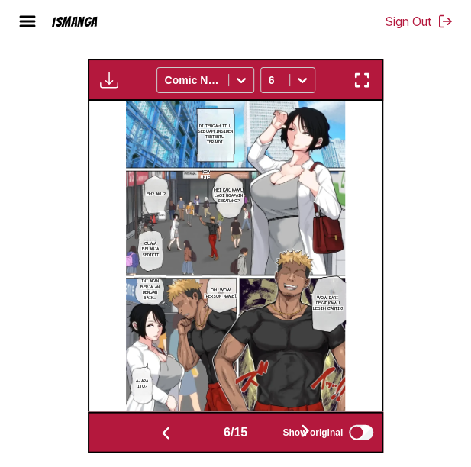
click at [267, 435] on button "button" at bounding box center [306, 432] width 92 height 22
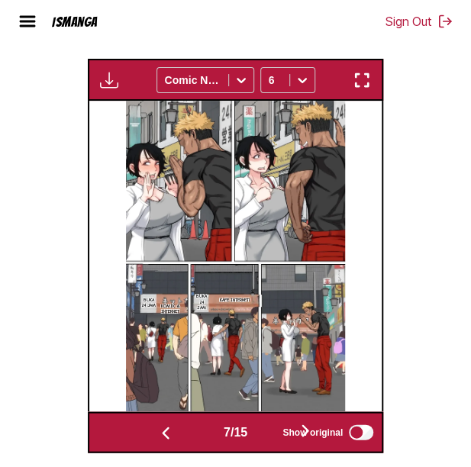
click at [267, 435] on button "button" at bounding box center [306, 432] width 92 height 22
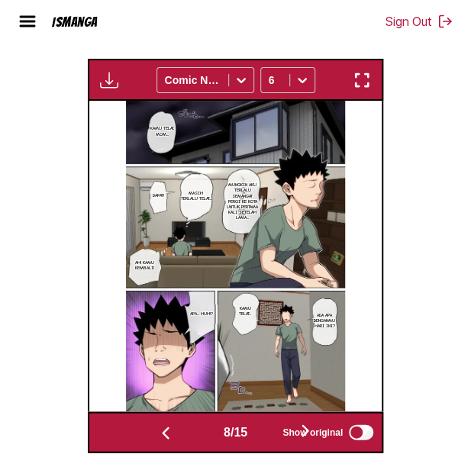
click at [267, 435] on button "button" at bounding box center [306, 432] width 92 height 22
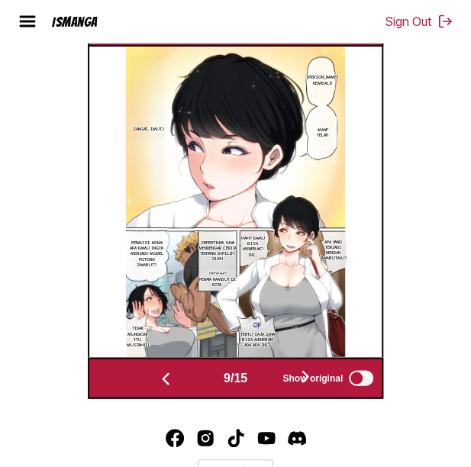
click at [270, 378] on button "button" at bounding box center [306, 378] width 92 height 22
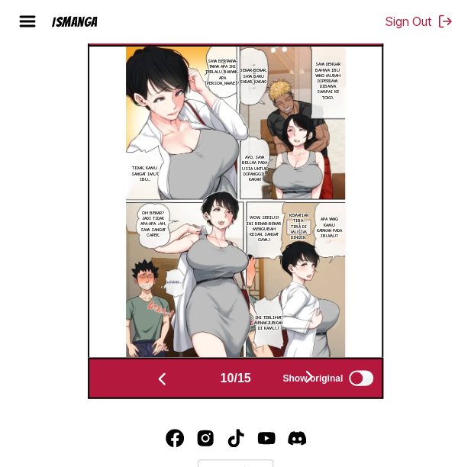
click at [270, 378] on button "button" at bounding box center [310, 378] width 92 height 22
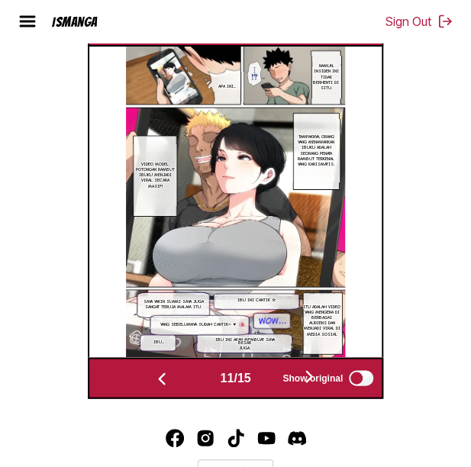
click at [270, 378] on button "button" at bounding box center [310, 378] width 92 height 22
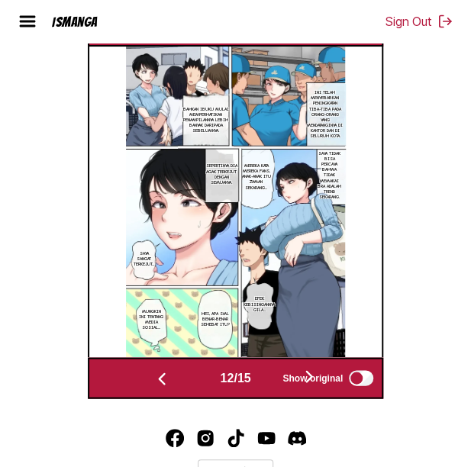
click at [270, 377] on button "button" at bounding box center [310, 378] width 92 height 22
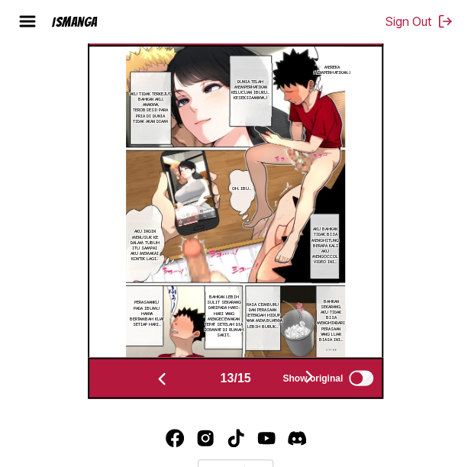
click at [270, 377] on button "button" at bounding box center [310, 378] width 92 height 22
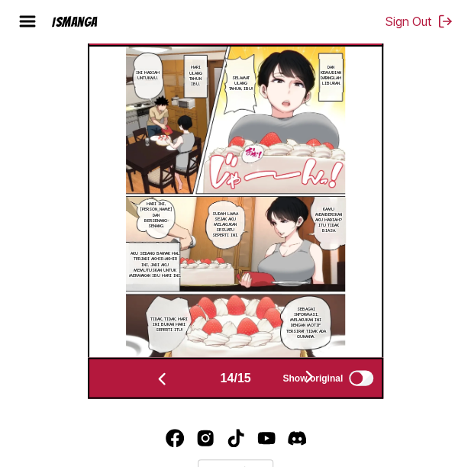
click at [270, 377] on button "button" at bounding box center [310, 378] width 92 height 22
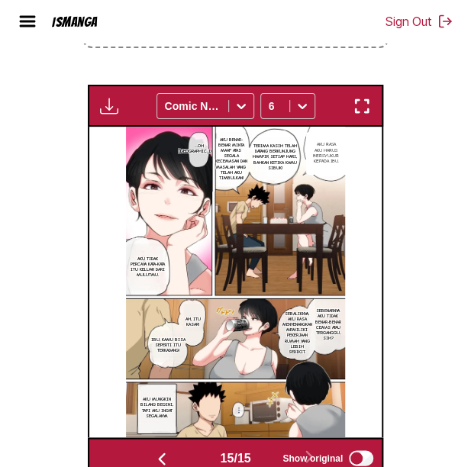
scroll to position [478, 0]
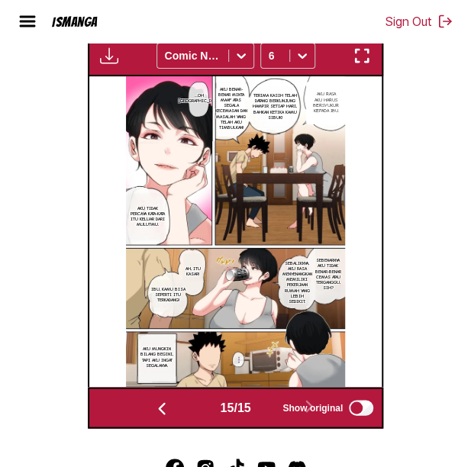
click at [112, 56] on img "button" at bounding box center [109, 56] width 18 height 18
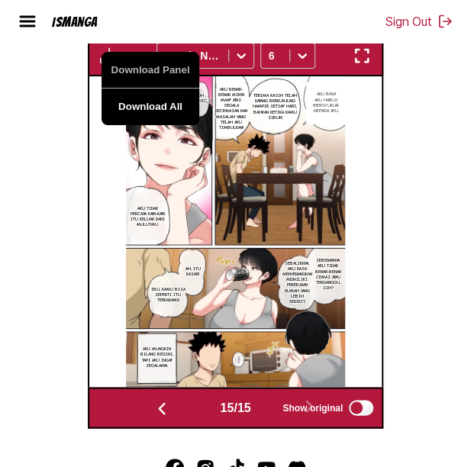
click at [137, 103] on button "Download All" at bounding box center [151, 107] width 98 height 37
click at [60, 114] on section "From English To Indonesian Drop files here, or click to browse. Max file size: …" at bounding box center [235, 96] width 447 height 663
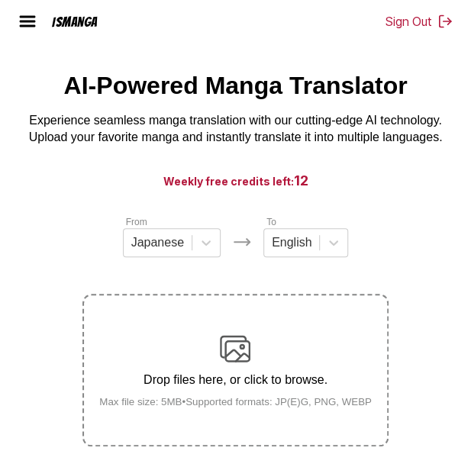
scroll to position [8, 0]
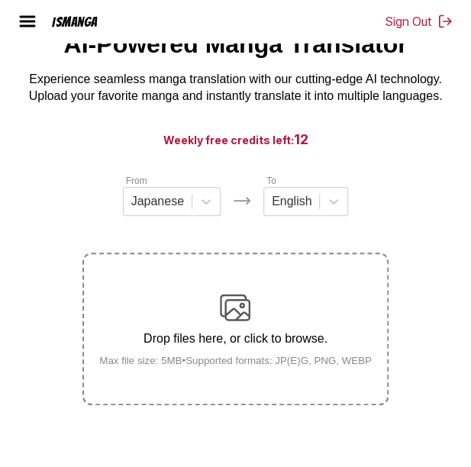
scroll to position [86, 0]
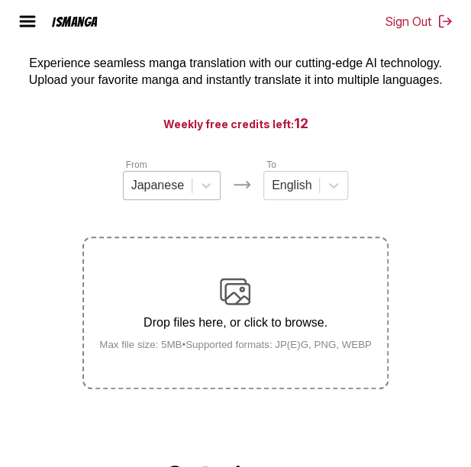
click at [186, 180] on div "Japanese" at bounding box center [158, 185] width 68 height 23
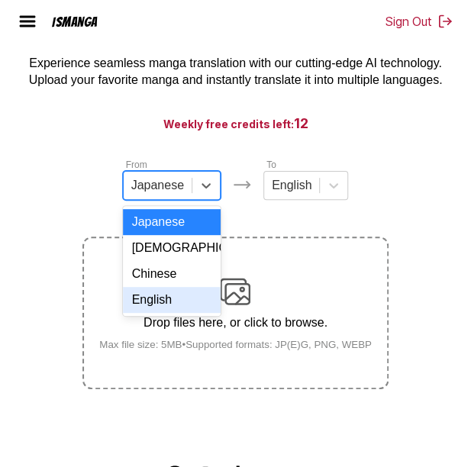
click at [193, 313] on div "English" at bounding box center [172, 300] width 98 height 26
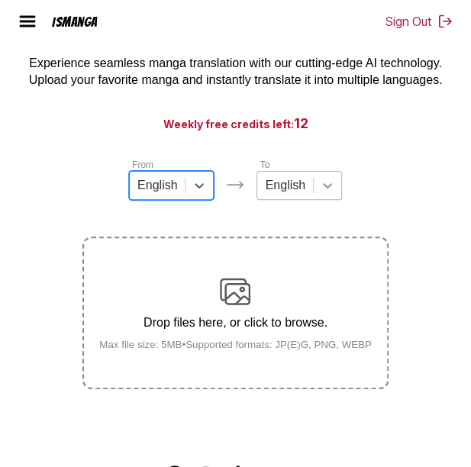
click at [326, 183] on div at bounding box center [327, 185] width 27 height 27
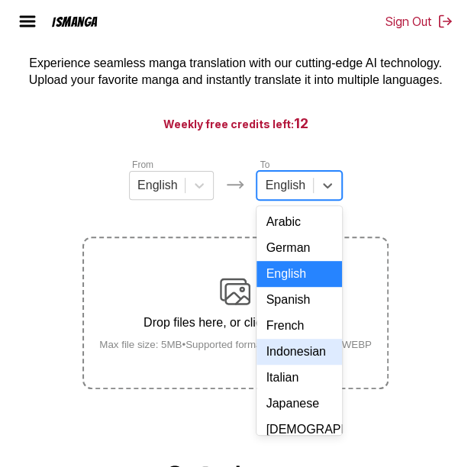
click at [289, 365] on div "Indonesian" at bounding box center [299, 352] width 85 height 26
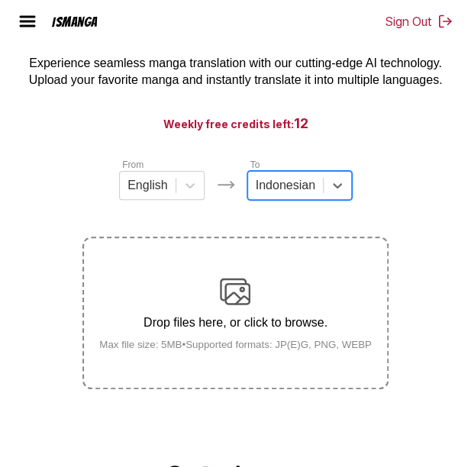
click at [251, 310] on div "Drop files here, or click to browse. Max file size: 5MB • Supported formats: JP…" at bounding box center [235, 314] width 297 height 74
click at [0, 0] on input "Drop files here, or click to browse. Max file size: 5MB • Supported formats: JP…" at bounding box center [0, 0] width 0 height 0
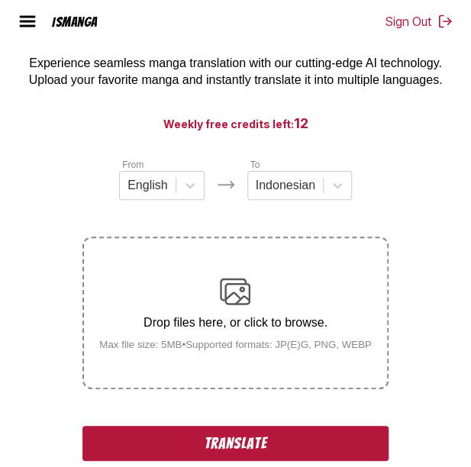
scroll to position [193, 0]
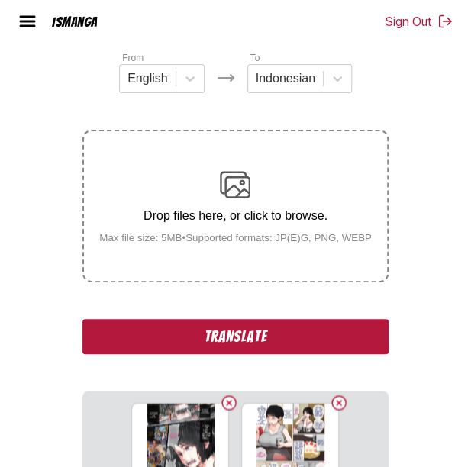
click at [202, 346] on button "Translate" at bounding box center [235, 336] width 306 height 35
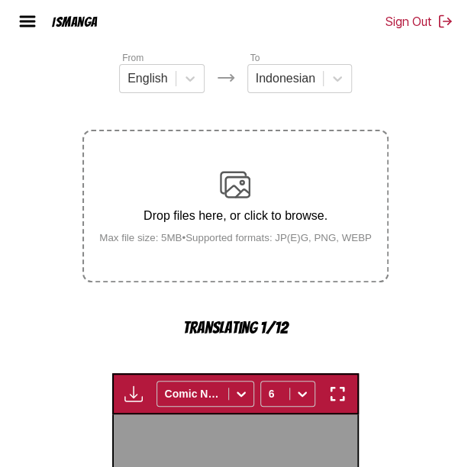
scroll to position [508, 0]
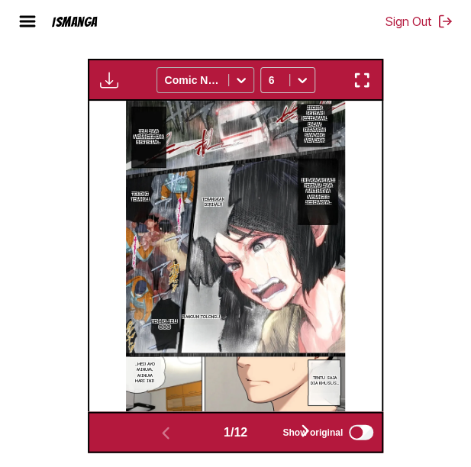
click at [174, 82] on div at bounding box center [193, 80] width 56 height 15
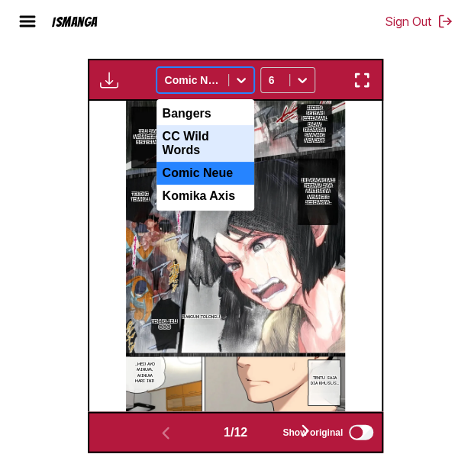
click at [183, 150] on div "CC Wild Words" at bounding box center [206, 143] width 98 height 37
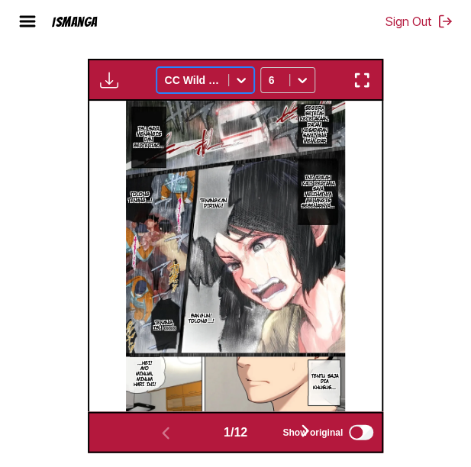
click at [201, 74] on div at bounding box center [193, 80] width 56 height 15
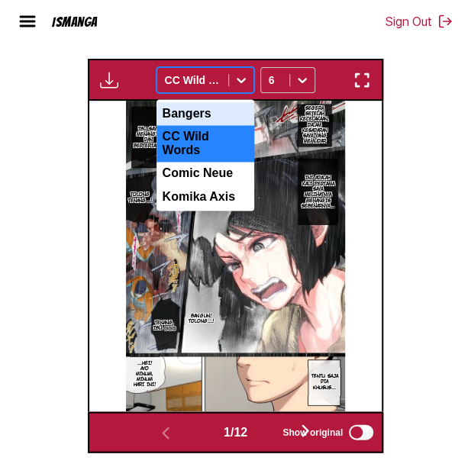
click at [193, 113] on div "Bangers" at bounding box center [206, 113] width 98 height 23
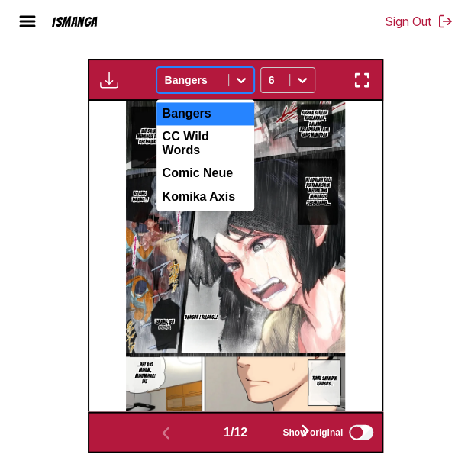
click at [194, 85] on div at bounding box center [193, 80] width 56 height 15
click at [194, 191] on div "Komika Axis" at bounding box center [206, 196] width 98 height 23
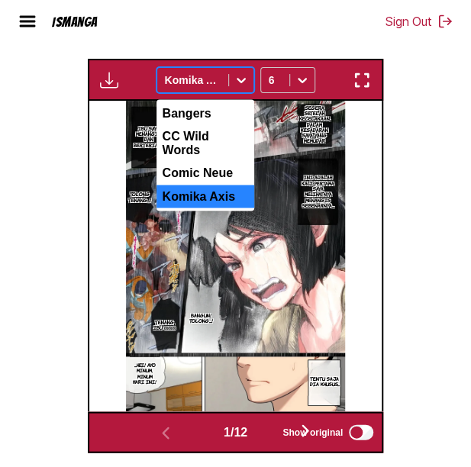
click at [201, 80] on div at bounding box center [193, 80] width 56 height 15
click at [202, 164] on div "Comic Neue" at bounding box center [206, 173] width 98 height 23
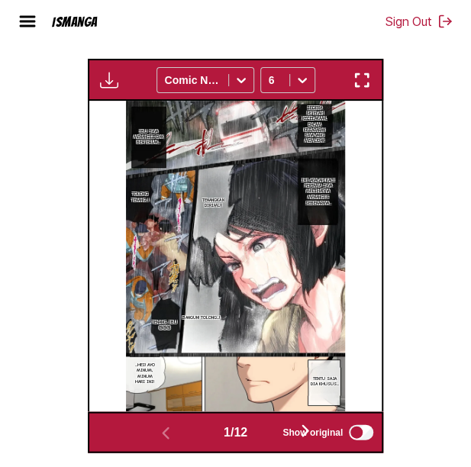
click at [265, 432] on button "button" at bounding box center [306, 432] width 92 height 22
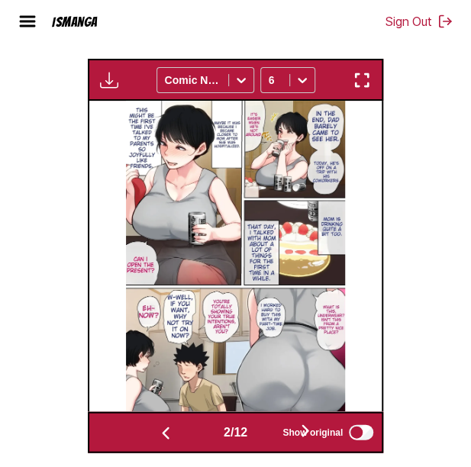
click at [277, 438] on div "Show original" at bounding box center [324, 432] width 102 height 20
click at [270, 438] on button "button" at bounding box center [306, 432] width 92 height 22
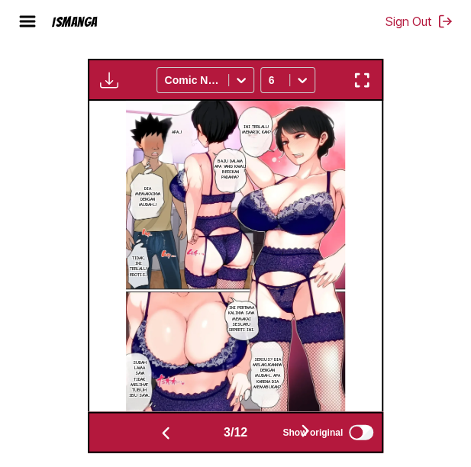
click at [270, 438] on button "button" at bounding box center [306, 432] width 92 height 22
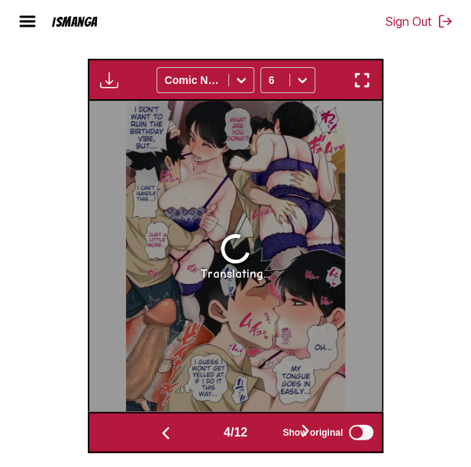
click at [270, 438] on button "button" at bounding box center [306, 432] width 92 height 22
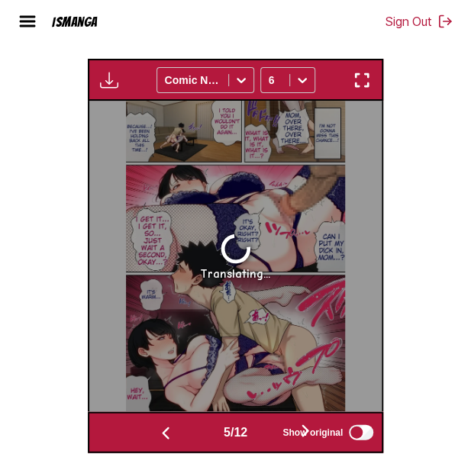
click at [270, 438] on button "button" at bounding box center [306, 432] width 92 height 22
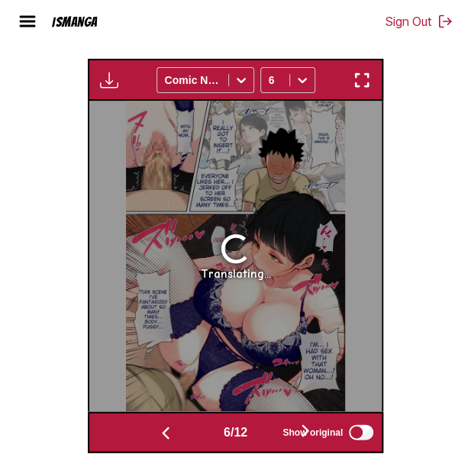
click at [194, 432] on button "button" at bounding box center [166, 432] width 92 height 22
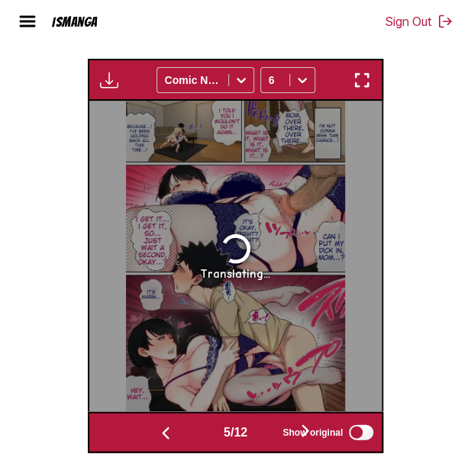
click at [194, 432] on button "button" at bounding box center [166, 432] width 92 height 22
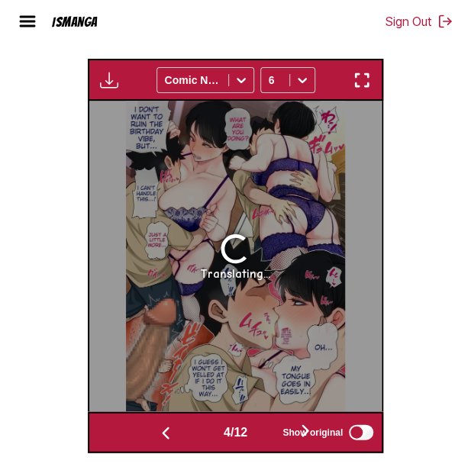
click at [194, 432] on button "button" at bounding box center [166, 432] width 92 height 22
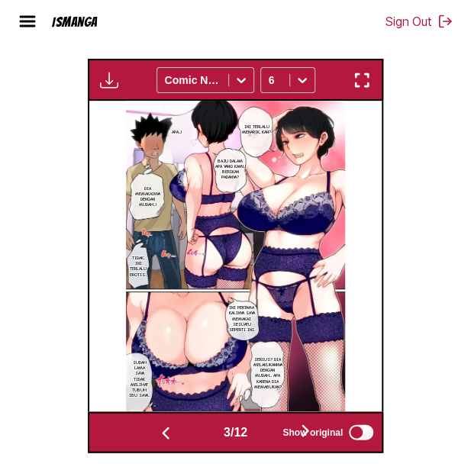
click at [272, 439] on button "button" at bounding box center [306, 432] width 92 height 22
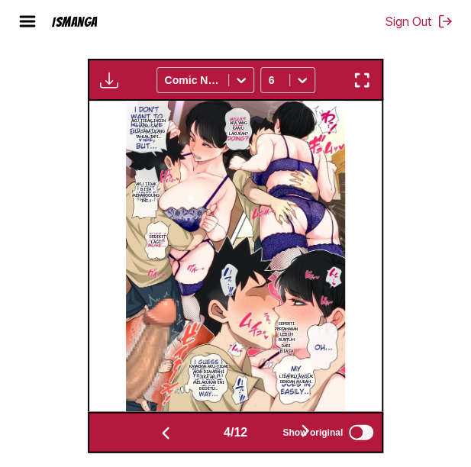
click at [272, 439] on button "button" at bounding box center [306, 432] width 92 height 22
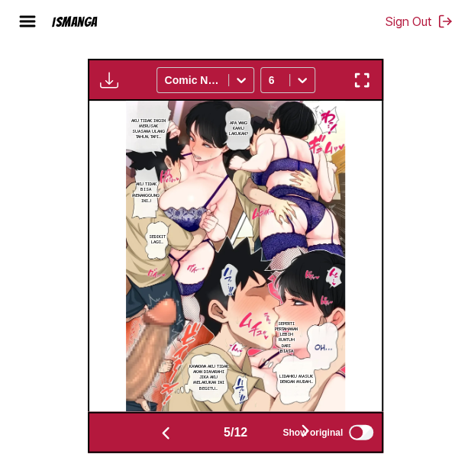
scroll to position [0, 1170]
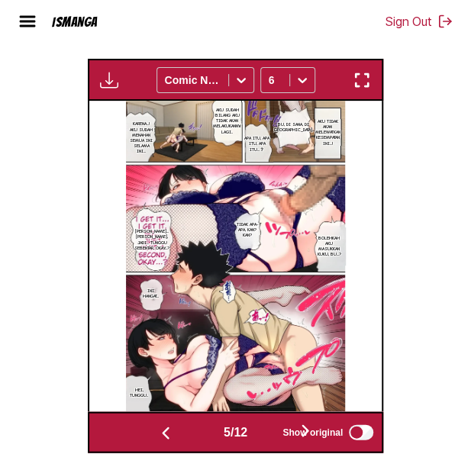
click at [273, 433] on button "button" at bounding box center [306, 432] width 92 height 22
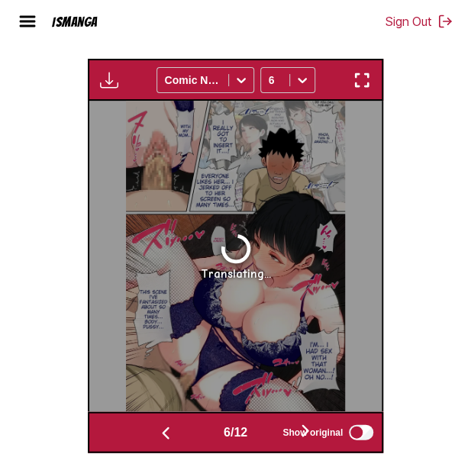
click at [273, 433] on button "button" at bounding box center [306, 432] width 92 height 22
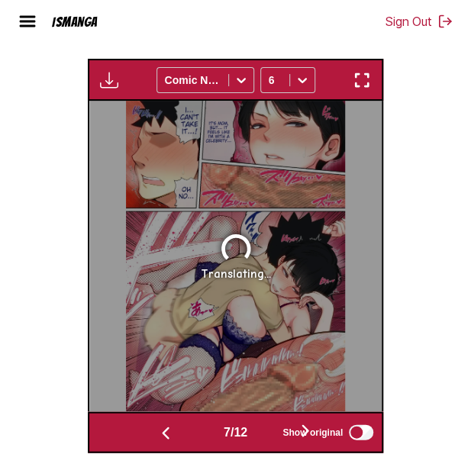
click at [273, 433] on button "button" at bounding box center [306, 432] width 92 height 22
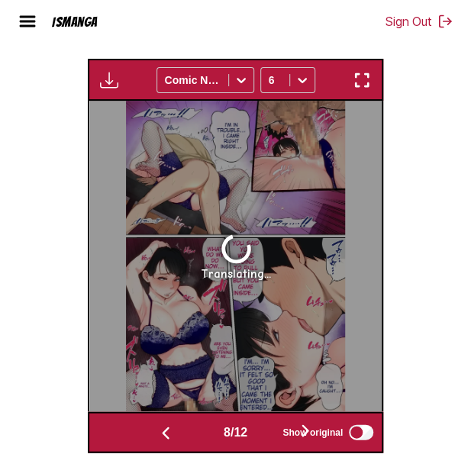
click at [273, 433] on button "button" at bounding box center [306, 432] width 92 height 22
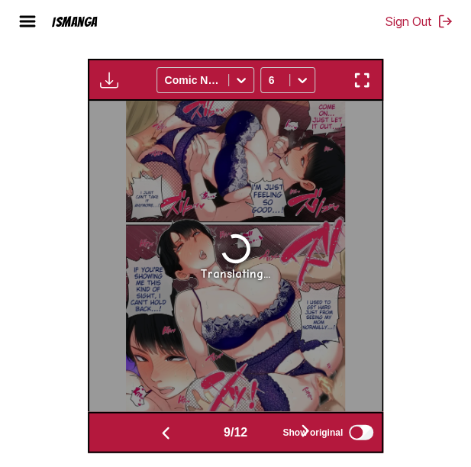
click at [273, 433] on button "button" at bounding box center [306, 432] width 92 height 22
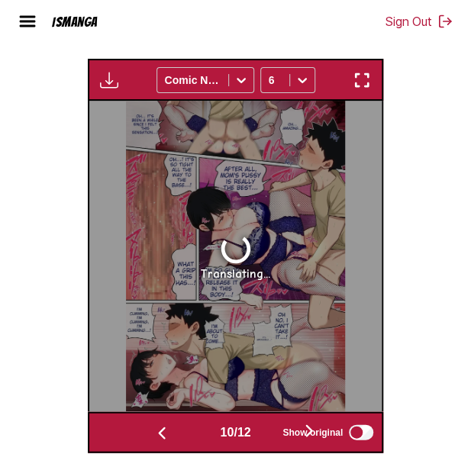
click at [273, 433] on button "button" at bounding box center [310, 432] width 92 height 22
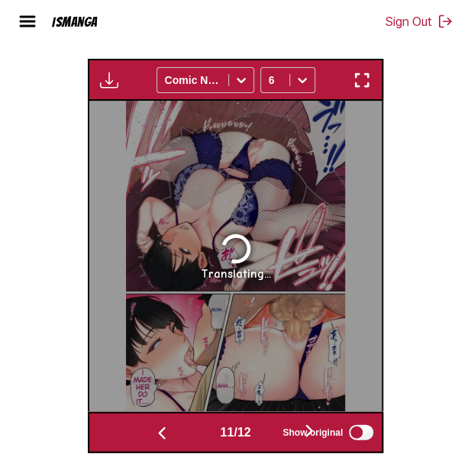
click at [192, 432] on button "button" at bounding box center [162, 432] width 92 height 22
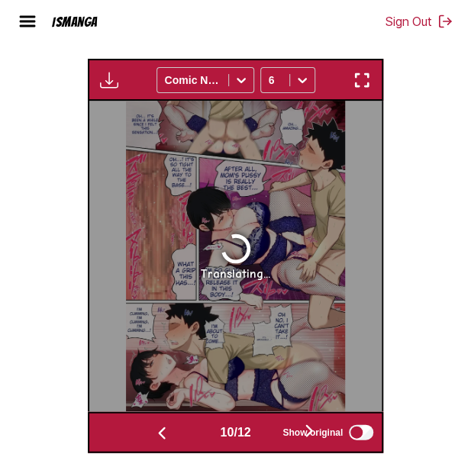
click at [267, 438] on div "10 / 12" at bounding box center [235, 432] width 238 height 22
click at [270, 427] on button "button" at bounding box center [310, 432] width 92 height 22
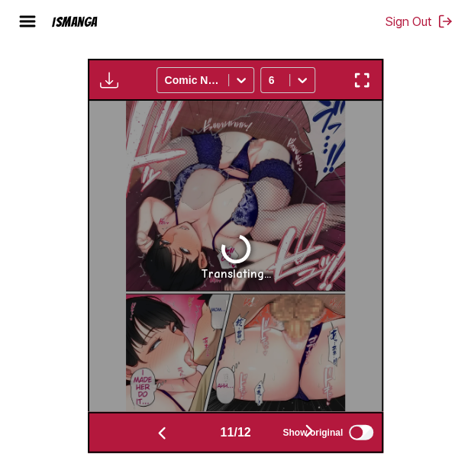
click at [270, 427] on button "button" at bounding box center [310, 432] width 92 height 22
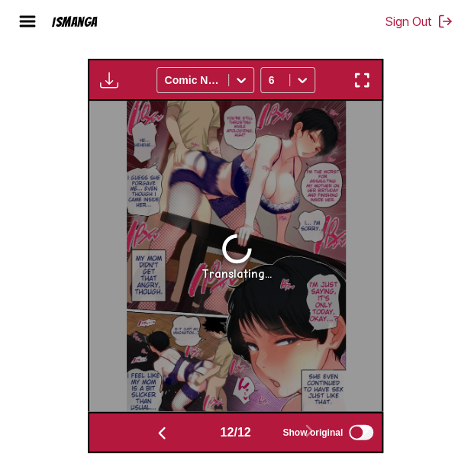
click at [266, 428] on div "12 / 12" at bounding box center [235, 432] width 238 height 22
click at [177, 432] on button "button" at bounding box center [162, 432] width 92 height 22
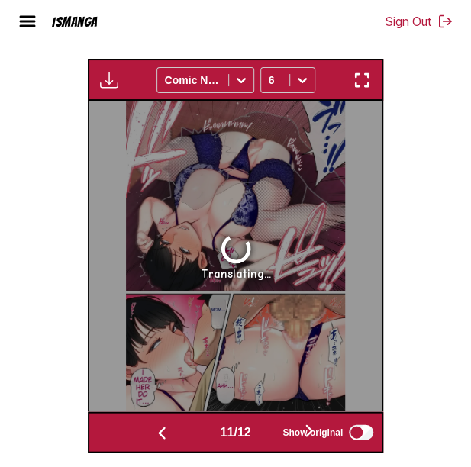
click at [177, 432] on button "button" at bounding box center [162, 432] width 92 height 22
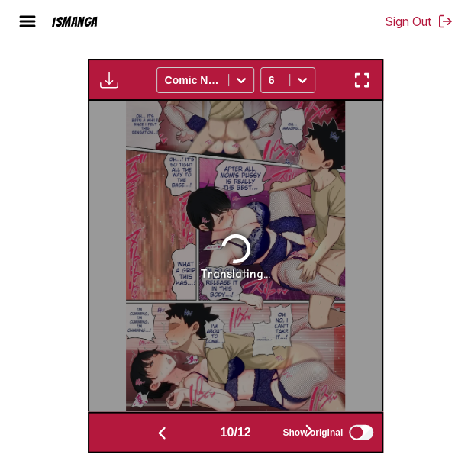
click at [177, 432] on button "button" at bounding box center [162, 432] width 92 height 22
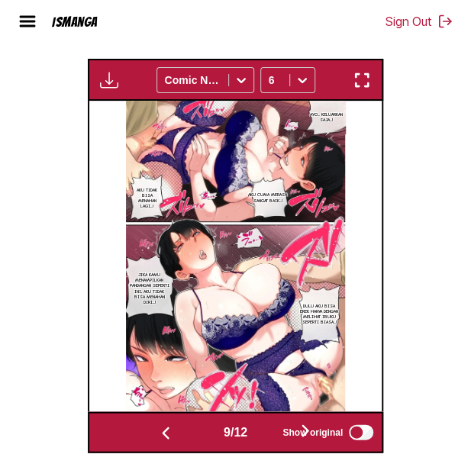
click at [177, 432] on button "button" at bounding box center [166, 432] width 92 height 22
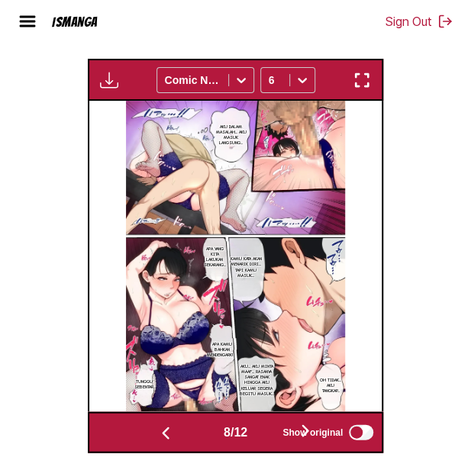
click at [177, 432] on button "button" at bounding box center [166, 432] width 92 height 22
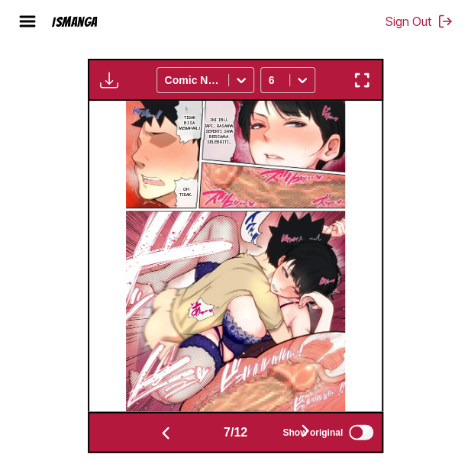
click at [184, 429] on button "button" at bounding box center [166, 432] width 92 height 22
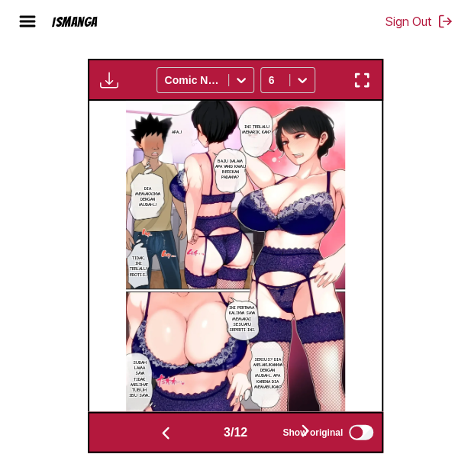
click at [180, 434] on button "button" at bounding box center [166, 432] width 92 height 22
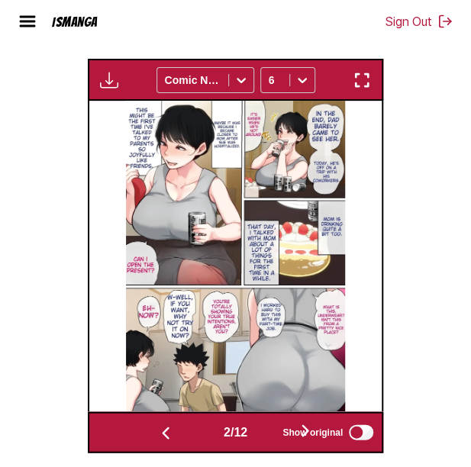
click at [292, 436] on span "Show original" at bounding box center [313, 432] width 60 height 11
drag, startPoint x: 292, startPoint y: 436, endPoint x: 263, endPoint y: 433, distance: 29.2
click at [263, 433] on div "2 / 12" at bounding box center [235, 432] width 231 height 22
click at [267, 441] on button "button" at bounding box center [306, 432] width 92 height 22
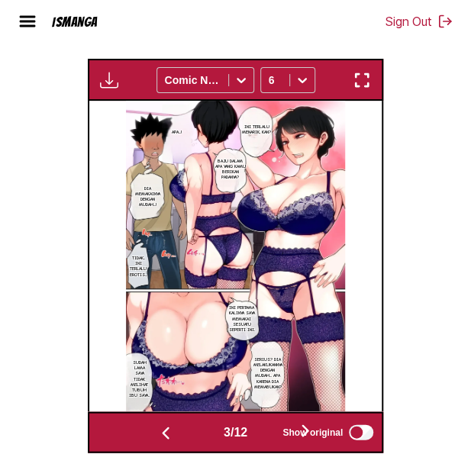
click at [267, 441] on button "button" at bounding box center [306, 432] width 92 height 22
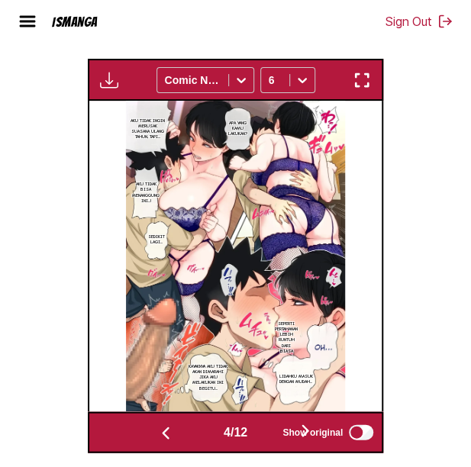
click at [267, 441] on button "button" at bounding box center [306, 432] width 92 height 22
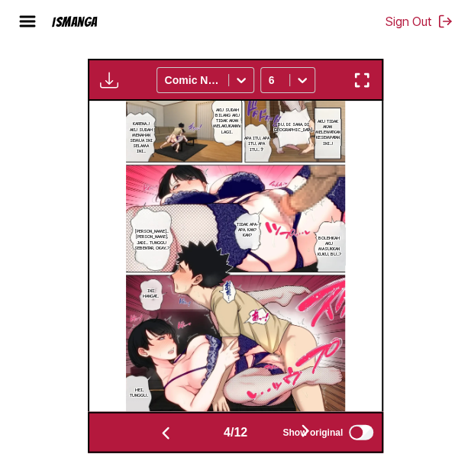
click at [267, 441] on button "button" at bounding box center [306, 432] width 92 height 22
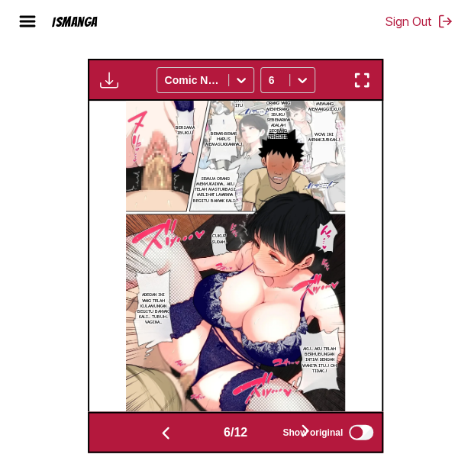
click at [267, 441] on button "button" at bounding box center [306, 432] width 92 height 22
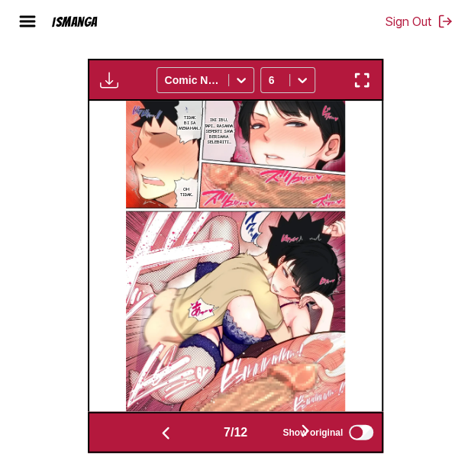
click at [267, 441] on button "button" at bounding box center [306, 432] width 92 height 22
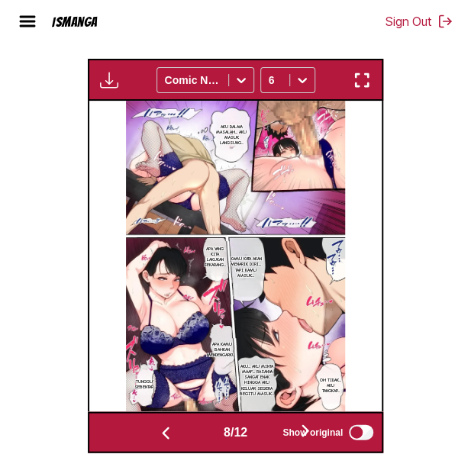
click at [267, 441] on button "button" at bounding box center [306, 432] width 92 height 22
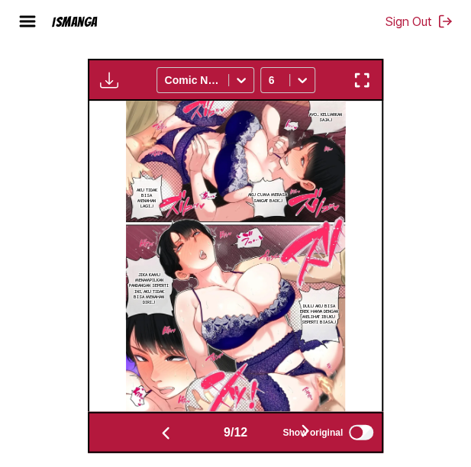
click at [267, 441] on button "button" at bounding box center [306, 432] width 92 height 22
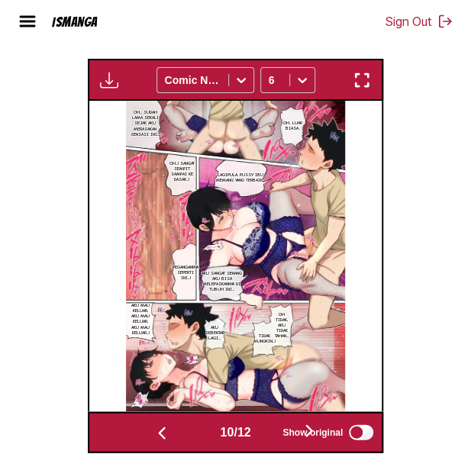
click at [267, 441] on div "10 / 12" at bounding box center [235, 432] width 238 height 22
click at [269, 435] on div "10 / 12" at bounding box center [235, 432] width 238 height 22
click at [270, 435] on button "button" at bounding box center [310, 432] width 92 height 22
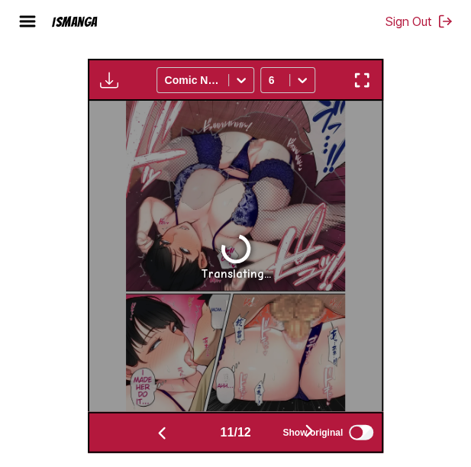
click at [270, 435] on button "button" at bounding box center [310, 432] width 92 height 22
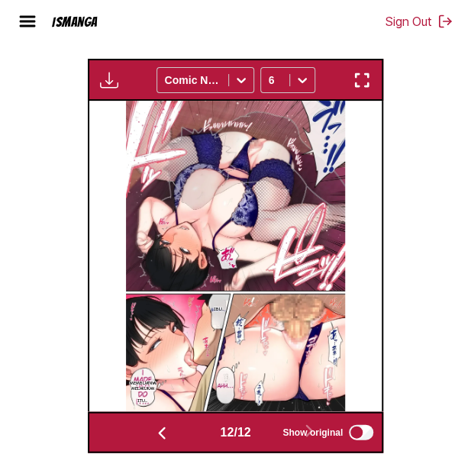
scroll to position [0, 3217]
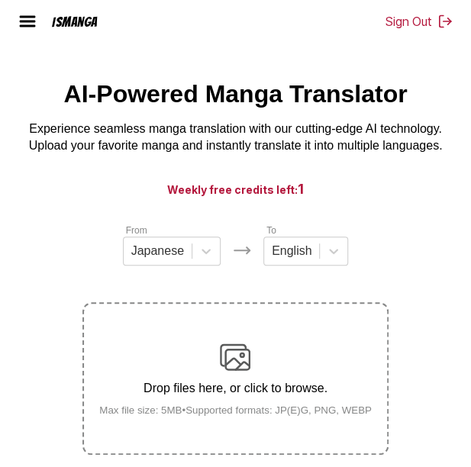
scroll to position [24, 0]
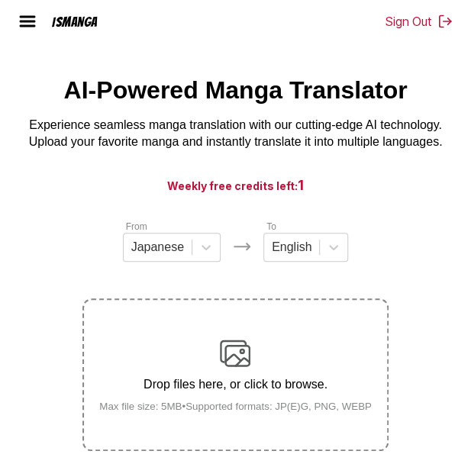
click at [261, 376] on div "Drop files here, or click to browse. Max file size: 5MB • Supported formats: JP…" at bounding box center [235, 375] width 297 height 74
click at [0, 0] on input "Drop files here, or click to browse. Max file size: 5MB • Supported formats: JP…" at bounding box center [0, 0] width 0 height 0
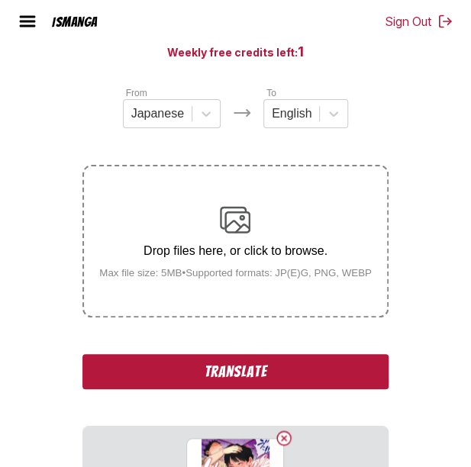
scroll to position [180, 0]
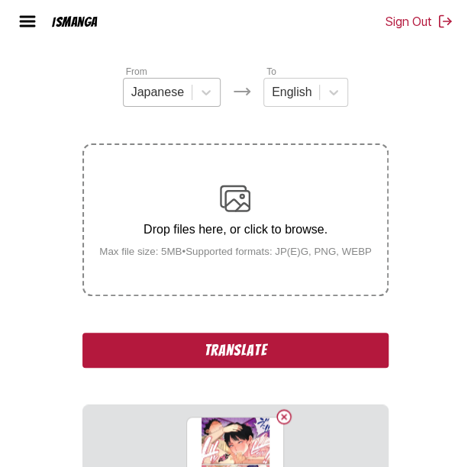
click at [150, 101] on div at bounding box center [157, 92] width 53 height 17
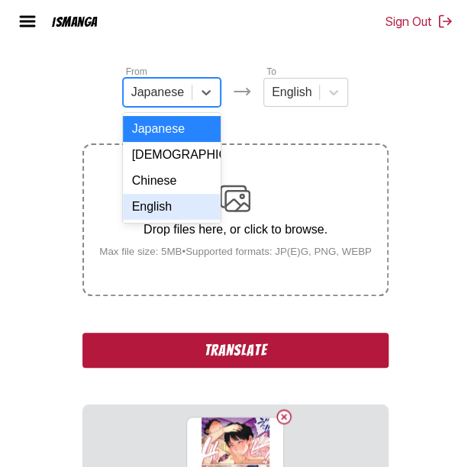
click at [173, 220] on div "English" at bounding box center [172, 207] width 98 height 26
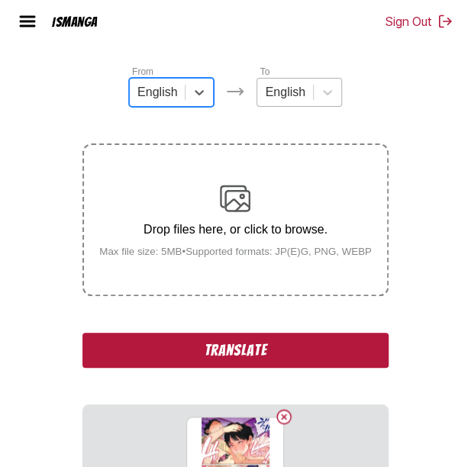
click at [290, 101] on div at bounding box center [285, 92] width 40 height 17
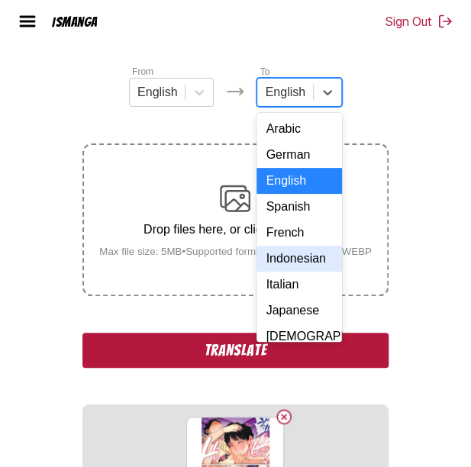
click at [283, 271] on div "Indonesian" at bounding box center [299, 259] width 85 height 26
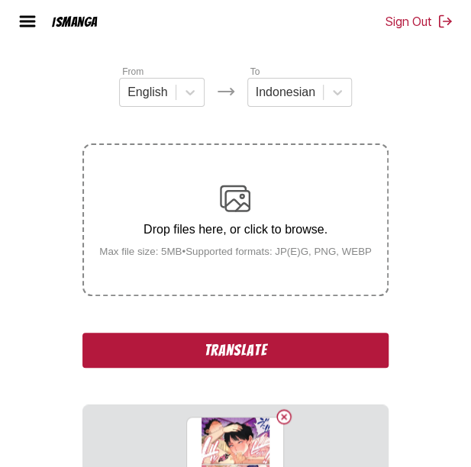
click at [230, 354] on button "Translate" at bounding box center [235, 350] width 306 height 35
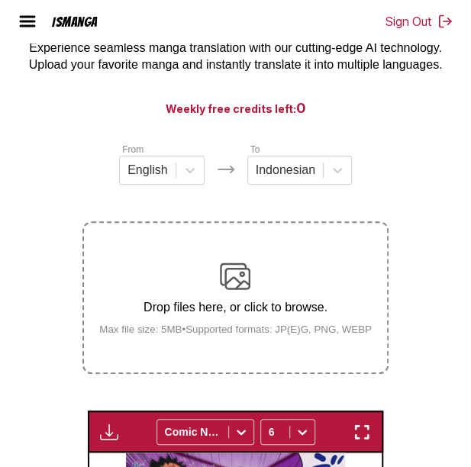
scroll to position [0, 0]
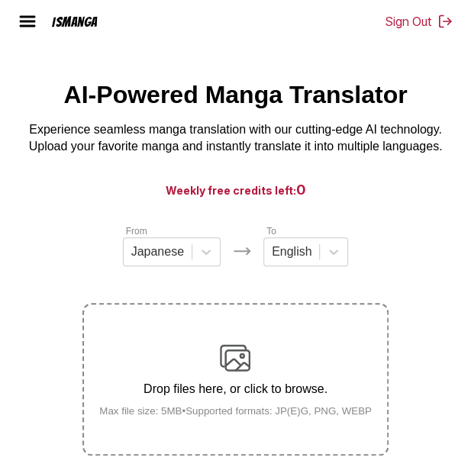
scroll to position [87, 0]
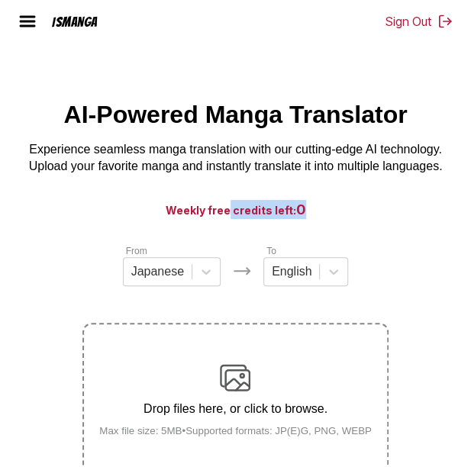
drag, startPoint x: 228, startPoint y: 216, endPoint x: 357, endPoint y: 221, distance: 129.2
click at [357, 219] on h3 "Weekly free credits left: 0" at bounding box center [236, 209] width 398 height 19
drag, startPoint x: 357, startPoint y: 221, endPoint x: 357, endPoint y: 249, distance: 28.3
click at [357, 249] on div "From Japanese To English" at bounding box center [235, 265] width 306 height 43
drag, startPoint x: 232, startPoint y: 224, endPoint x: 351, endPoint y: 221, distance: 119.2
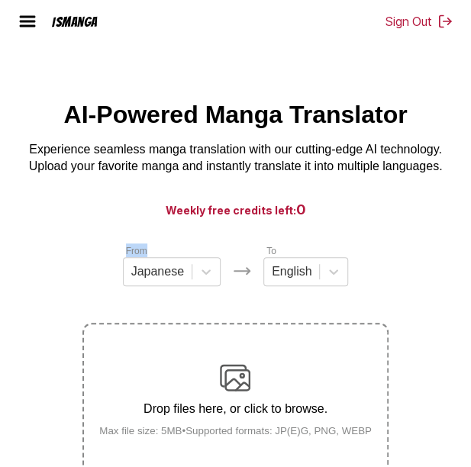
click at [351, 221] on main "AI-Powered Manga Translator Experience seamless manga translation with our cutt…" at bounding box center [235, 311] width 471 height 421
drag, startPoint x: 351, startPoint y: 221, endPoint x: 272, endPoint y: 389, distance: 185.9
click at [272, 389] on div "Drop files here, or click to browse. Max file size: 5MB • Supported formats: JP…" at bounding box center [235, 400] width 297 height 74
click at [0, 0] on input "Drop files here, or click to browse. Max file size: 5MB • Supported formats: JP…" at bounding box center [0, 0] width 0 height 0
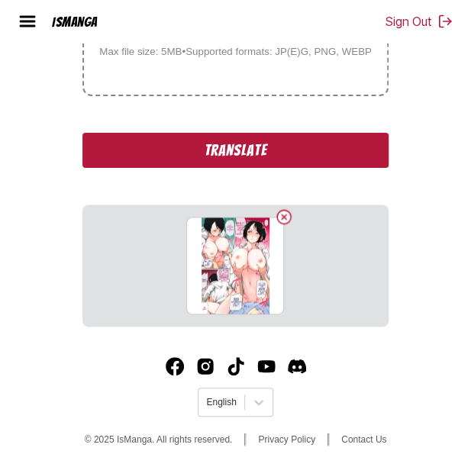
click at [144, 158] on button "Translate" at bounding box center [235, 150] width 306 height 35
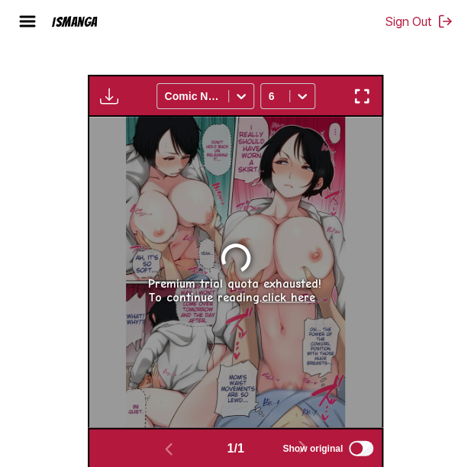
scroll to position [501, 0]
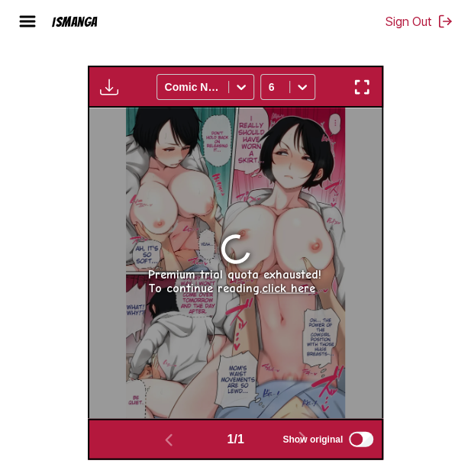
click at [299, 295] on link "click here" at bounding box center [288, 288] width 53 height 14
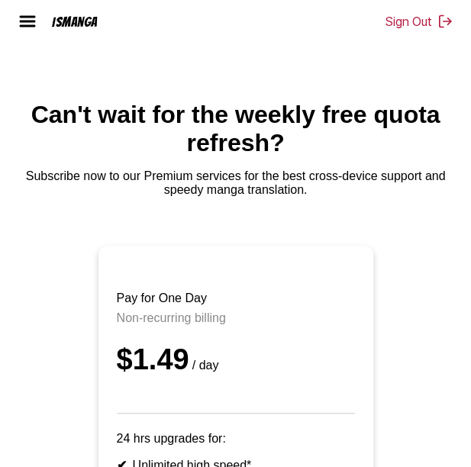
click at [34, 19] on img at bounding box center [27, 21] width 18 height 18
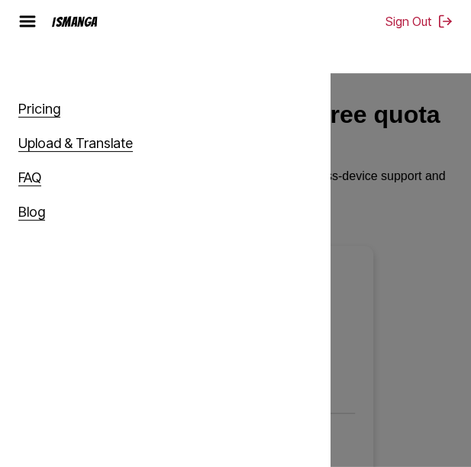
click at [81, 145] on link "Upload & Translate" at bounding box center [75, 143] width 115 height 17
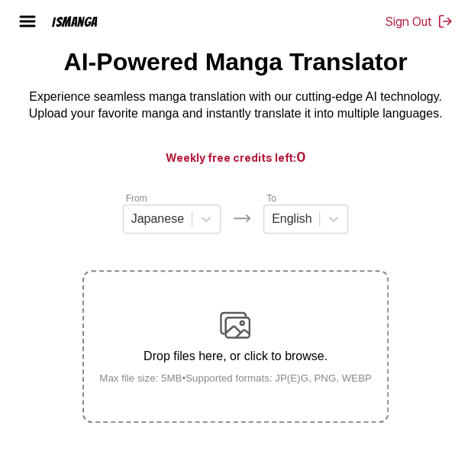
scroll to position [57, 0]
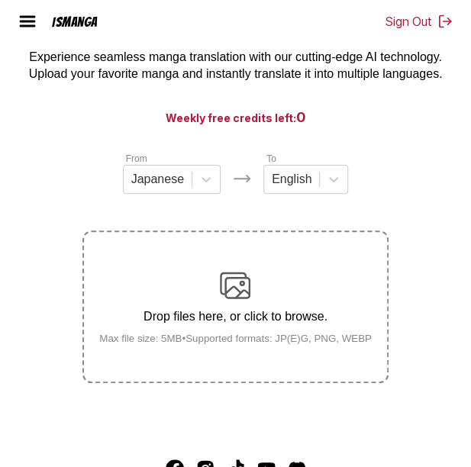
scroll to position [94, 0]
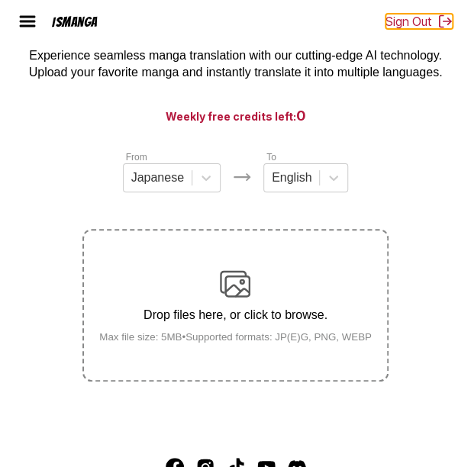
click at [426, 27] on button "Sign Out" at bounding box center [419, 21] width 67 height 15
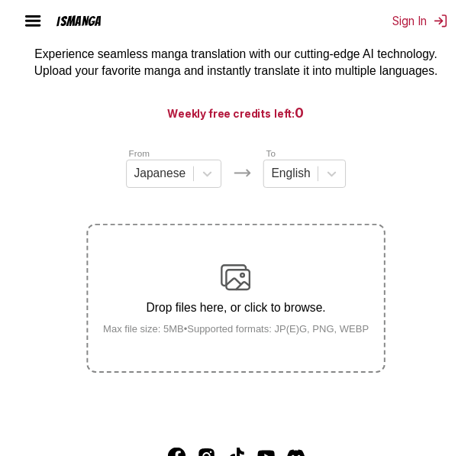
scroll to position [12, 0]
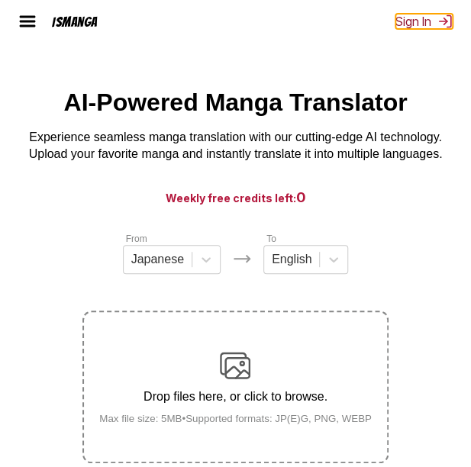
click at [403, 24] on button "Sign In" at bounding box center [424, 21] width 57 height 15
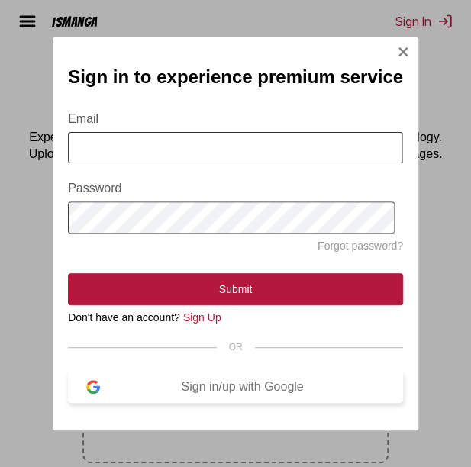
click at [200, 394] on div "Sign in/up with Google" at bounding box center [242, 387] width 285 height 14
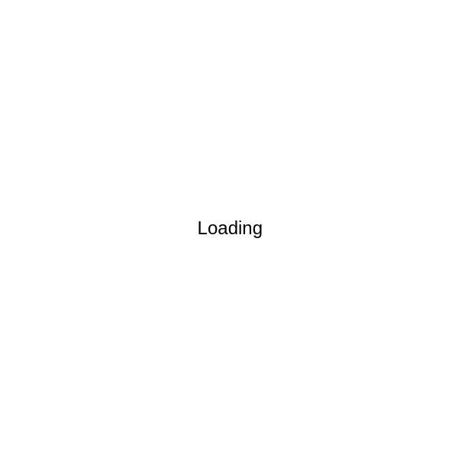
scroll to position [0, 0]
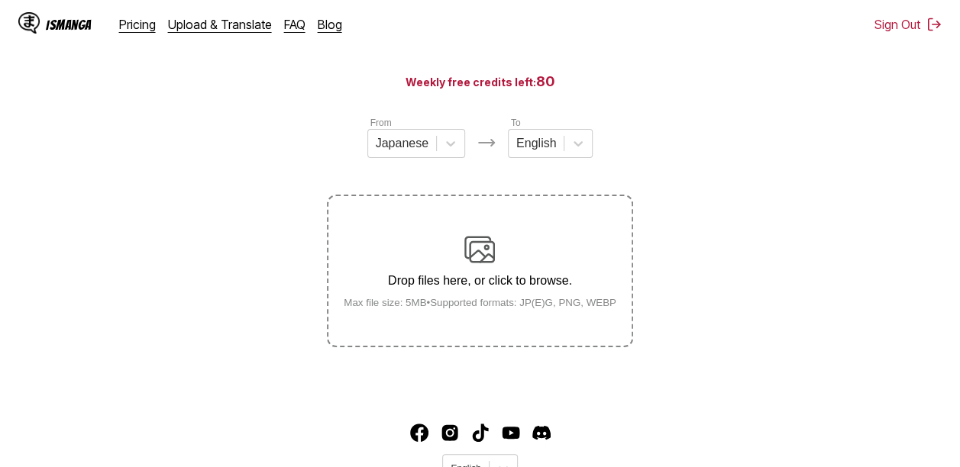
scroll to position [141, 0]
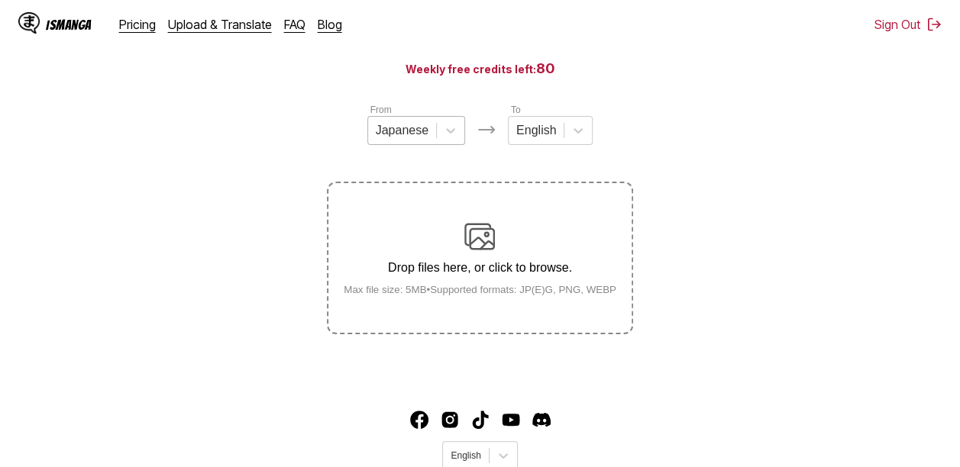
click at [402, 134] on div at bounding box center [402, 130] width 53 height 17
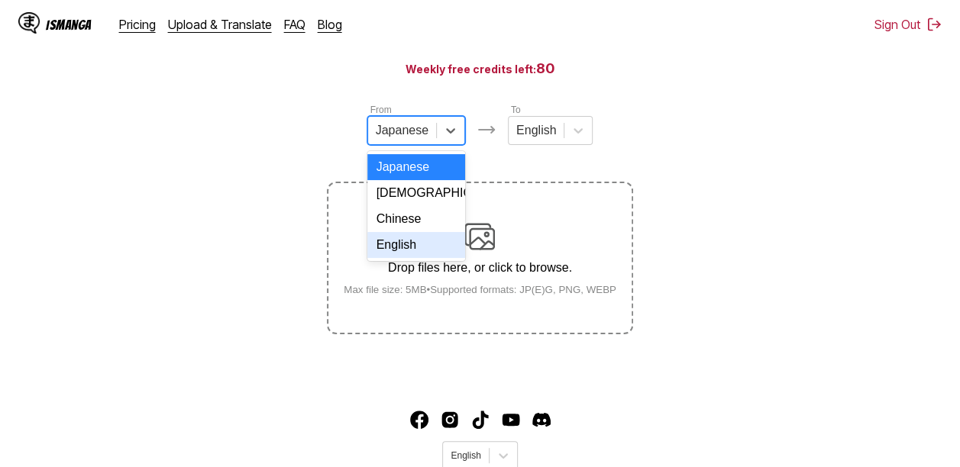
click at [406, 258] on div "English" at bounding box center [416, 245] width 98 height 26
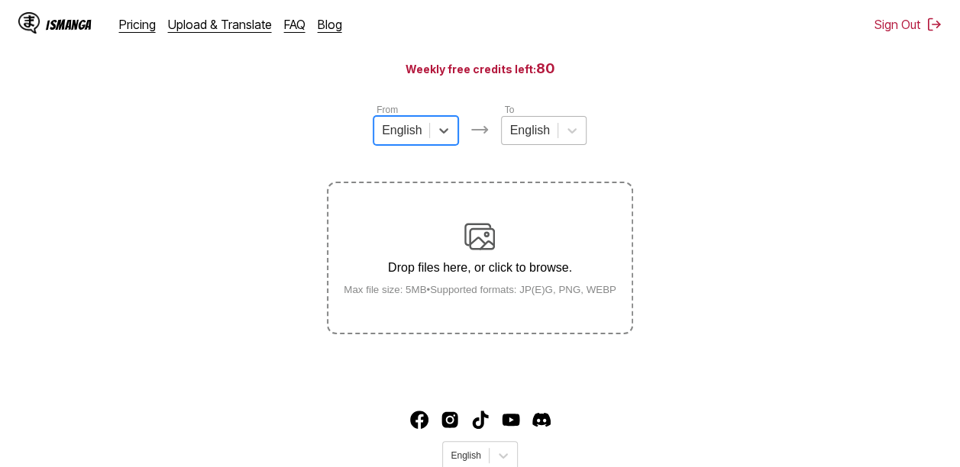
click at [516, 142] on div "English" at bounding box center [529, 130] width 55 height 23
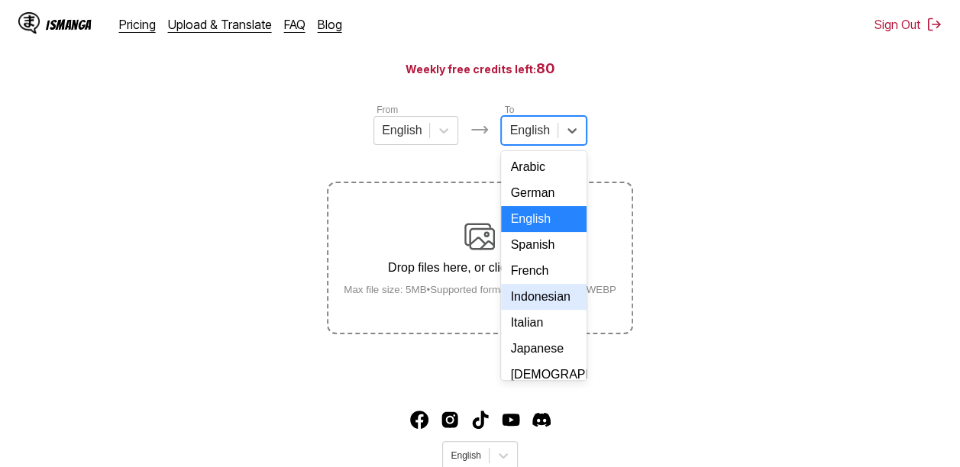
click at [528, 310] on div "Indonesian" at bounding box center [543, 297] width 85 height 26
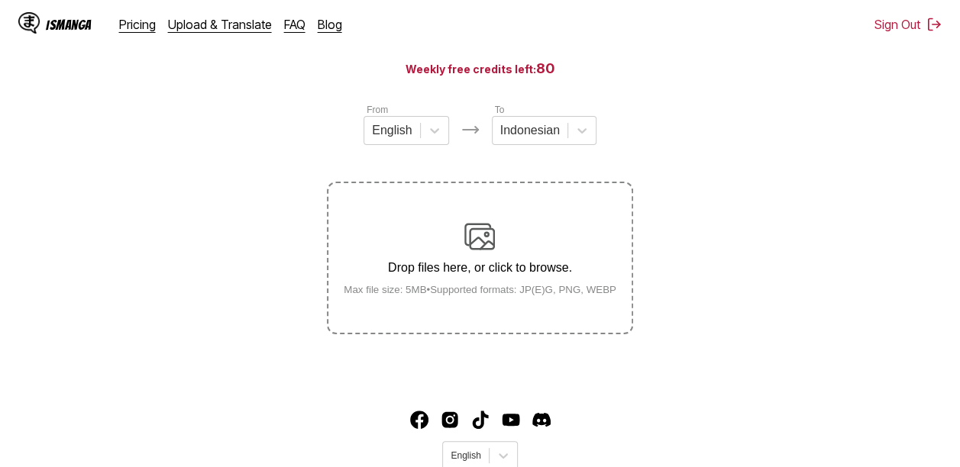
click at [565, 231] on div "Drop files here, or click to browse. Max file size: 5MB • Supported formats: JP…" at bounding box center [480, 259] width 297 height 74
click at [0, 0] on input "Drop files here, or click to browse. Max file size: 5MB • Supported formats: JP…" at bounding box center [0, 0] width 0 height 0
